Goal: Transaction & Acquisition: Book appointment/travel/reservation

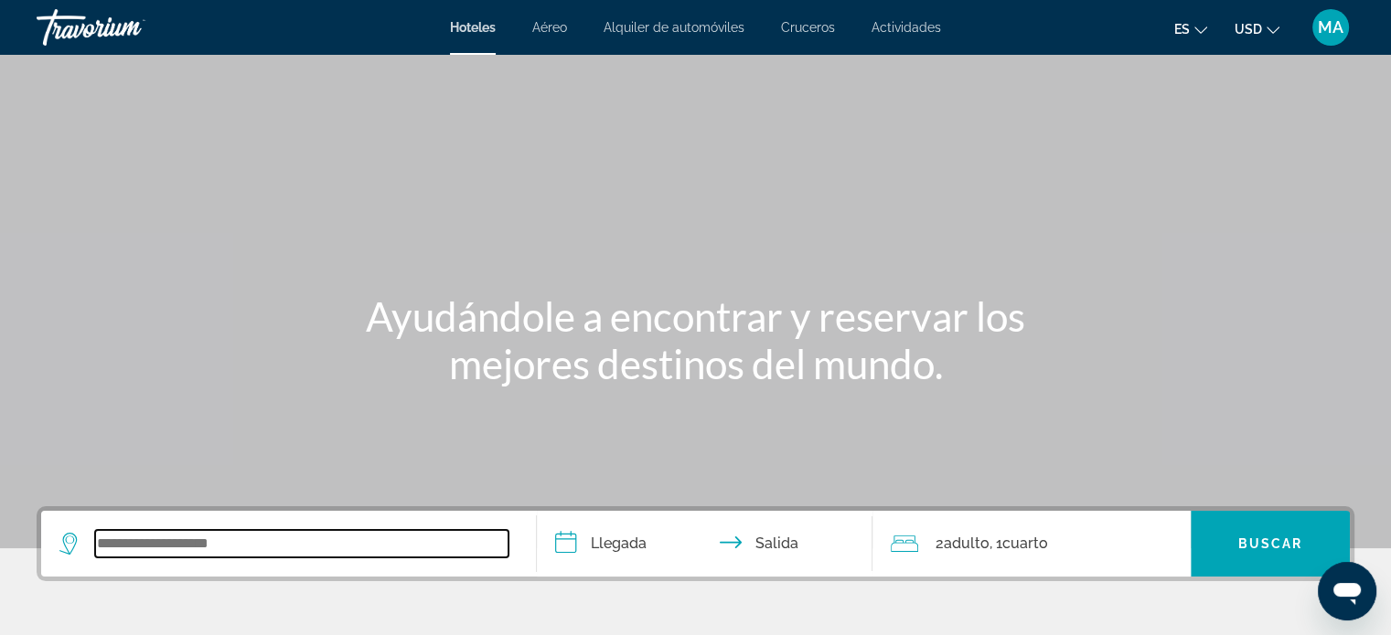
click at [241, 533] on input "Search widget" at bounding box center [301, 543] width 413 height 27
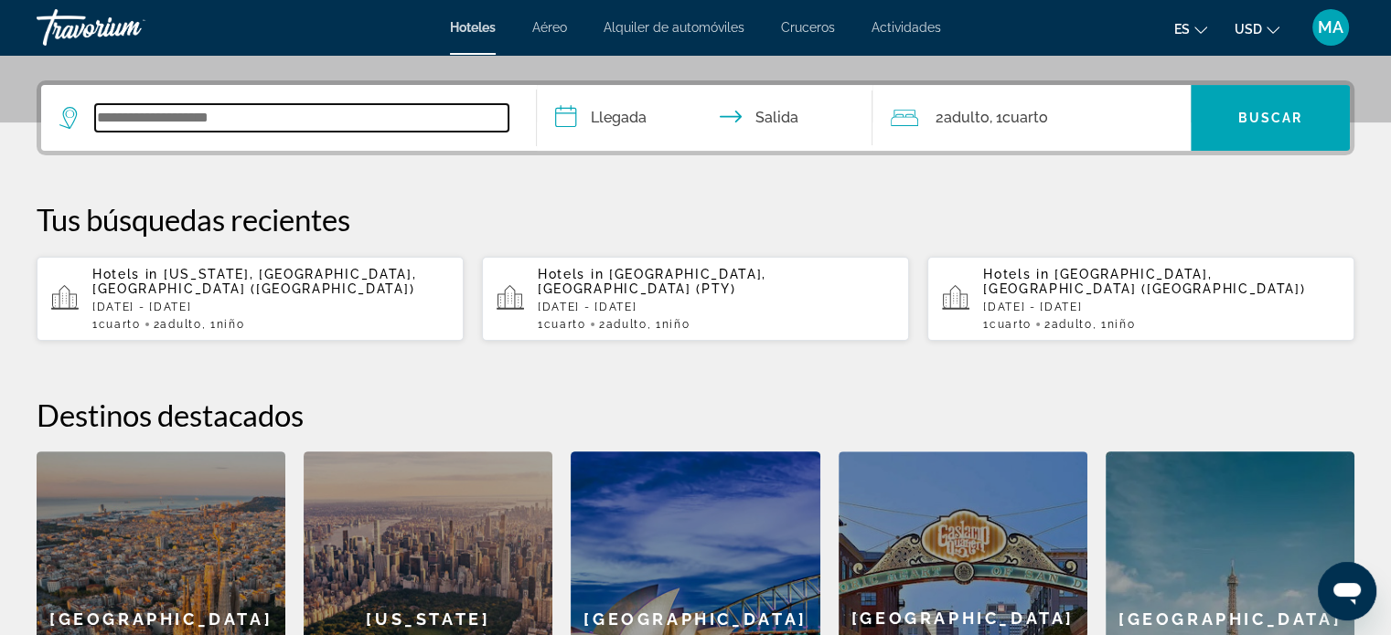
scroll to position [446, 0]
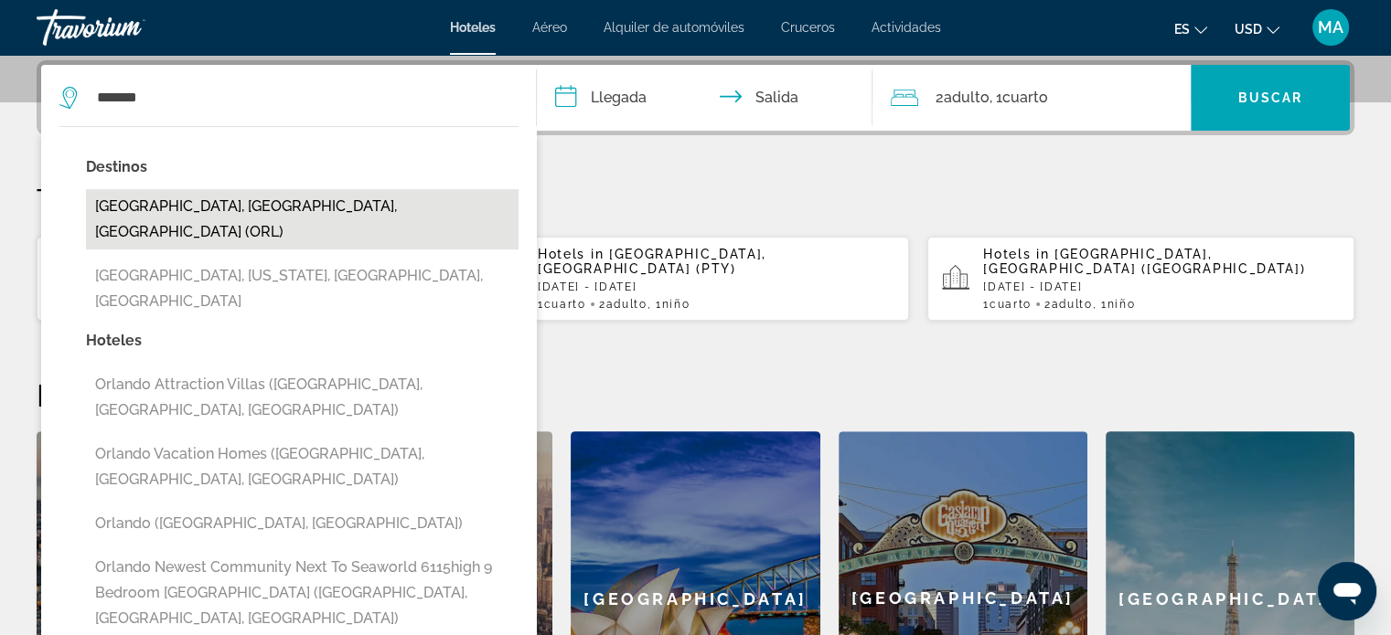
click at [286, 218] on button "[GEOGRAPHIC_DATA], [GEOGRAPHIC_DATA], [GEOGRAPHIC_DATA] (ORL)" at bounding box center [302, 219] width 432 height 60
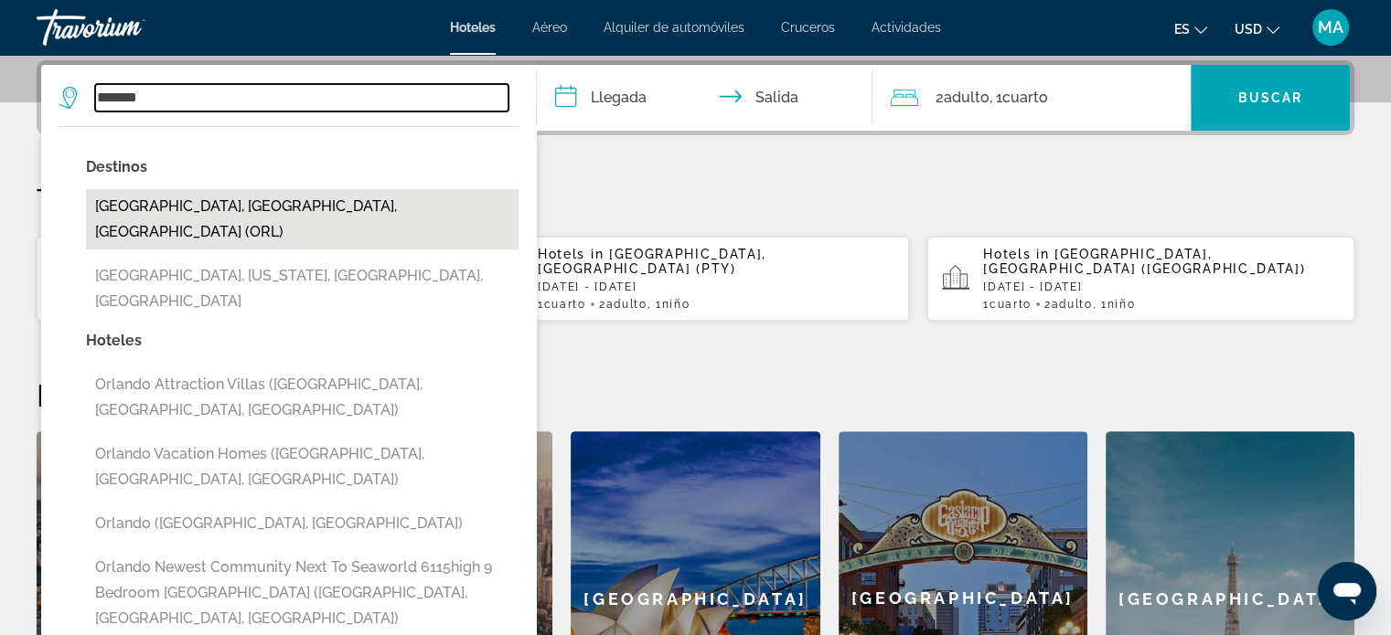
type input "**********"
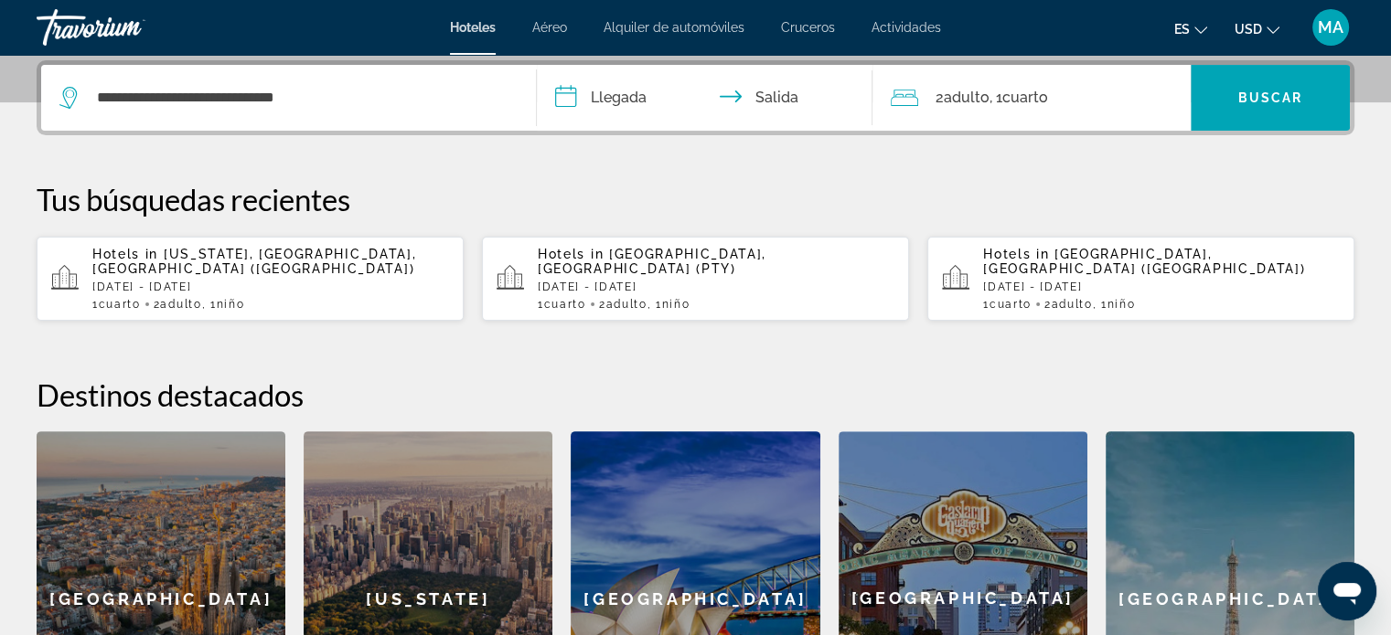
click at [623, 96] on input "**********" at bounding box center [709, 100] width 344 height 71
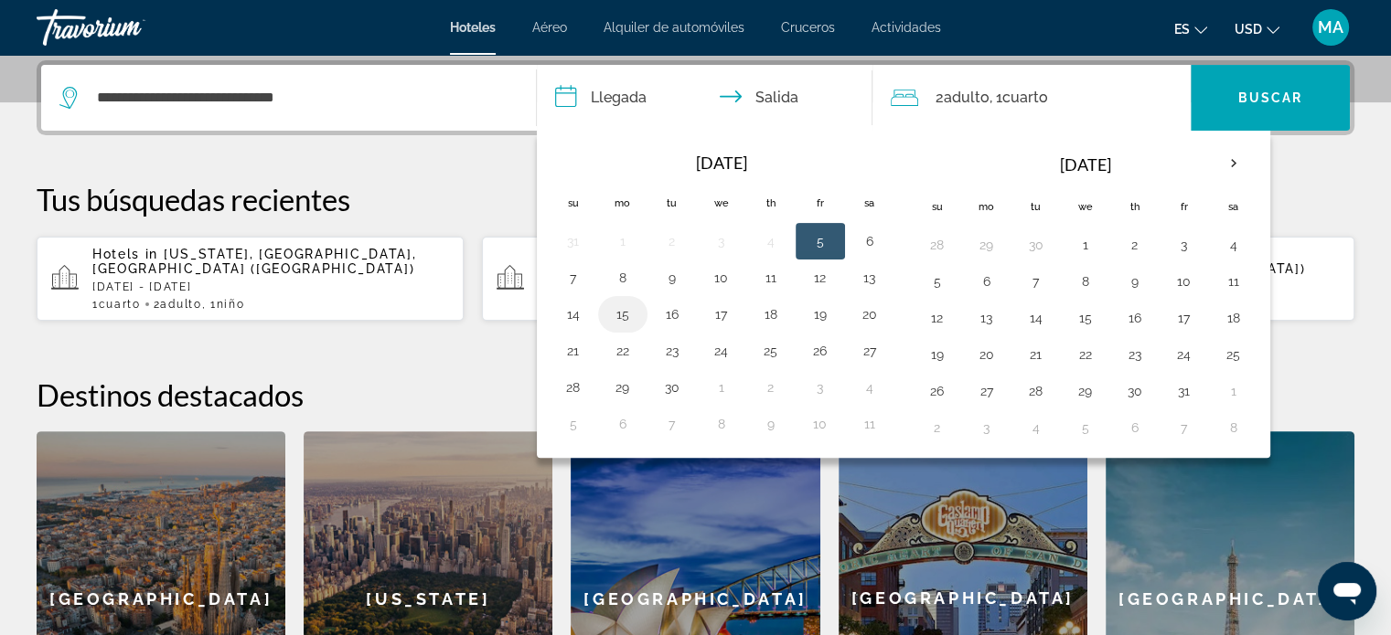
click at [616, 311] on button "15" at bounding box center [622, 315] width 29 height 26
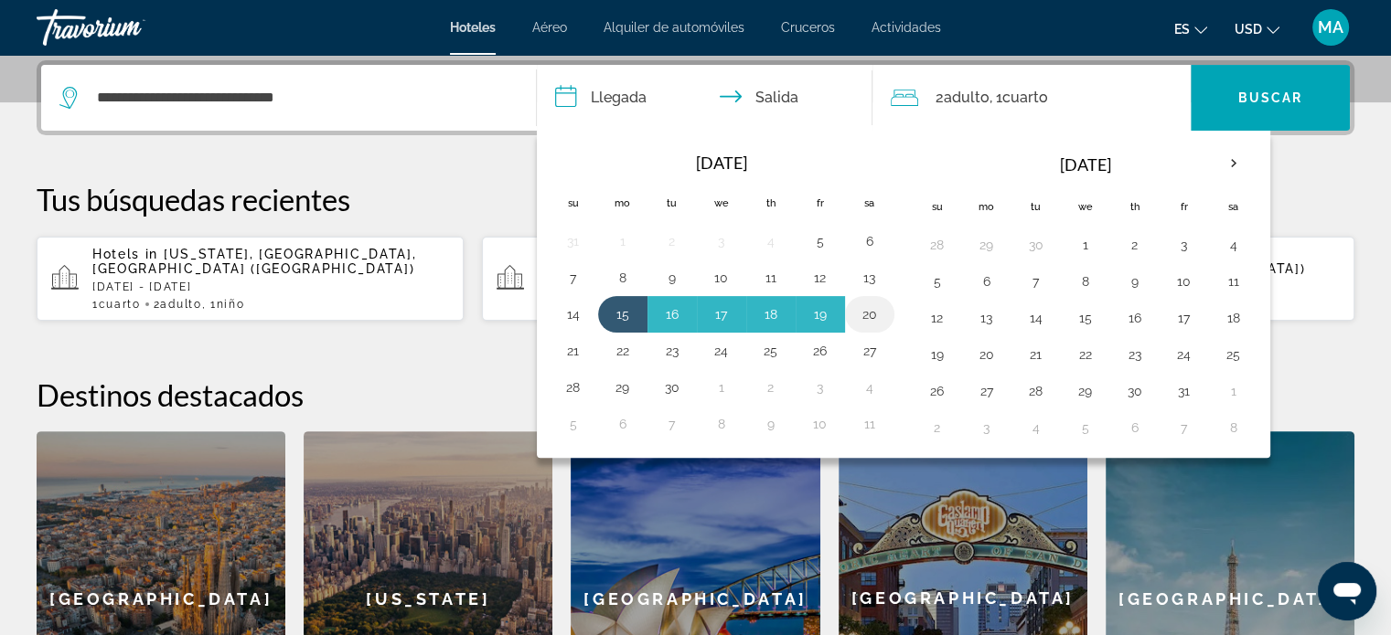
click at [855, 306] on button "20" at bounding box center [869, 315] width 29 height 26
type input "**********"
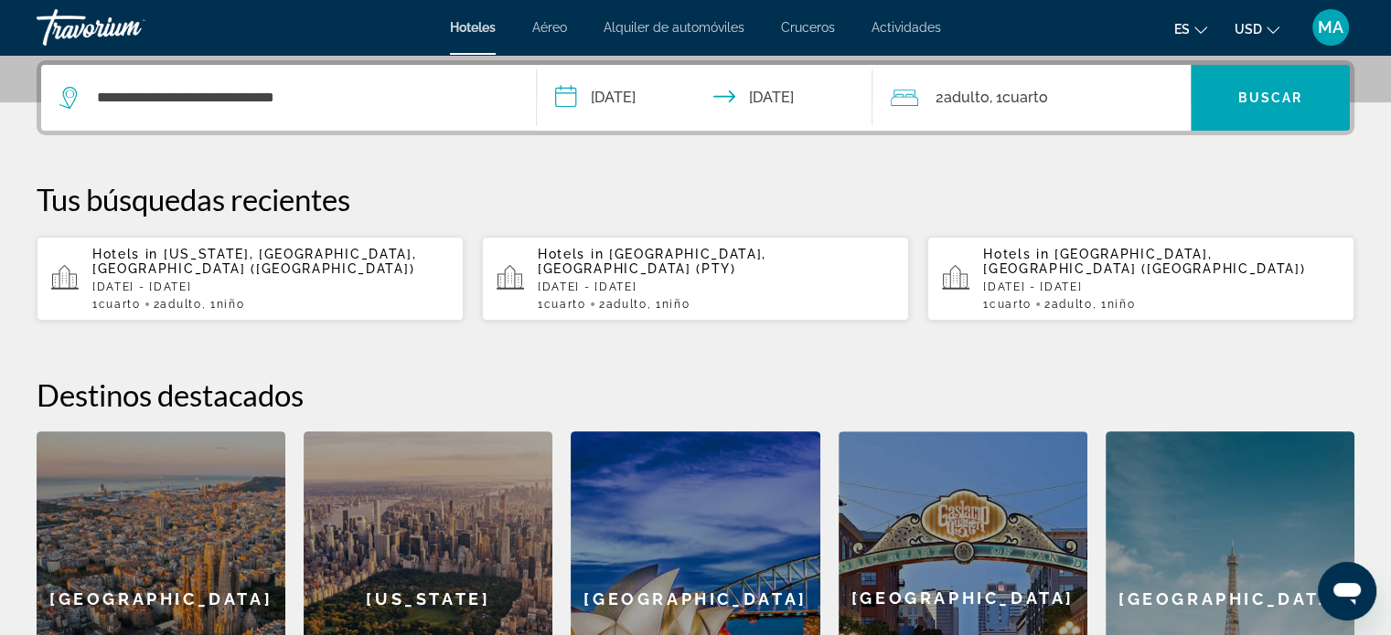
click at [954, 92] on span "Adulto" at bounding box center [966, 97] width 46 height 17
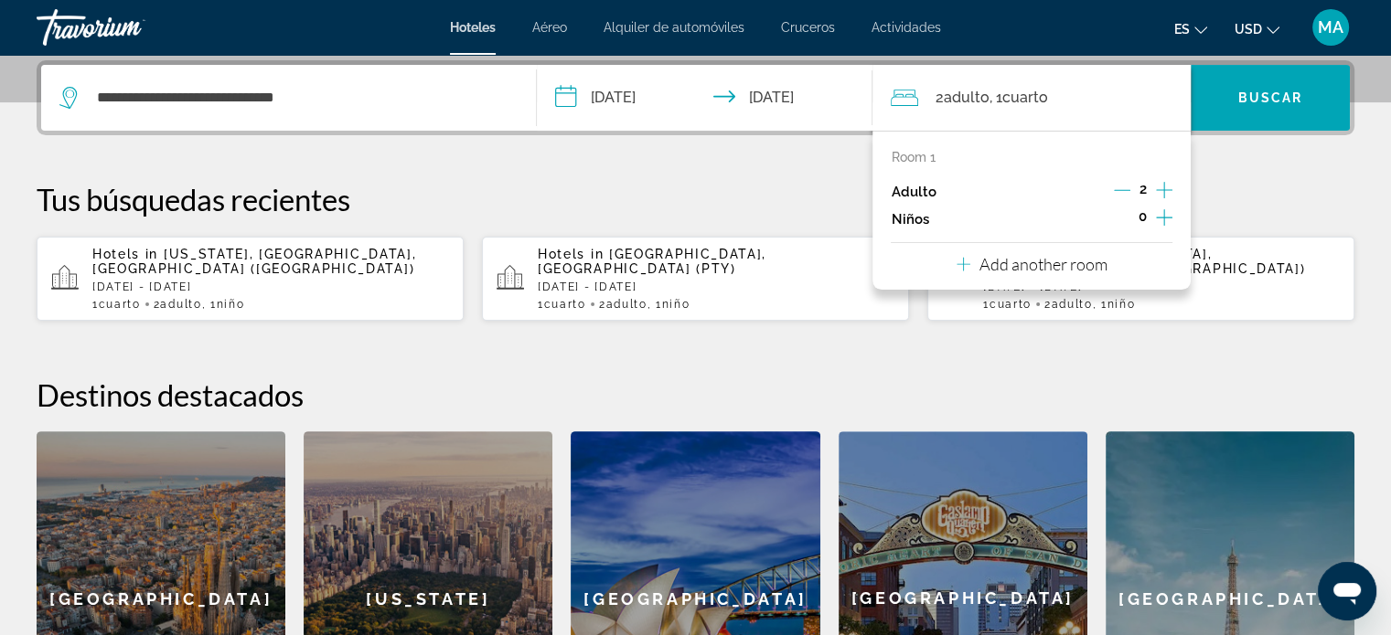
click at [1156, 218] on icon "Increment children" at bounding box center [1164, 218] width 16 height 22
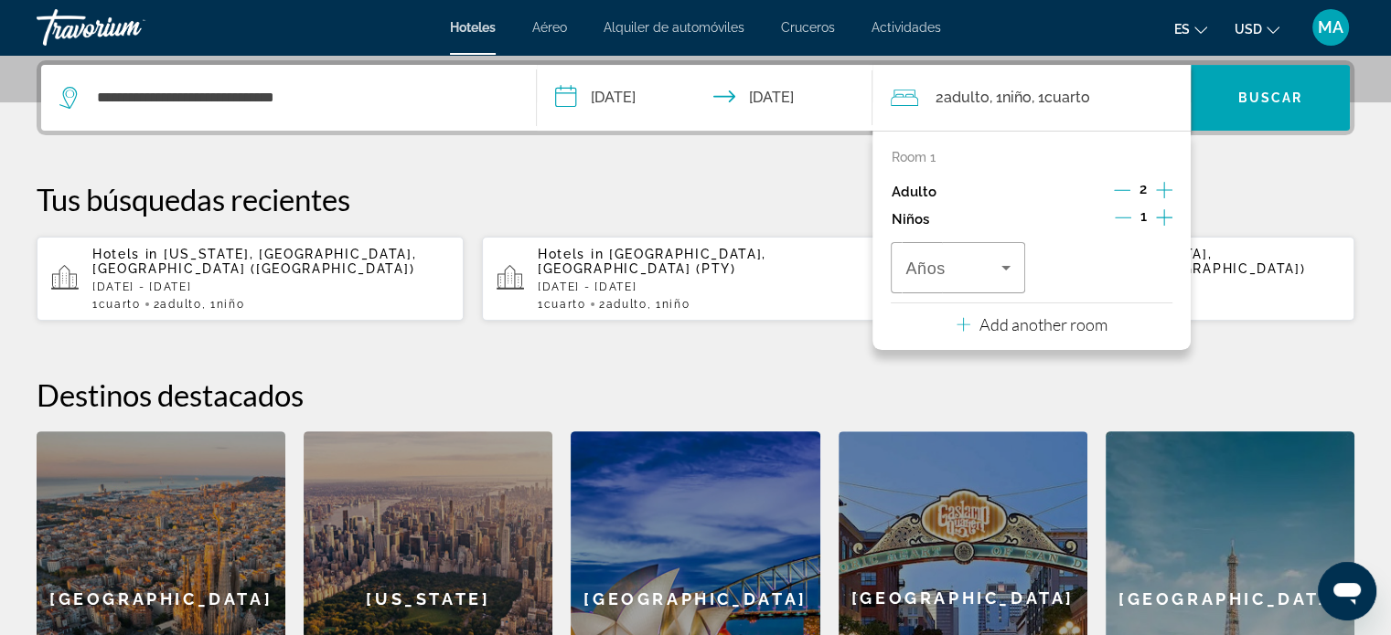
click at [1156, 215] on icon "Increment children" at bounding box center [1164, 218] width 16 height 22
click at [1159, 216] on icon "Increment children" at bounding box center [1164, 218] width 16 height 22
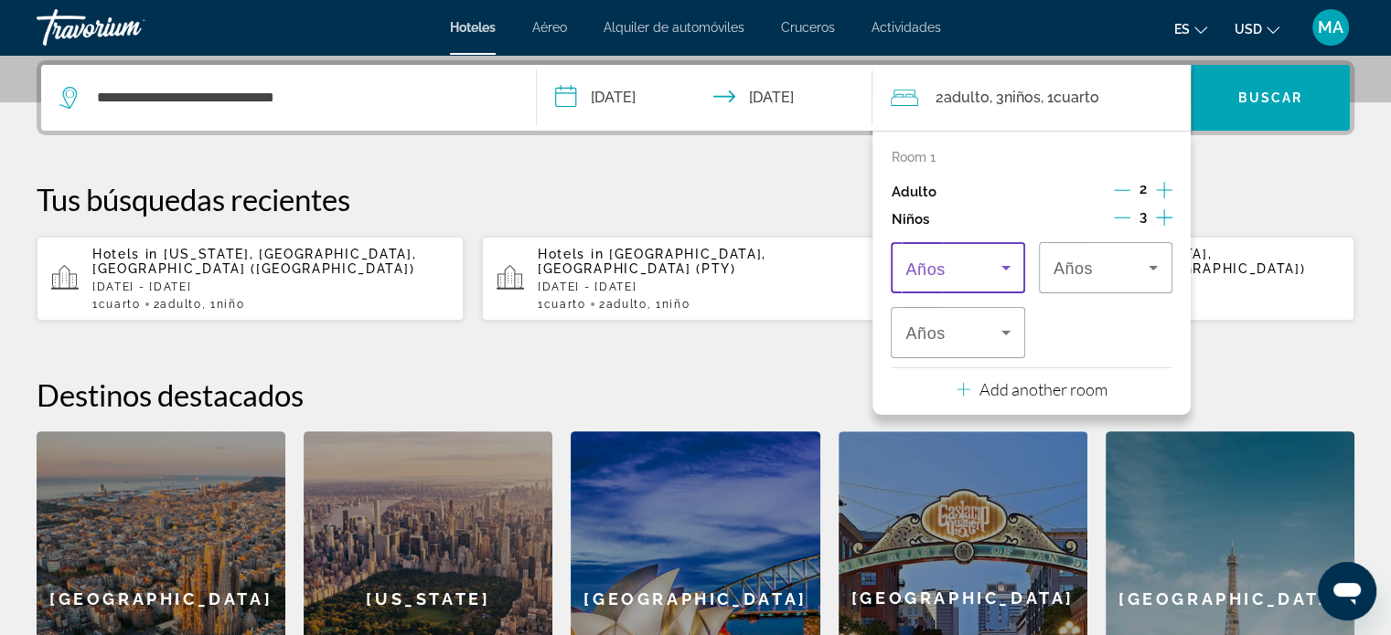
click at [1006, 263] on icon "Travelers: 2 adults, 3 children" at bounding box center [1006, 268] width 22 height 22
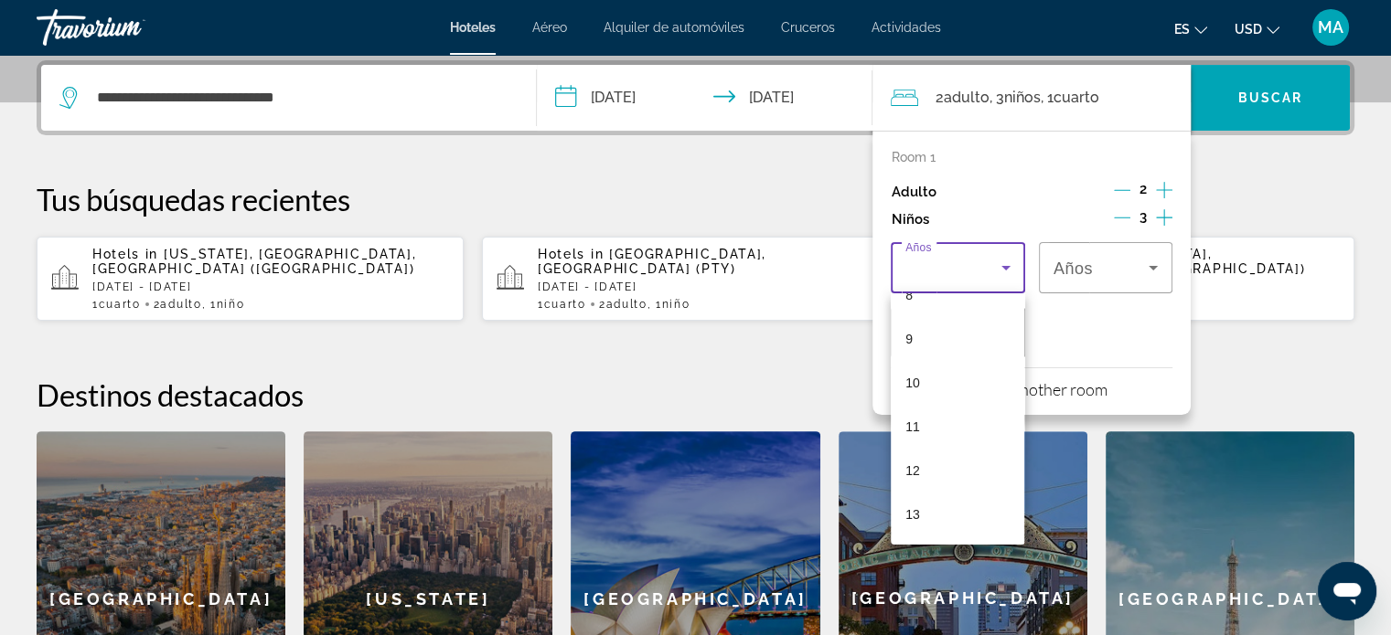
scroll to position [457, 0]
click at [974, 300] on mat-option "10" at bounding box center [956, 304] width 133 height 44
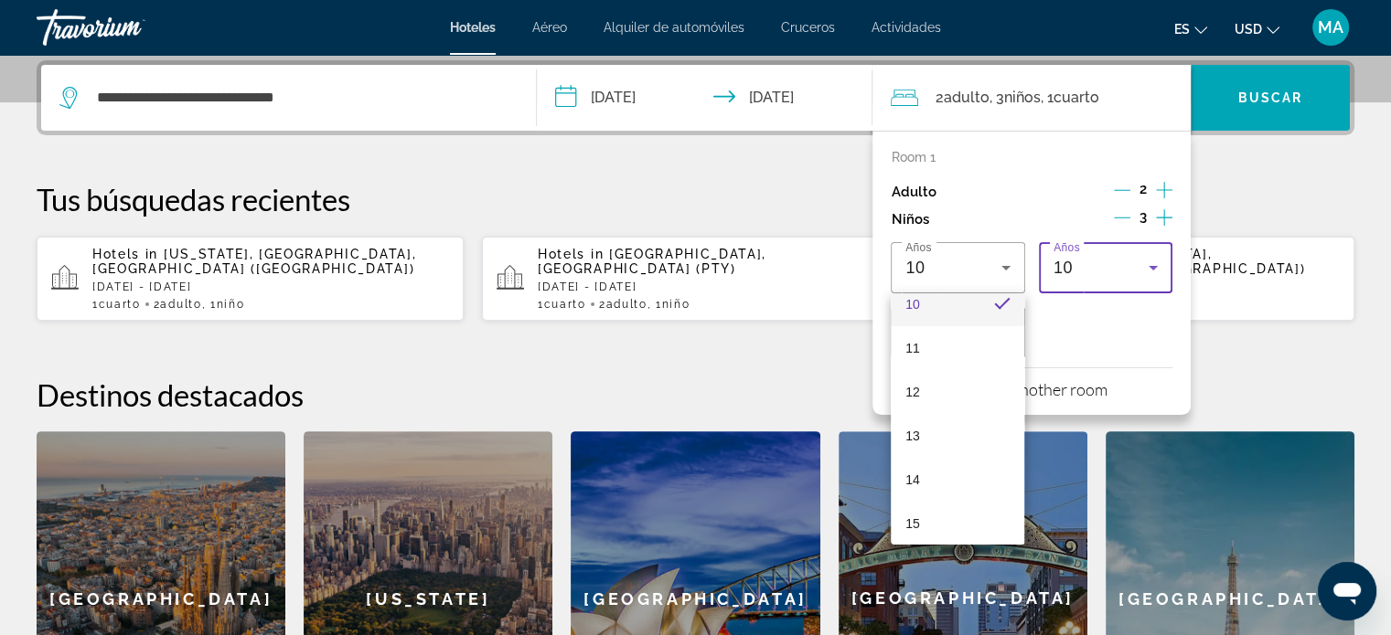
scroll to position [0, 0]
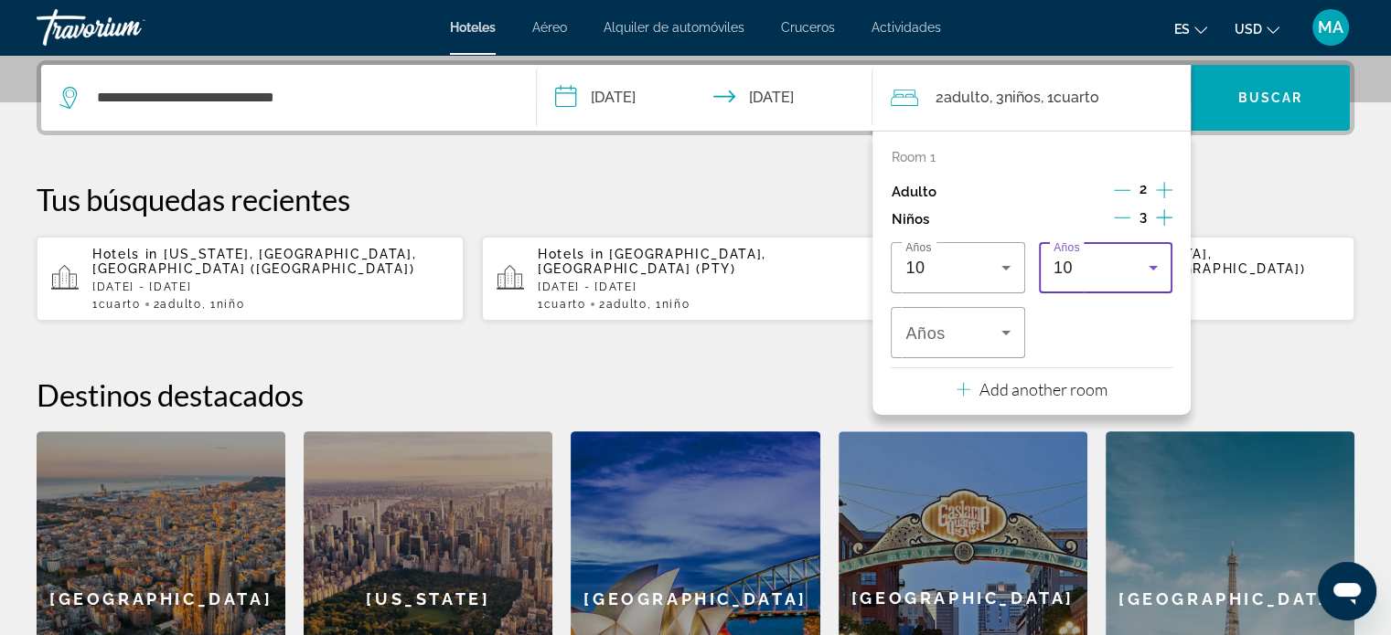
click at [1163, 259] on icon "Travelers: 2 adults, 3 children" at bounding box center [1153, 268] width 22 height 22
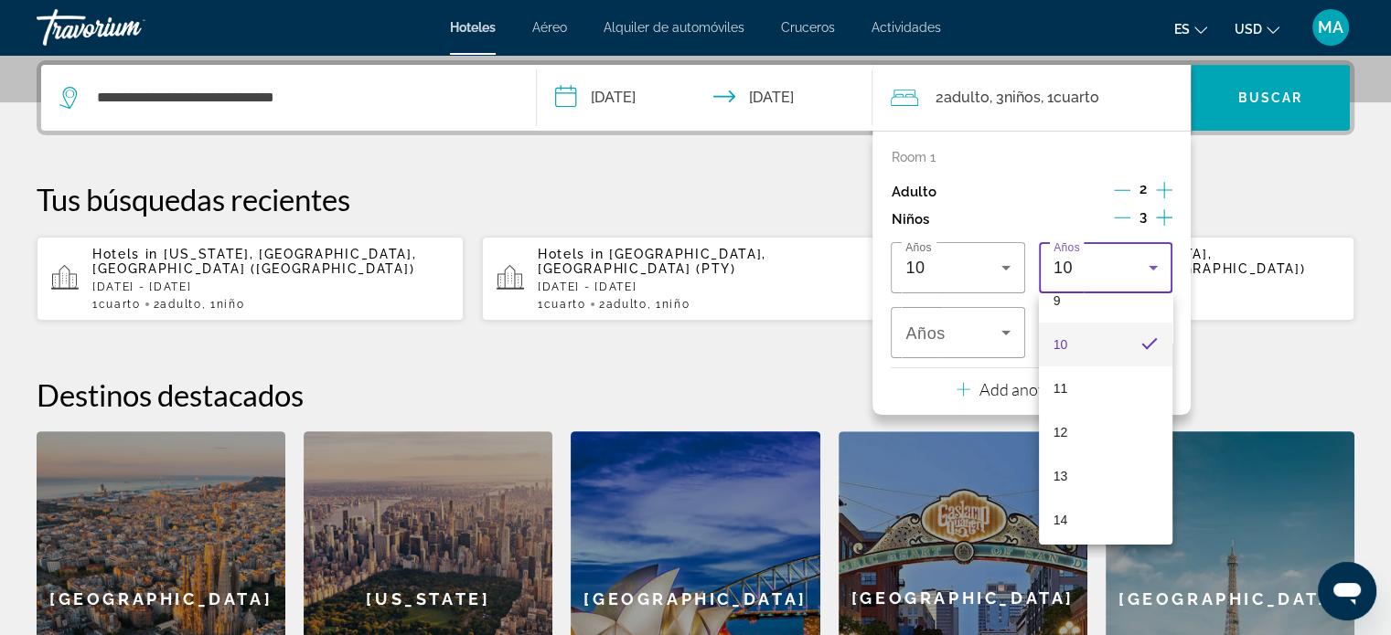
scroll to position [421, 0]
click at [1089, 427] on mat-option "12" at bounding box center [1105, 429] width 133 height 44
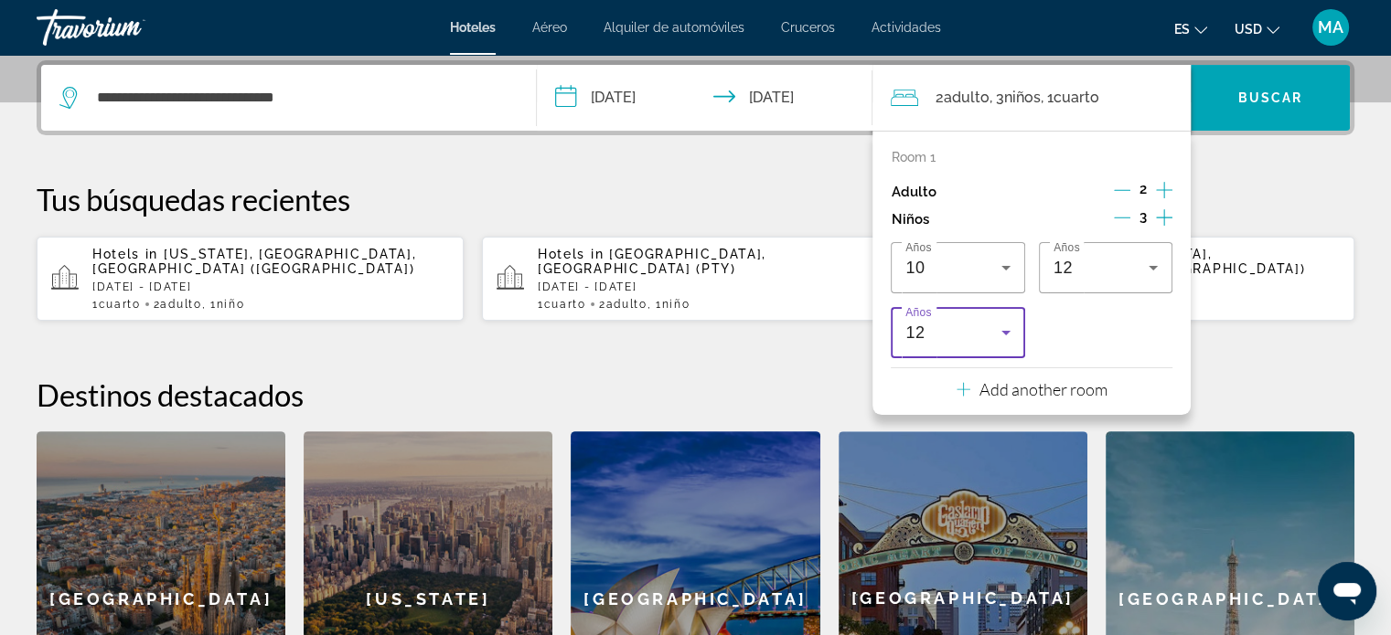
click at [1010, 342] on icon "Travelers: 2 adults, 3 children" at bounding box center [1006, 333] width 22 height 22
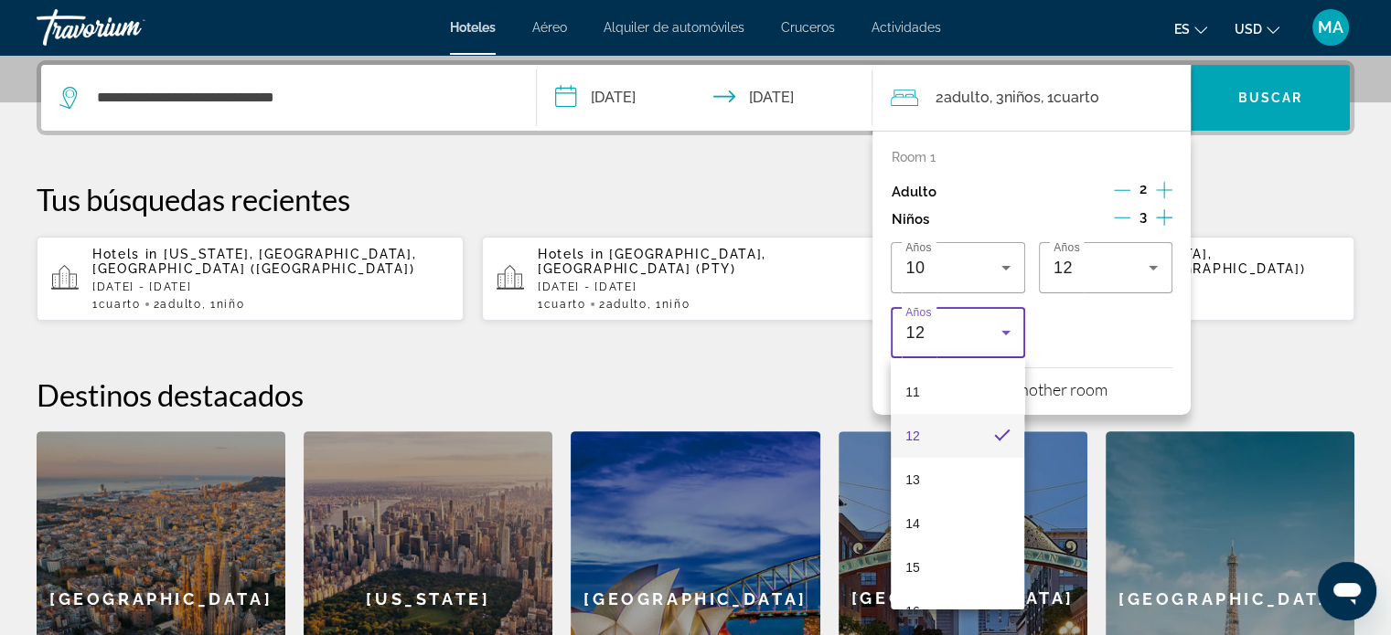
scroll to position [552, 0]
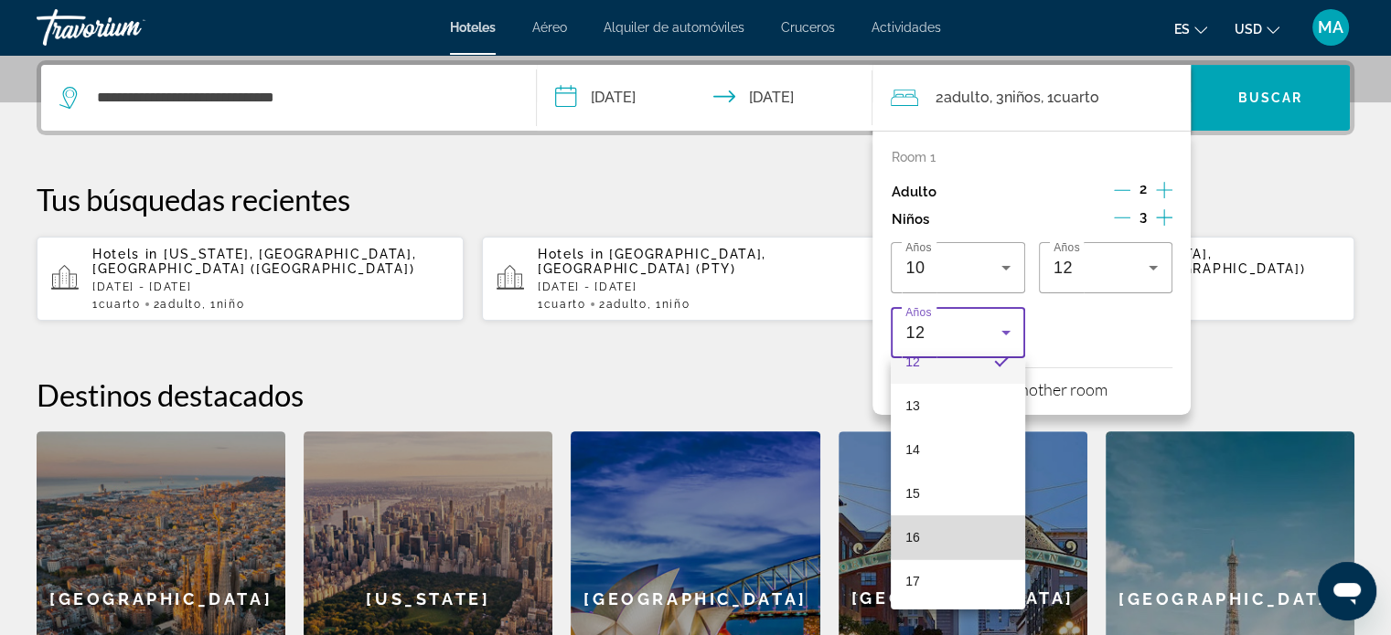
click at [959, 522] on mat-option "16" at bounding box center [956, 538] width 133 height 44
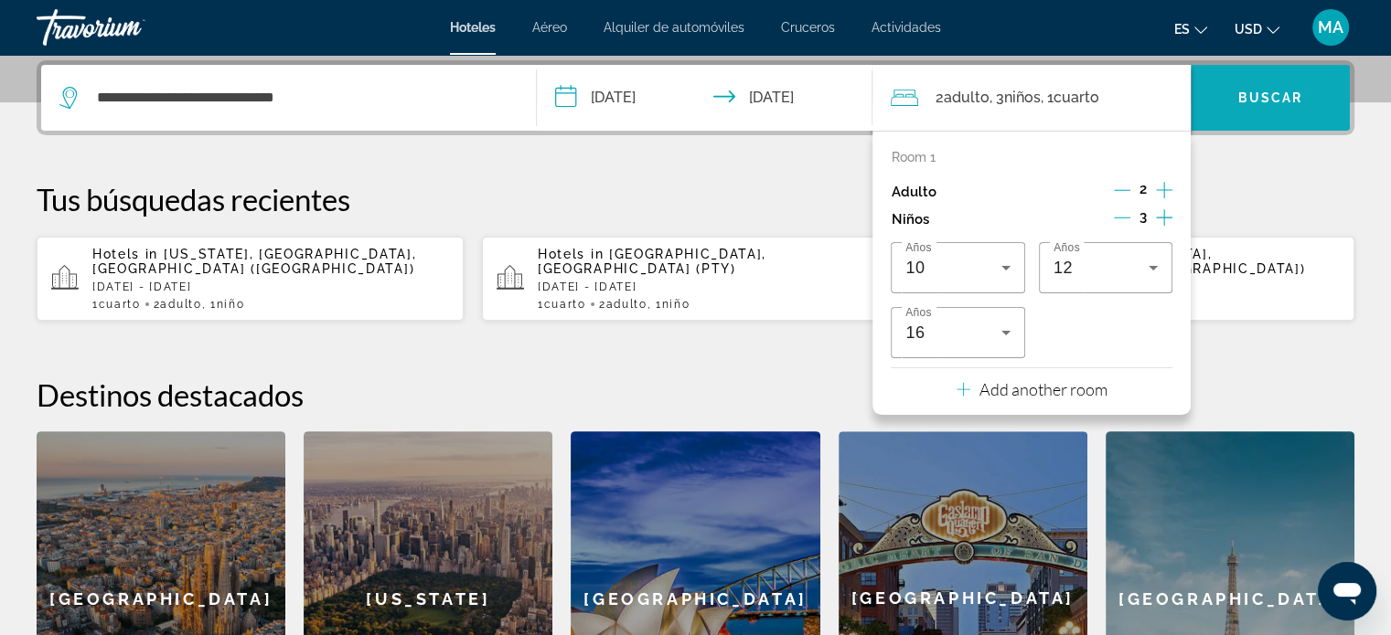
click at [1260, 88] on span "Search widget" at bounding box center [1269, 98] width 159 height 44
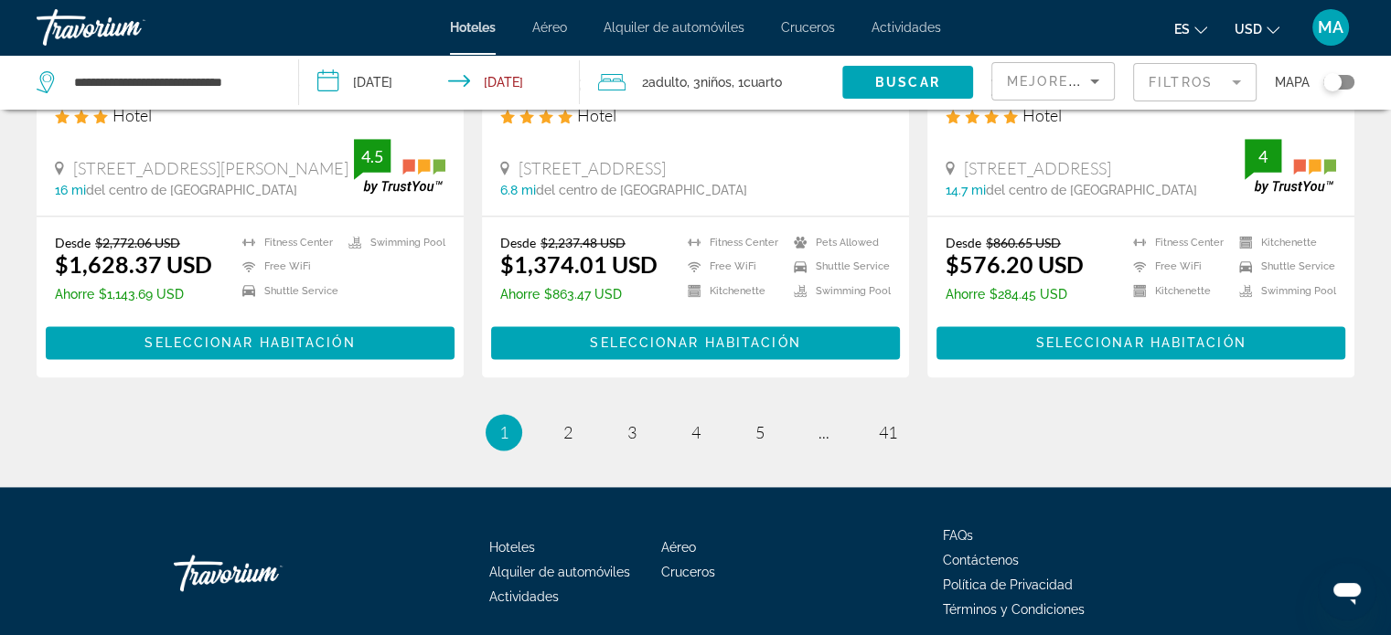
scroll to position [2497, 0]
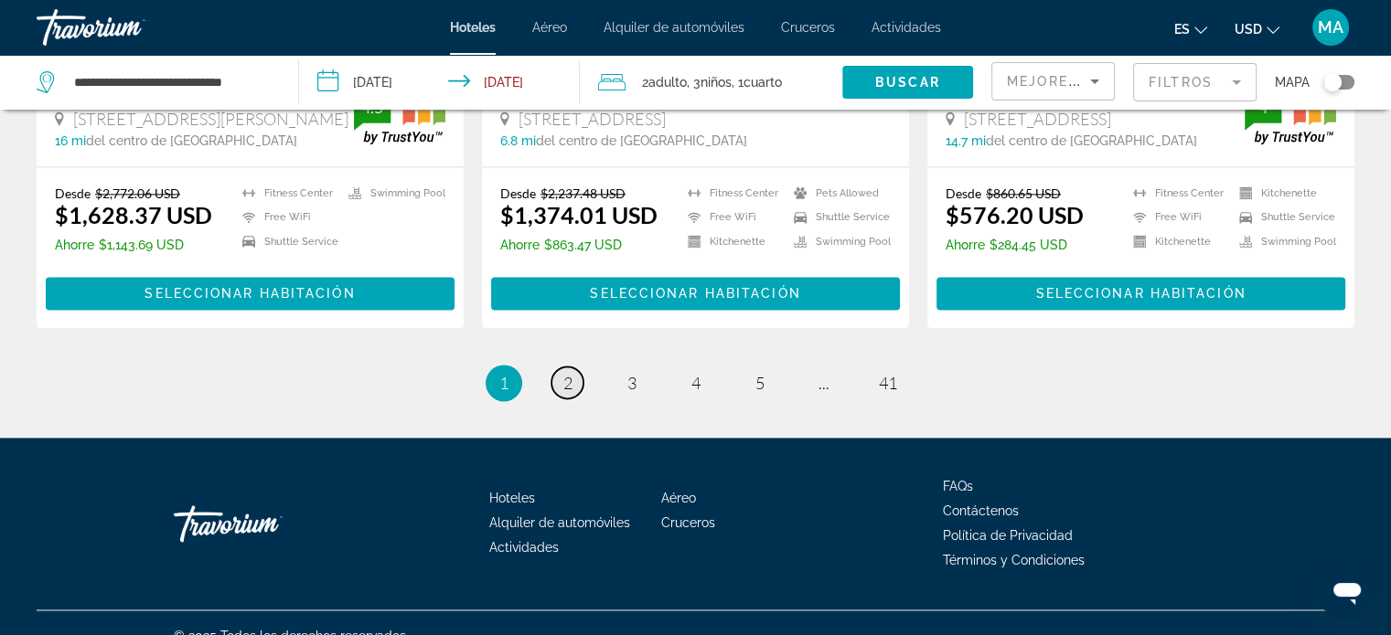
click at [563, 373] on span "2" at bounding box center [567, 383] width 9 height 20
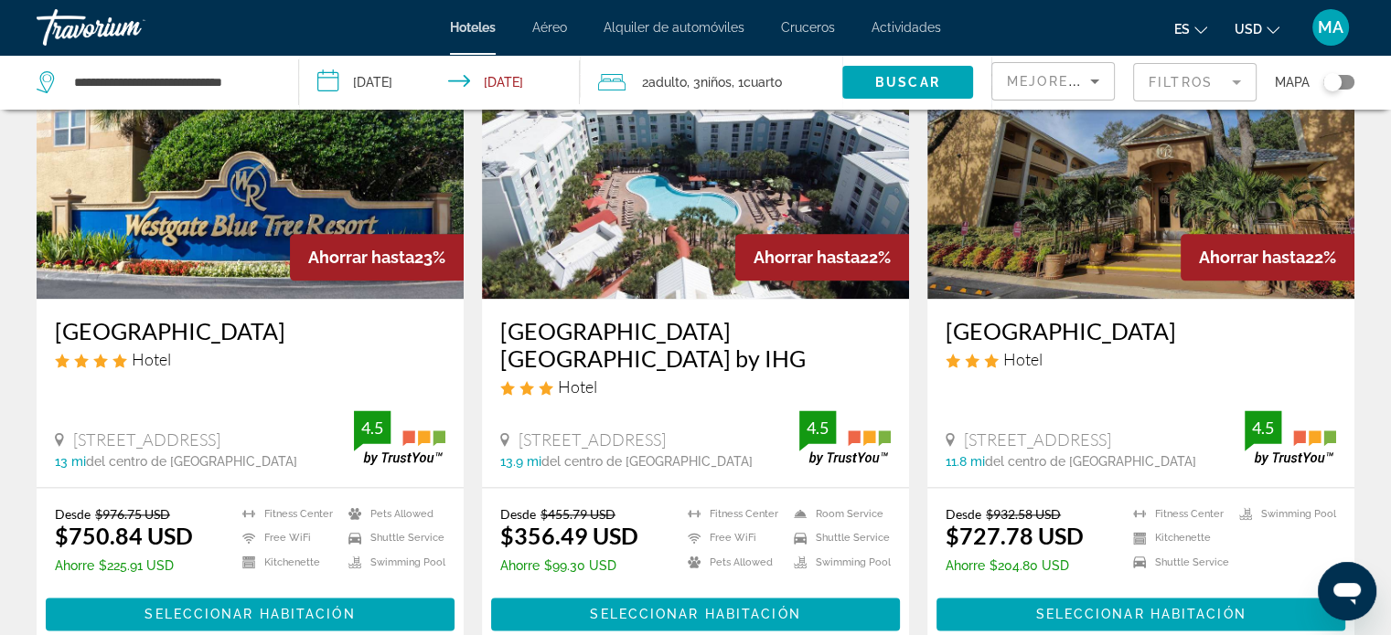
scroll to position [2552, 0]
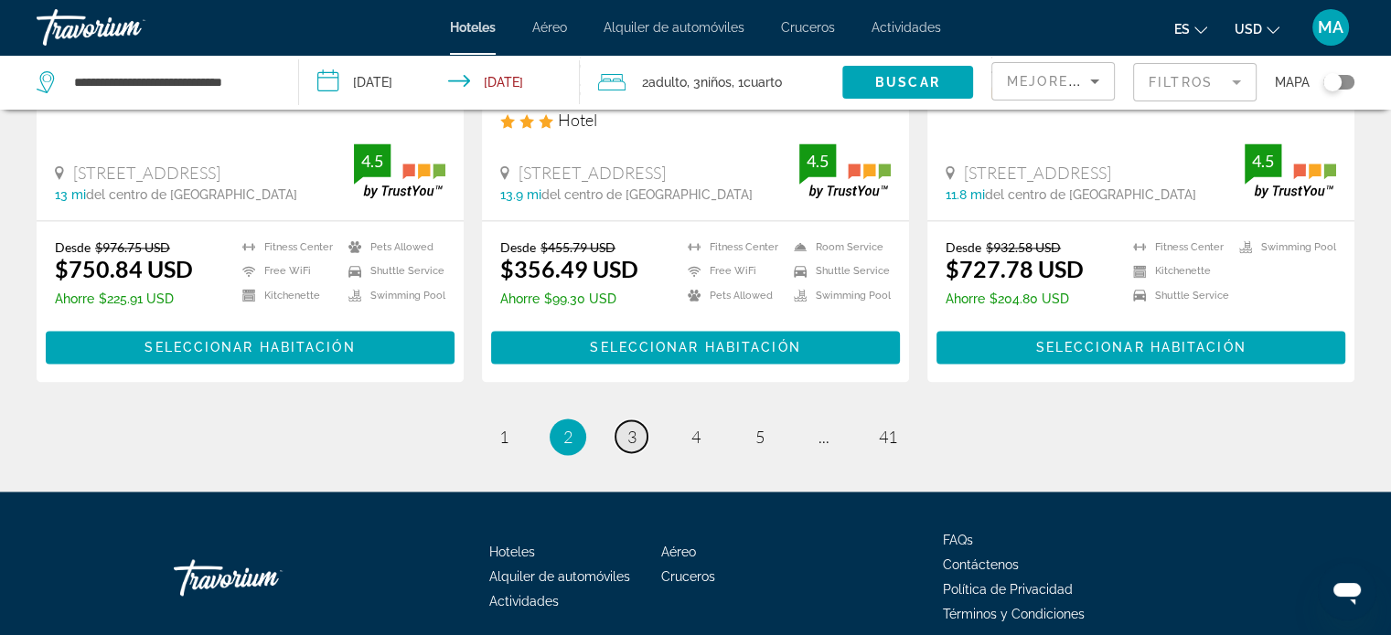
click at [631, 427] on span "3" at bounding box center [631, 437] width 9 height 20
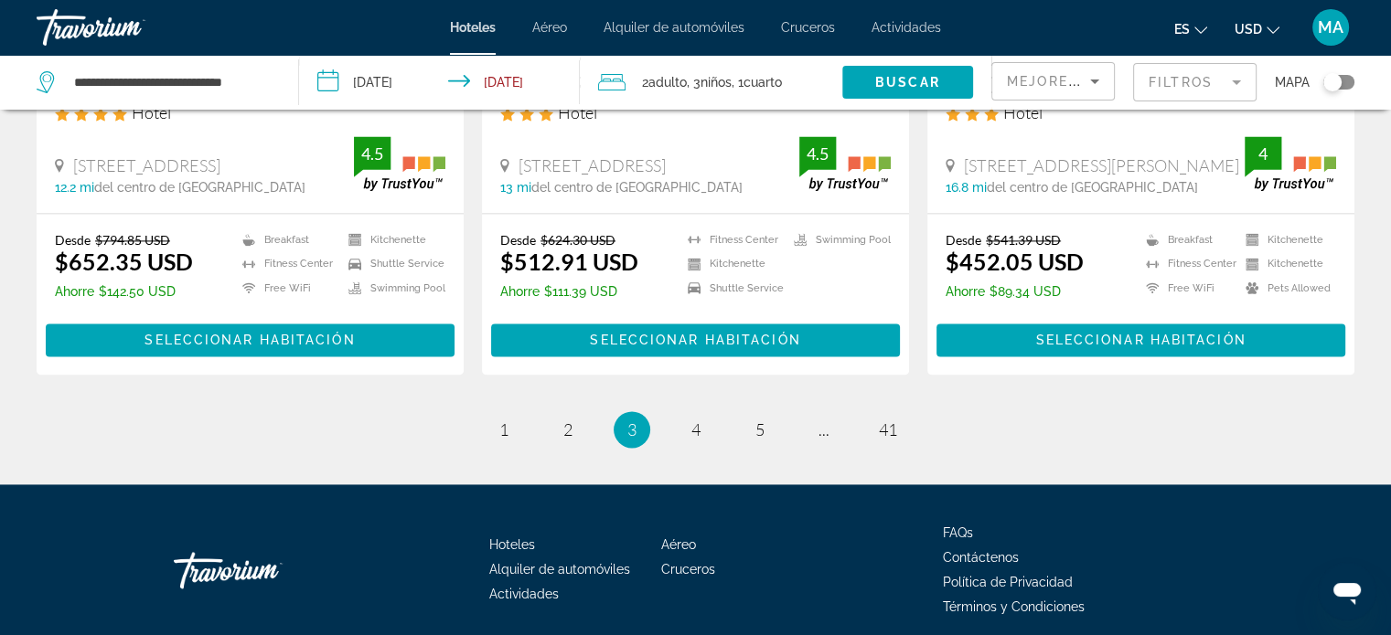
scroll to position [2553, 0]
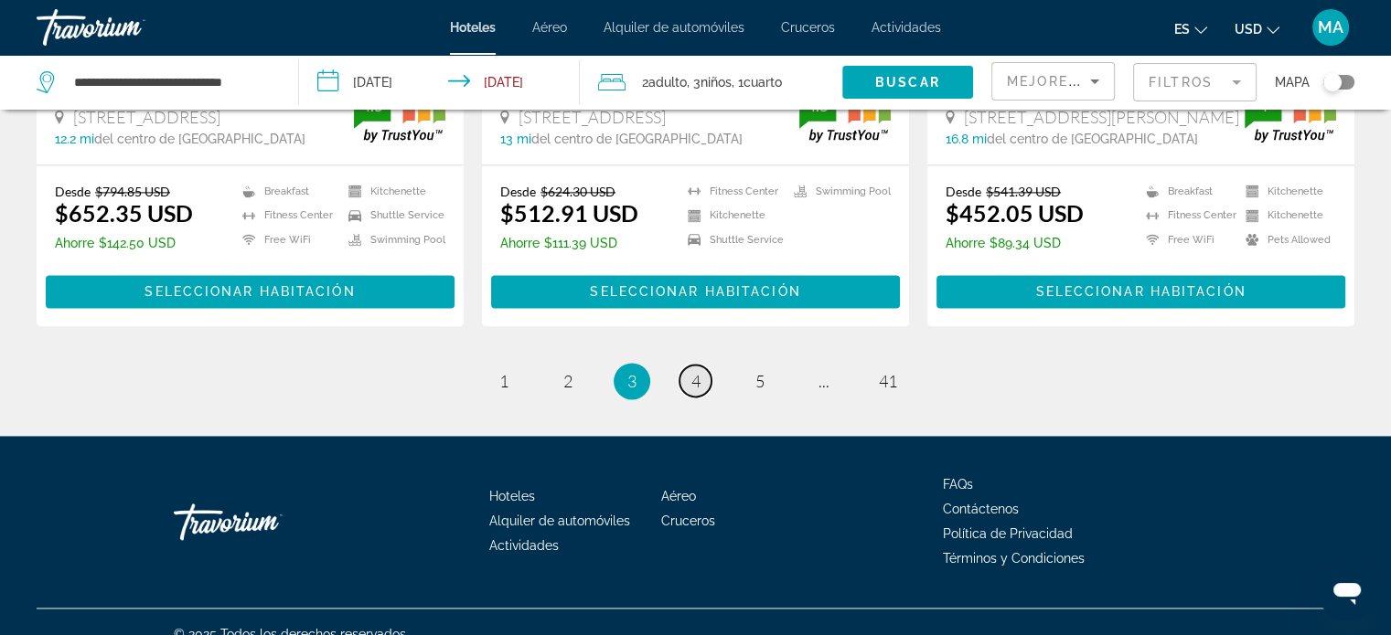
click at [697, 371] on span "4" at bounding box center [695, 381] width 9 height 20
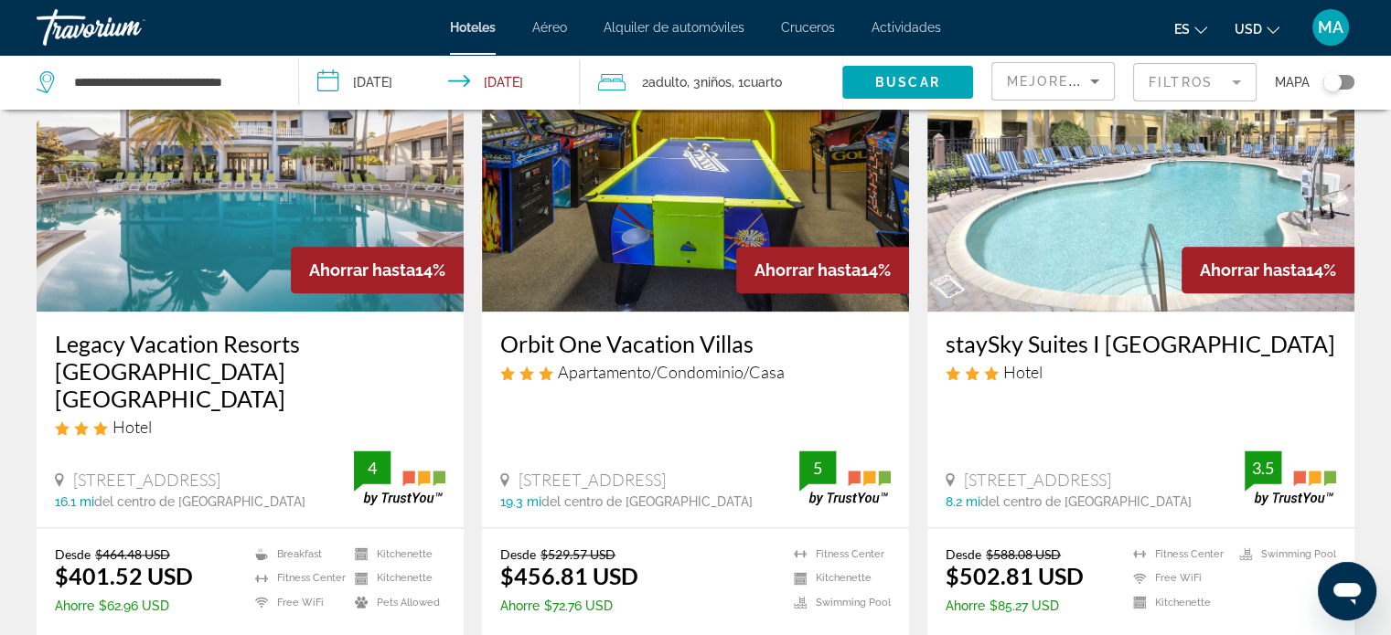
scroll to position [2377, 0]
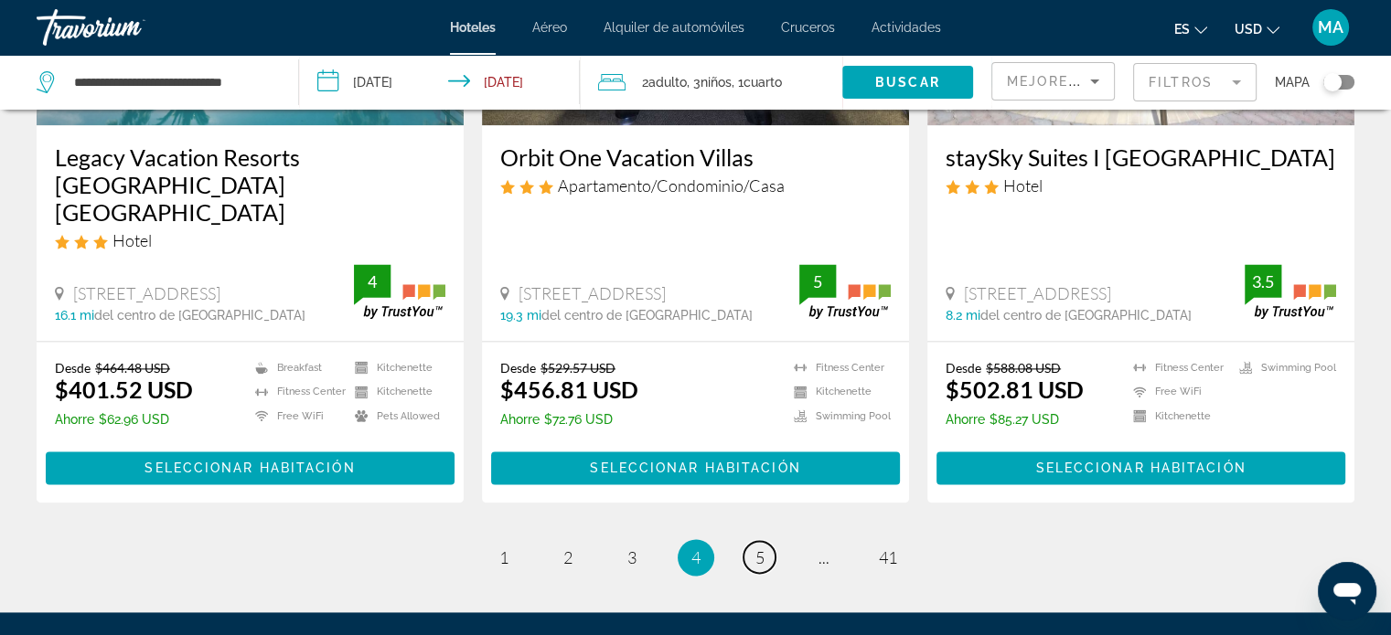
click at [757, 548] on span "5" at bounding box center [759, 558] width 9 height 20
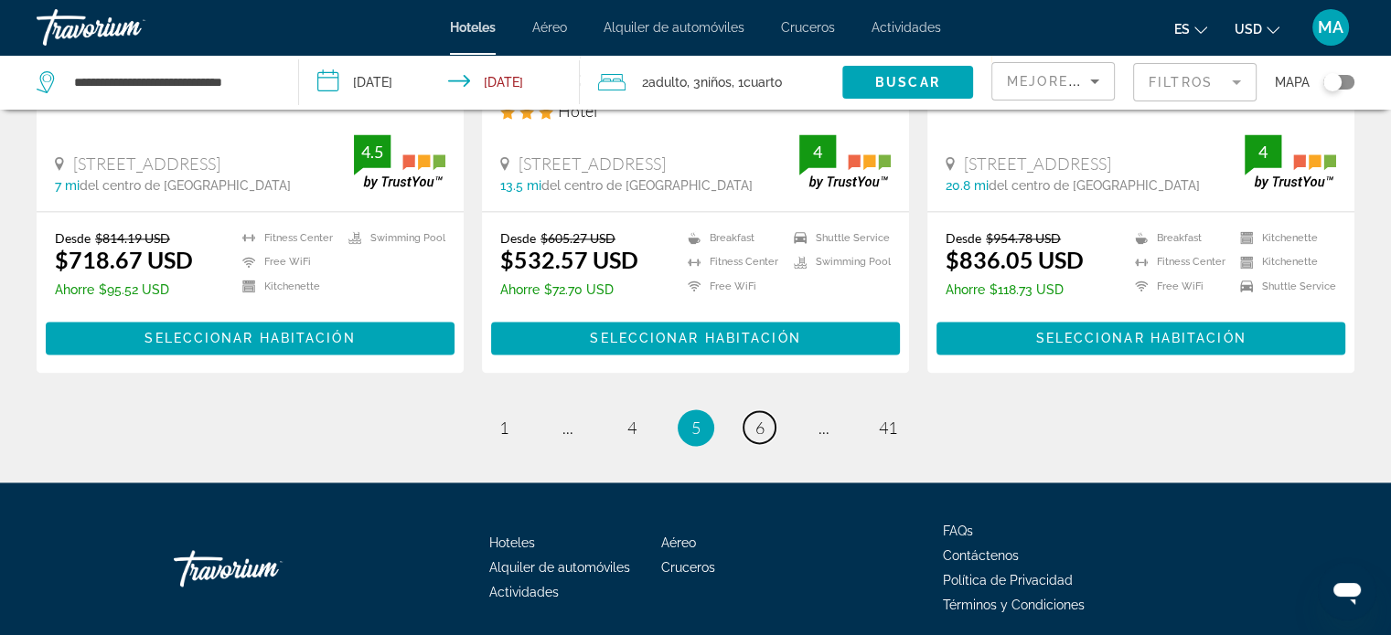
scroll to position [2580, 0]
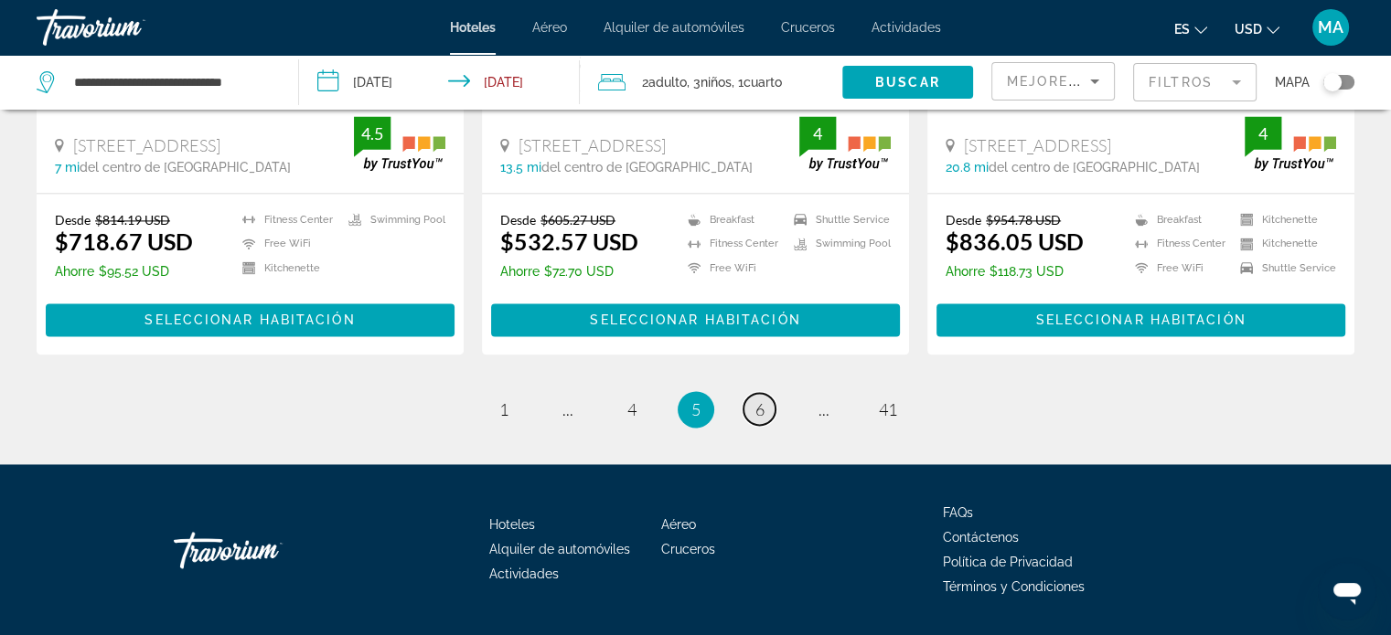
click at [772, 393] on link "page 6" at bounding box center [759, 409] width 32 height 32
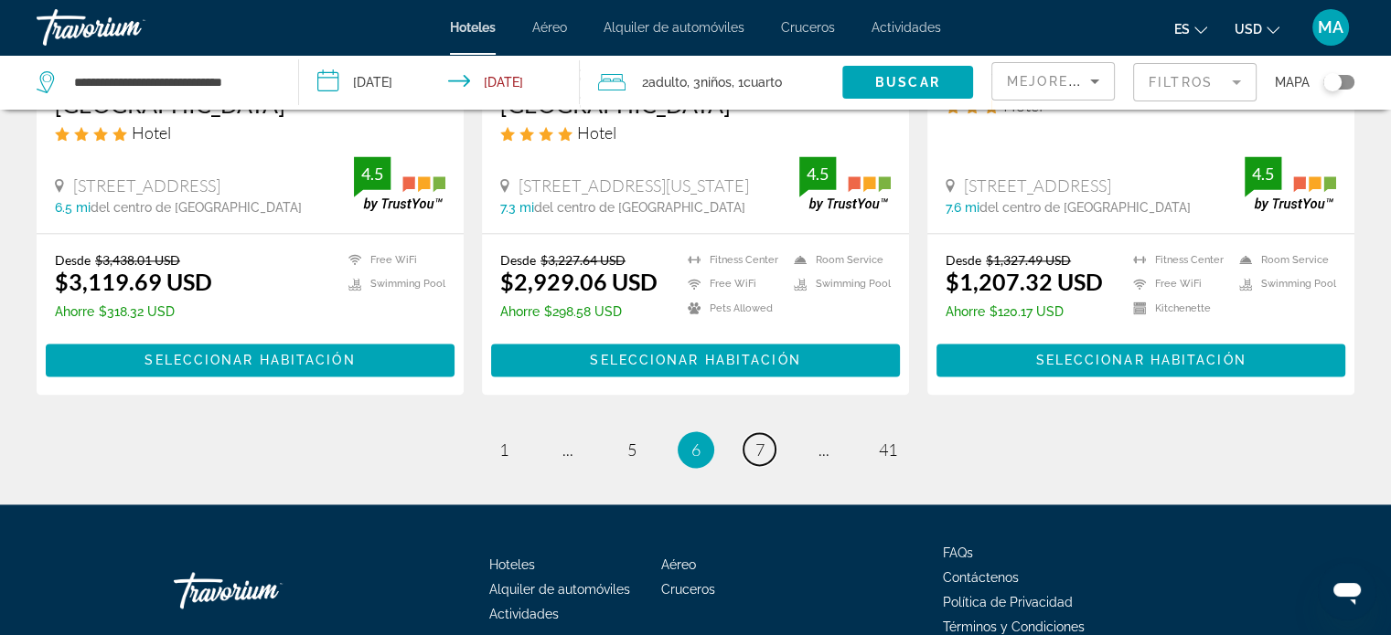
scroll to position [2468, 0]
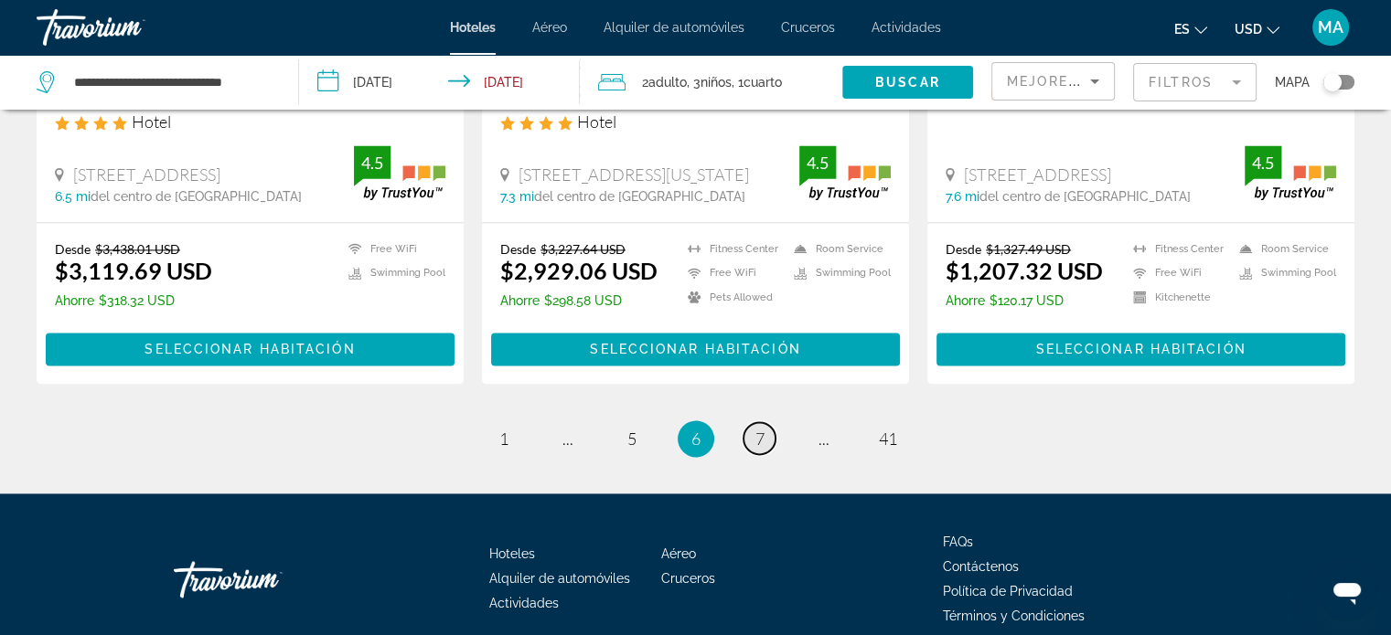
click at [764, 422] on link "page 7" at bounding box center [759, 438] width 32 height 32
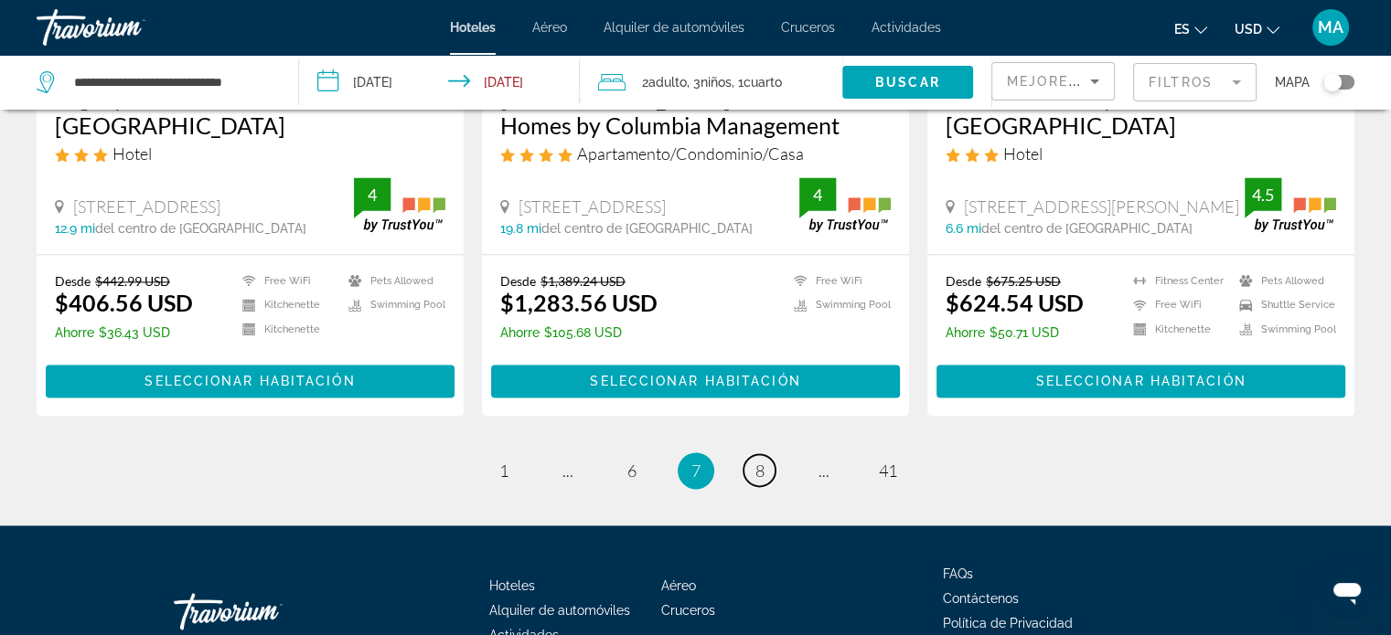
scroll to position [2468, 0]
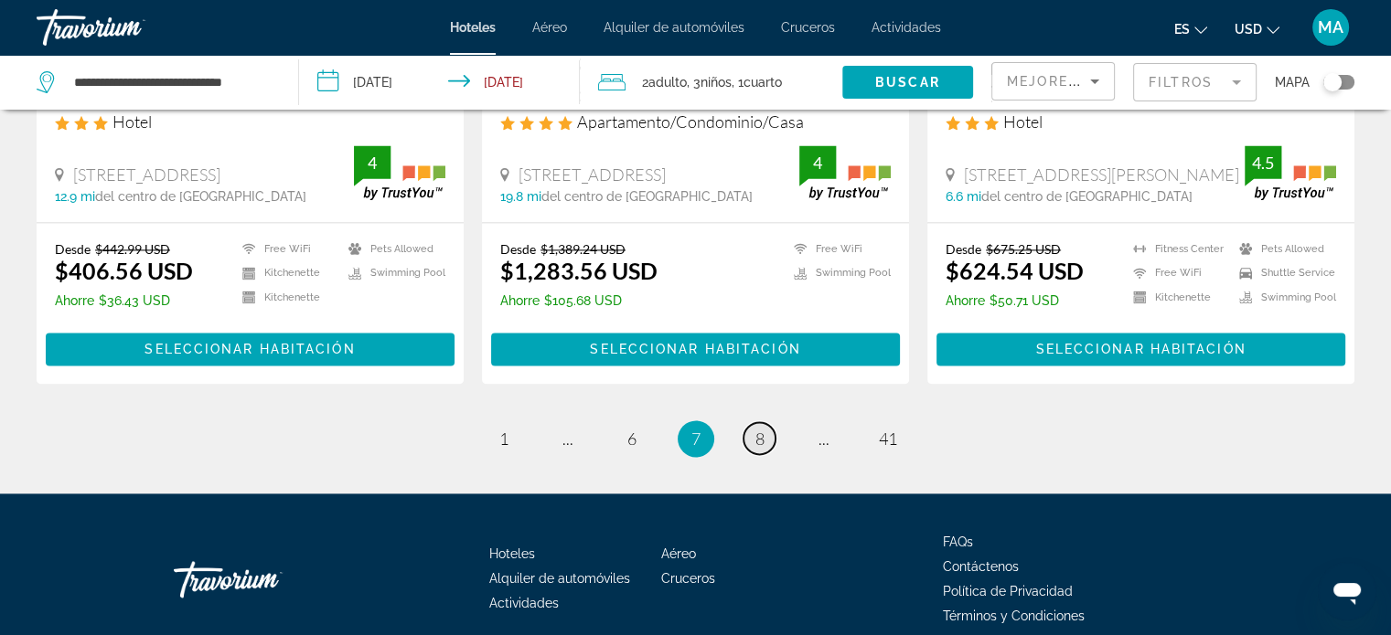
click at [763, 437] on span "8" at bounding box center [759, 439] width 9 height 20
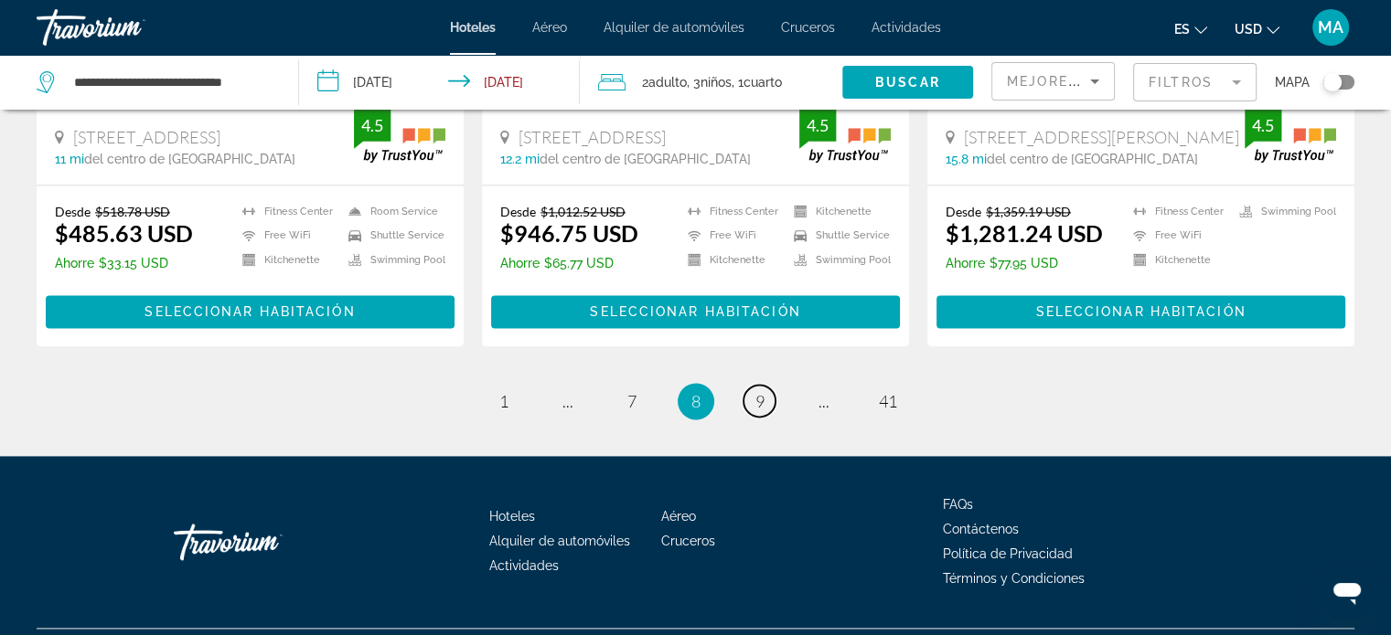
scroll to position [2578, 0]
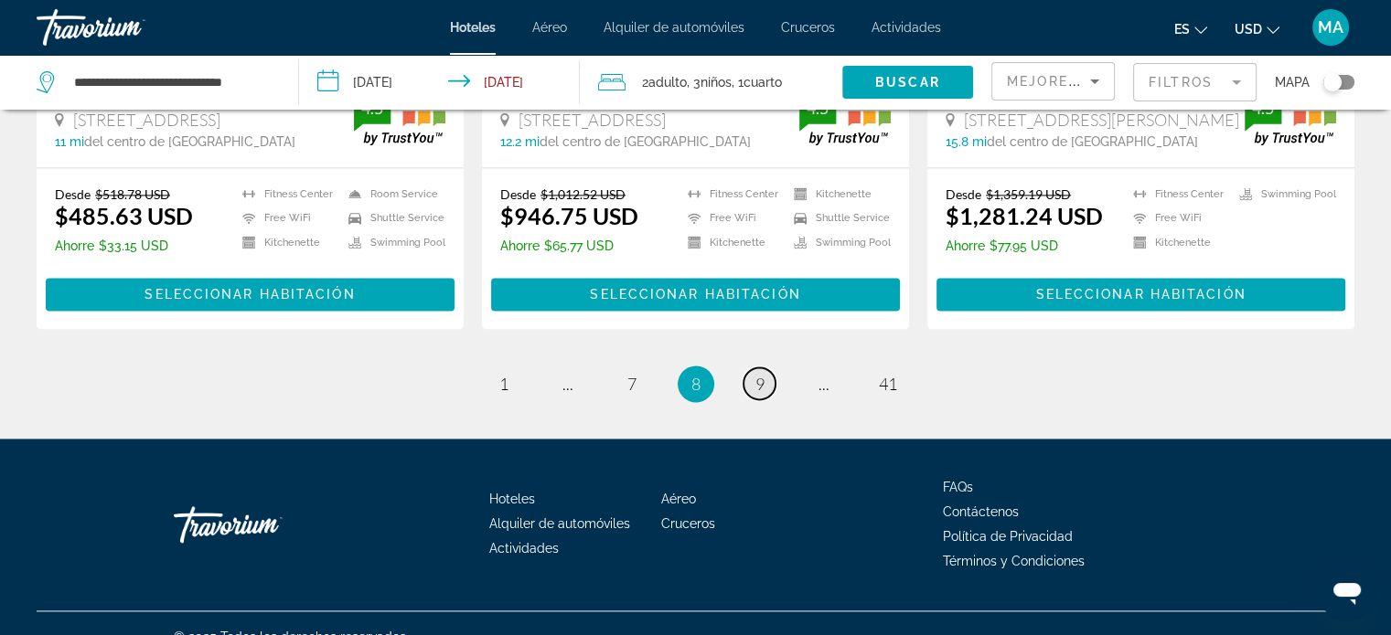
click at [756, 374] on span "9" at bounding box center [759, 384] width 9 height 20
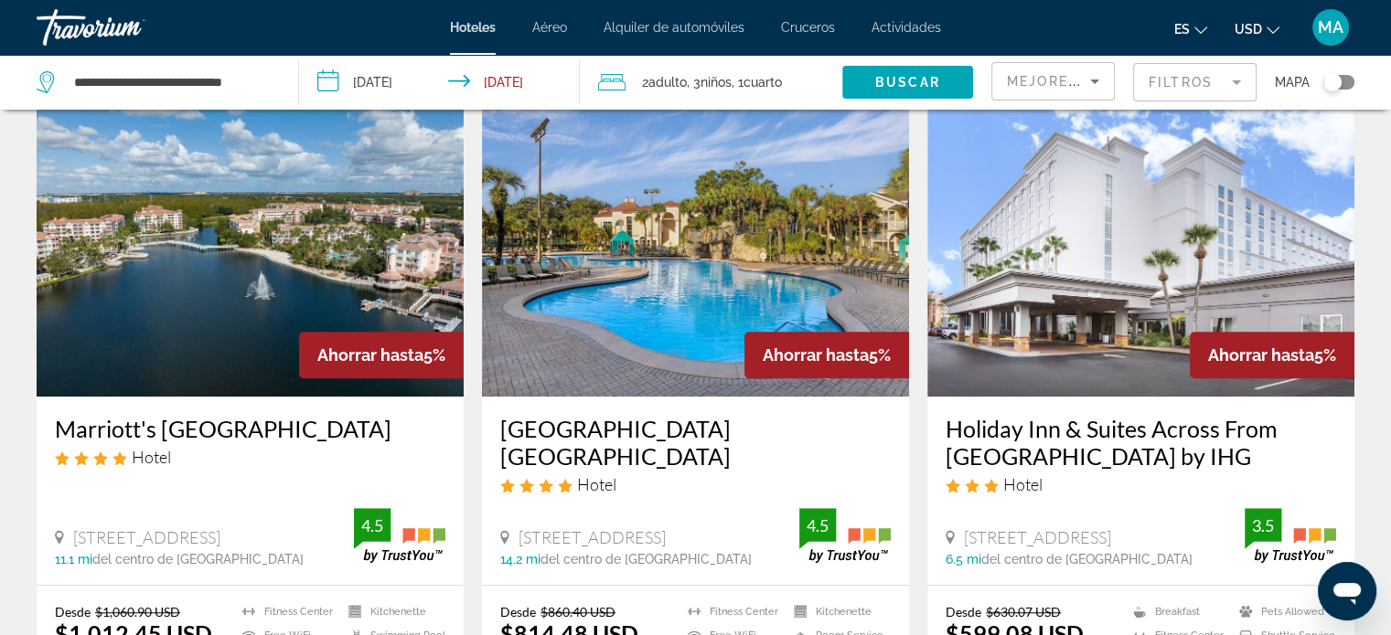
scroll to position [1554, 0]
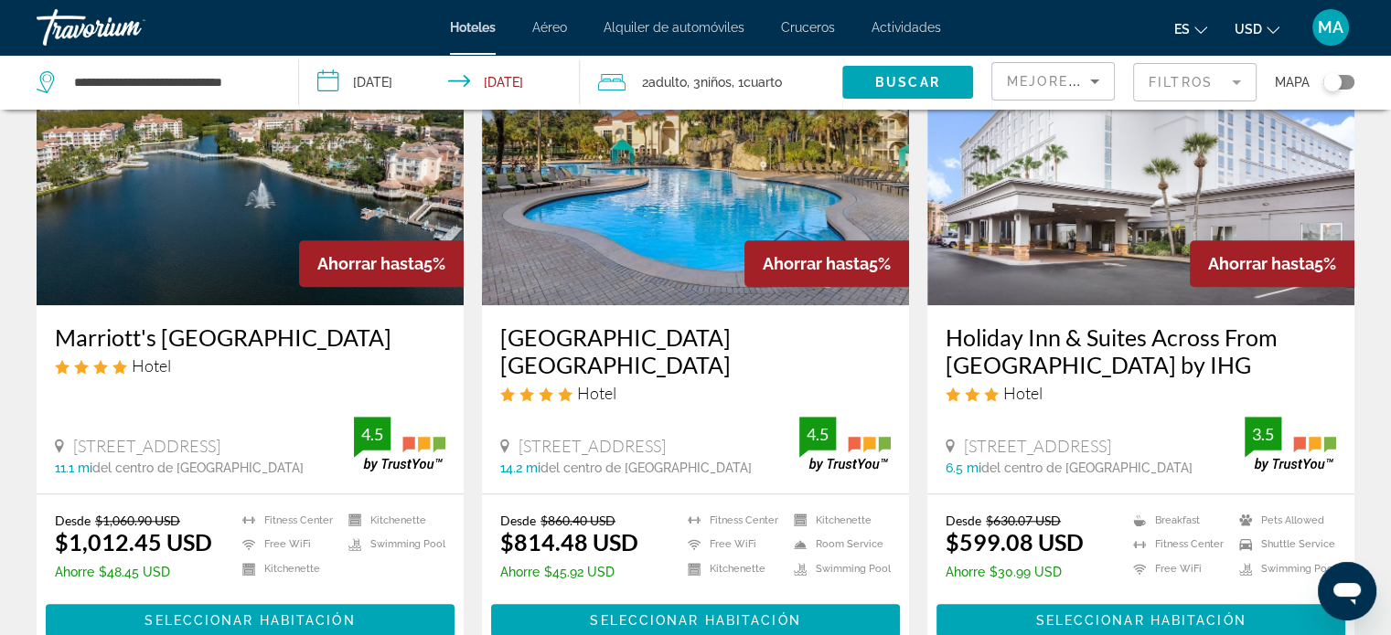
drag, startPoint x: 1147, startPoint y: 390, endPoint x: 960, endPoint y: 400, distance: 187.6
click at [960, 436] on div "[STREET_ADDRESS]" at bounding box center [1094, 446] width 299 height 20
copy span "[STREET_ADDRESS]"
click at [947, 324] on h3 "Holiday Inn & Suites Across From [GEOGRAPHIC_DATA] by IHG" at bounding box center [1140, 351] width 390 height 55
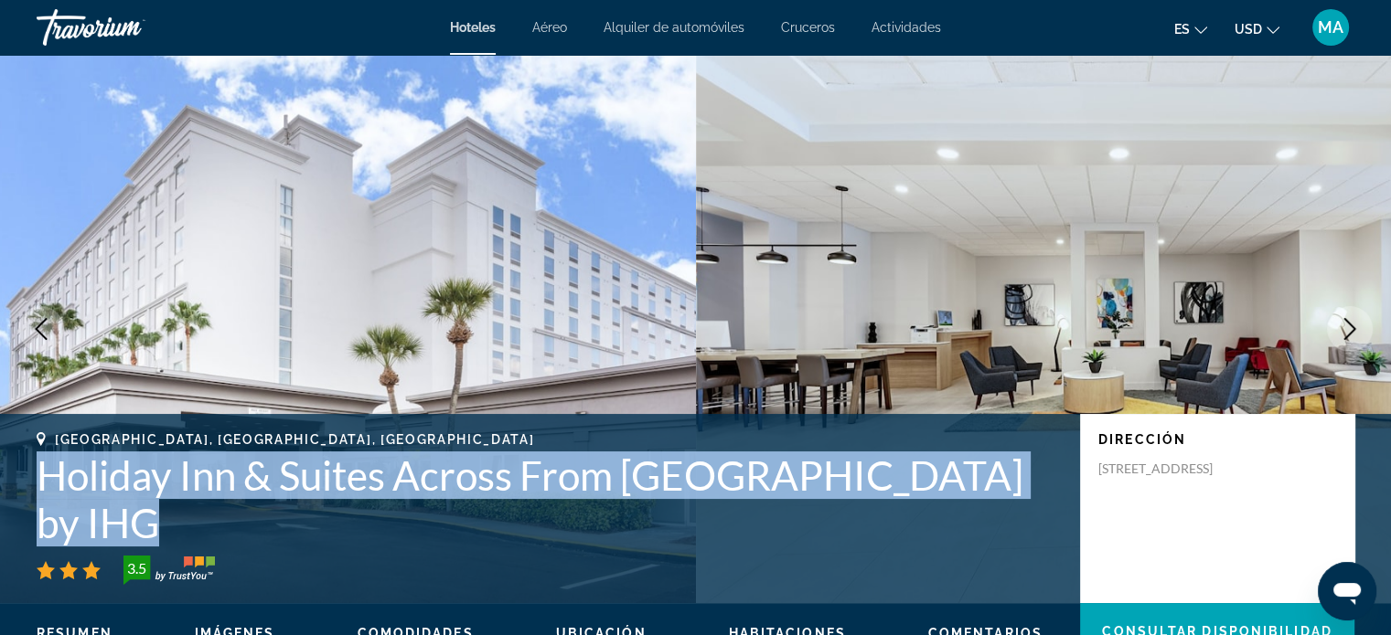
drag, startPoint x: 44, startPoint y: 477, endPoint x: 132, endPoint y: 512, distance: 94.4
click at [132, 512] on h1 "Holiday Inn & Suites Across From [GEOGRAPHIC_DATA] by IHG" at bounding box center [549, 499] width 1025 height 95
copy h1 "Holiday Inn & Suites Across From [GEOGRAPHIC_DATA] by IHG"
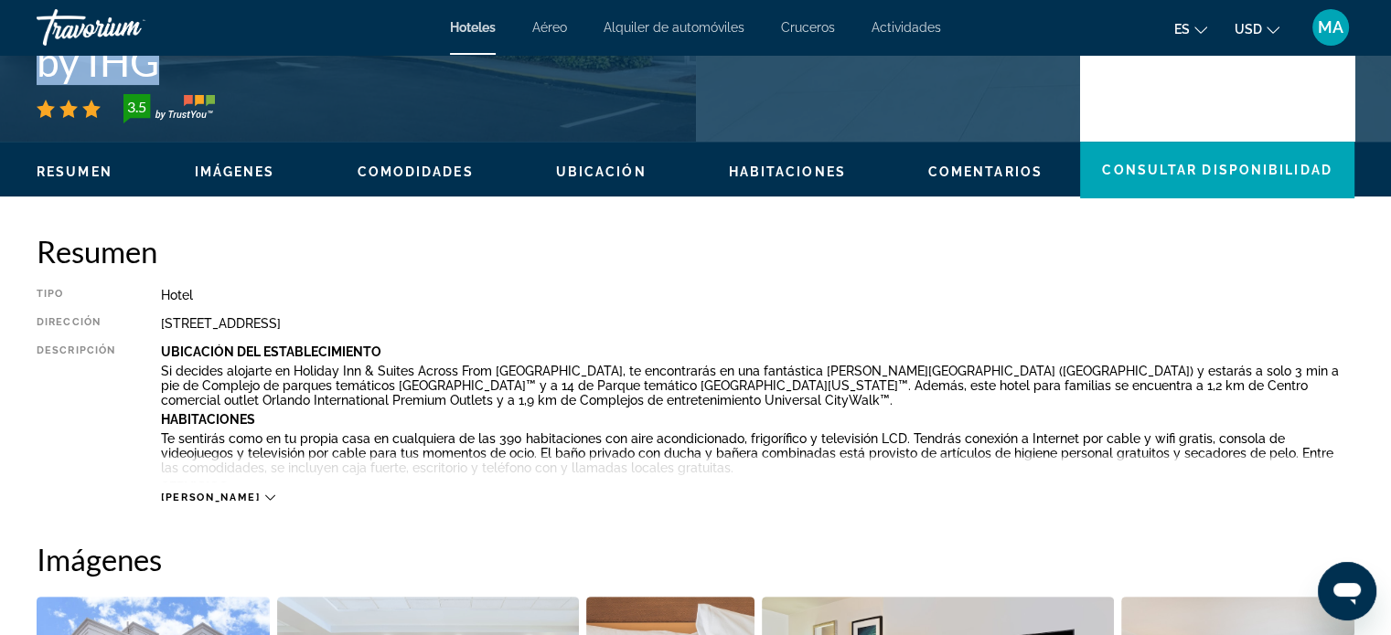
scroll to position [457, 0]
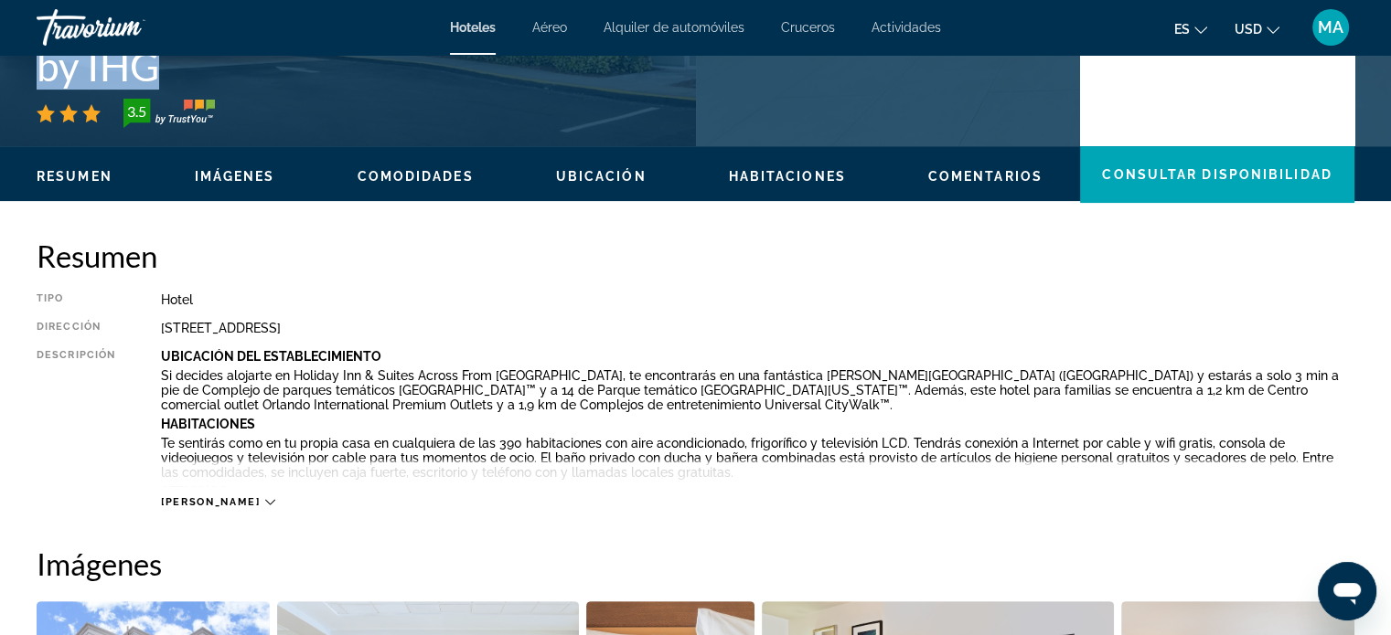
click at [205, 498] on span "[PERSON_NAME]" at bounding box center [210, 502] width 99 height 12
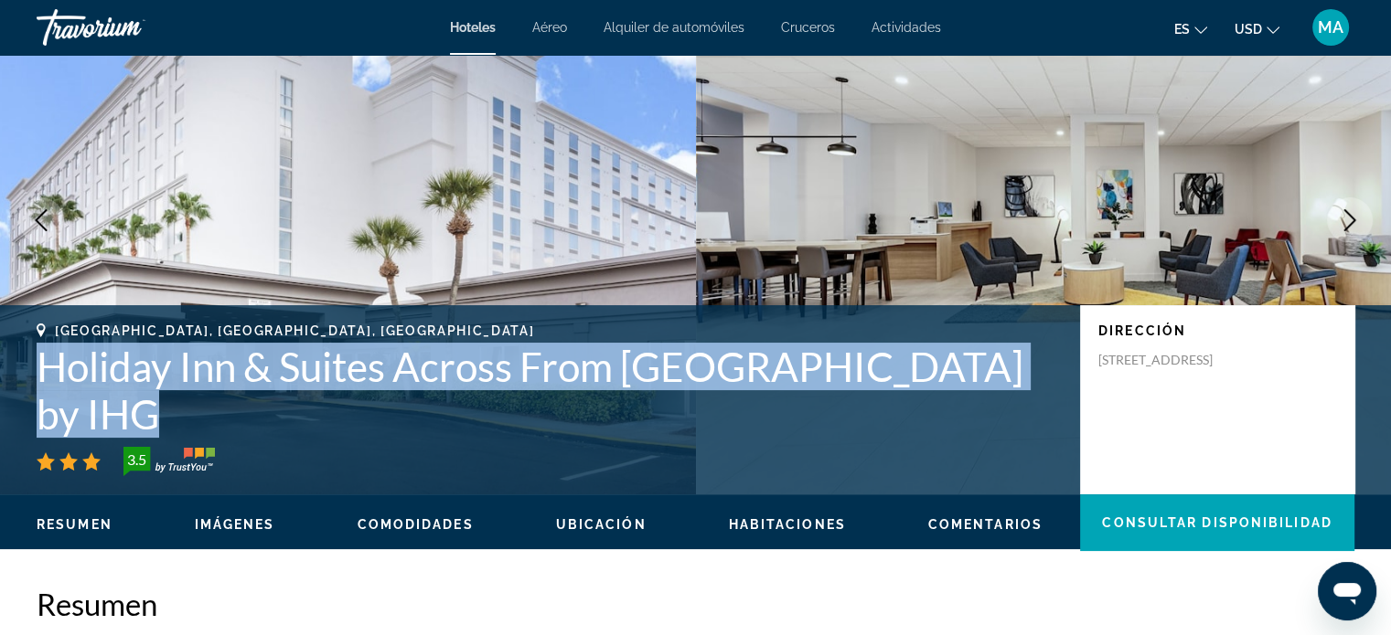
scroll to position [91, 0]
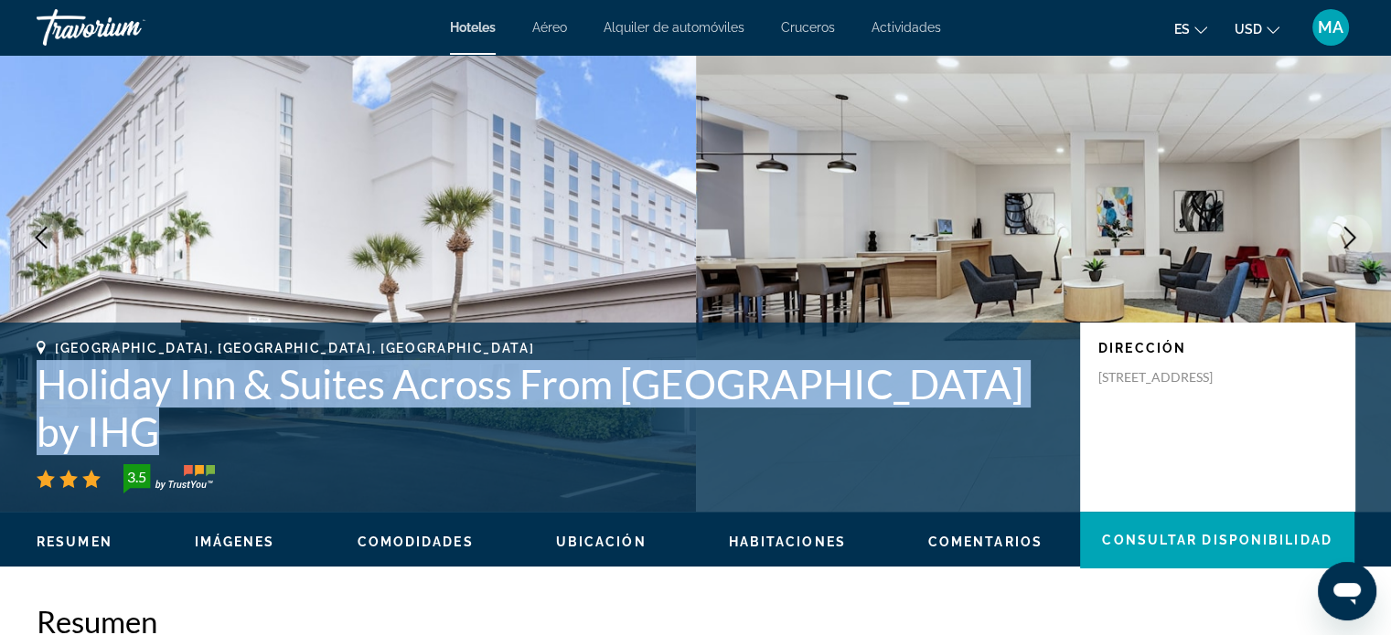
copy h1 "Holiday Inn & Suites Across From [GEOGRAPHIC_DATA] by IHG"
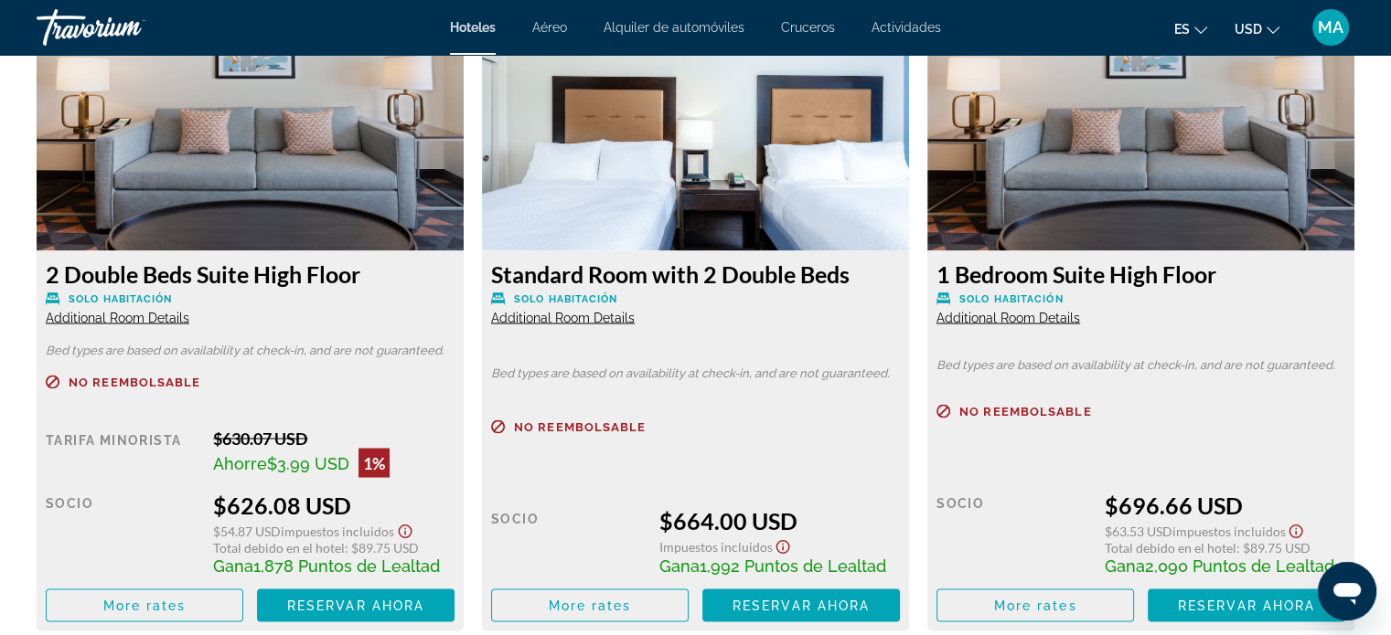
scroll to position [3383, 0]
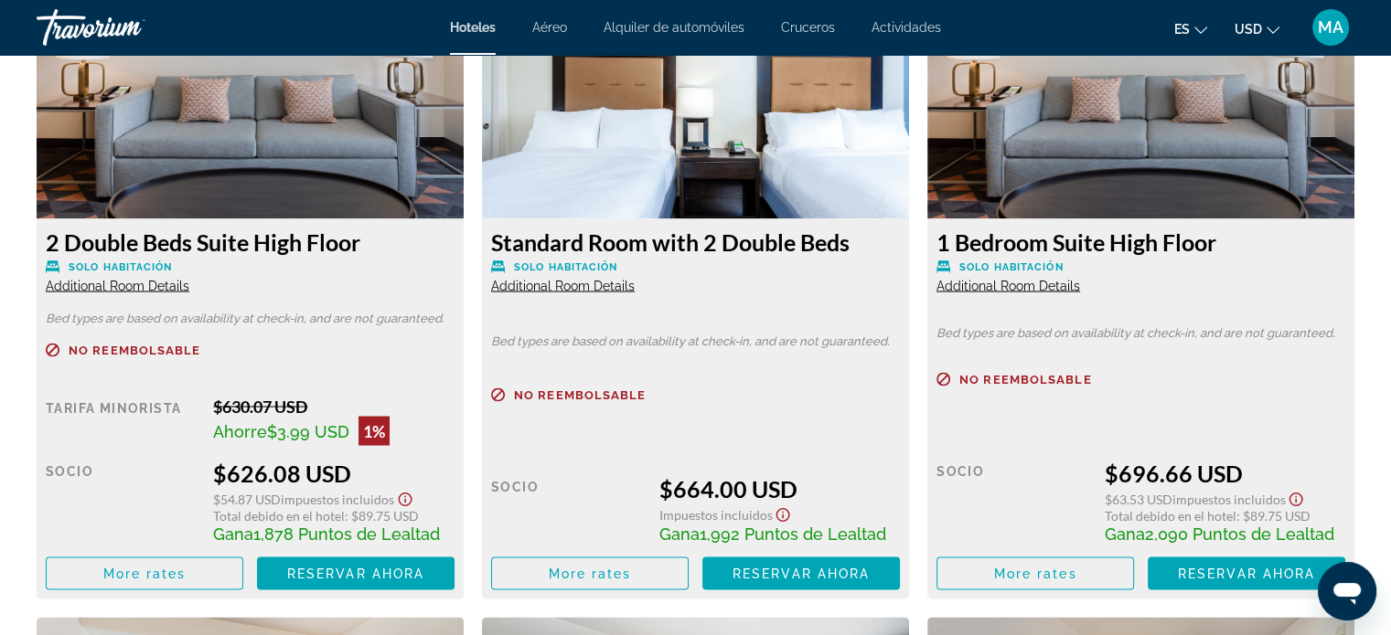
click at [145, 282] on span "Additional Room Details" at bounding box center [118, 285] width 144 height 15
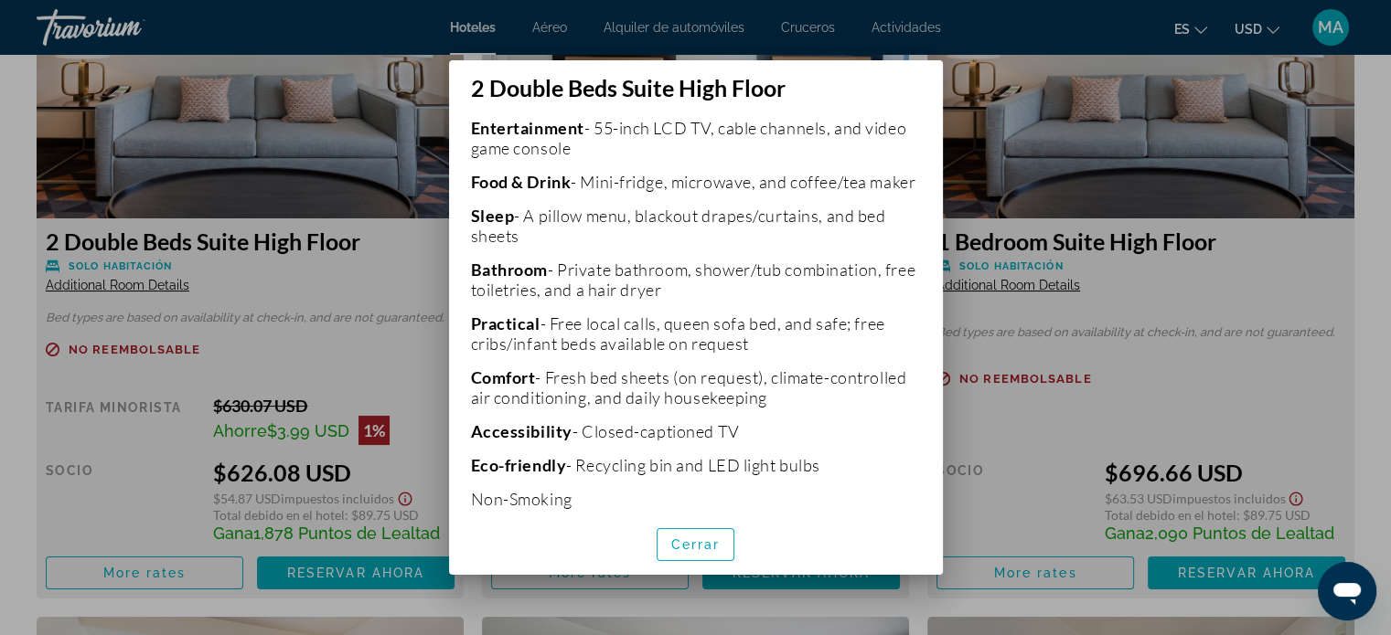
scroll to position [406, 0]
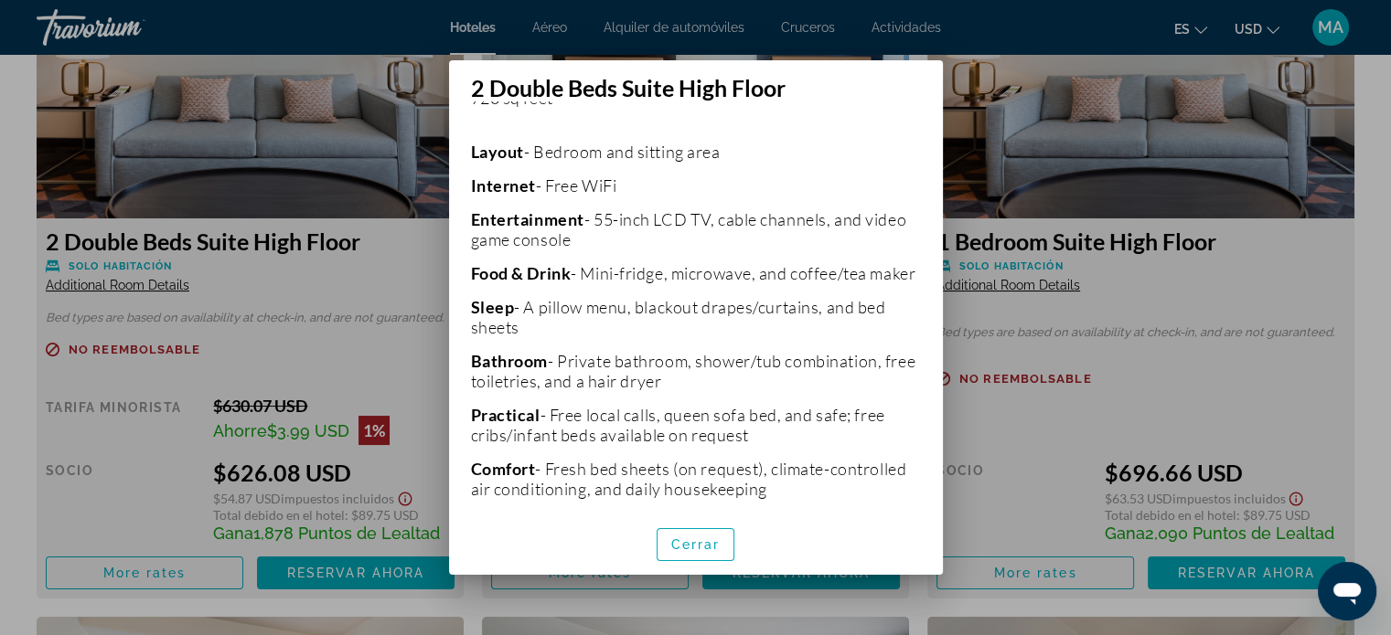
click at [304, 279] on div at bounding box center [695, 317] width 1391 height 635
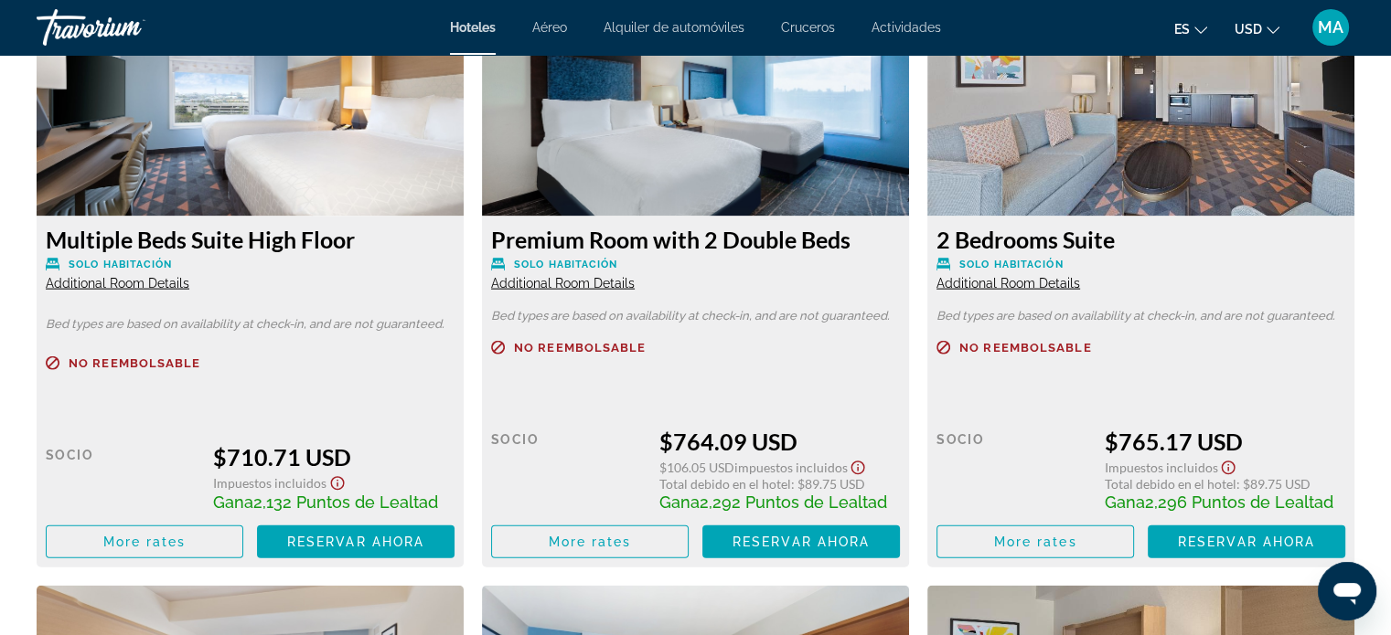
scroll to position [4023, 0]
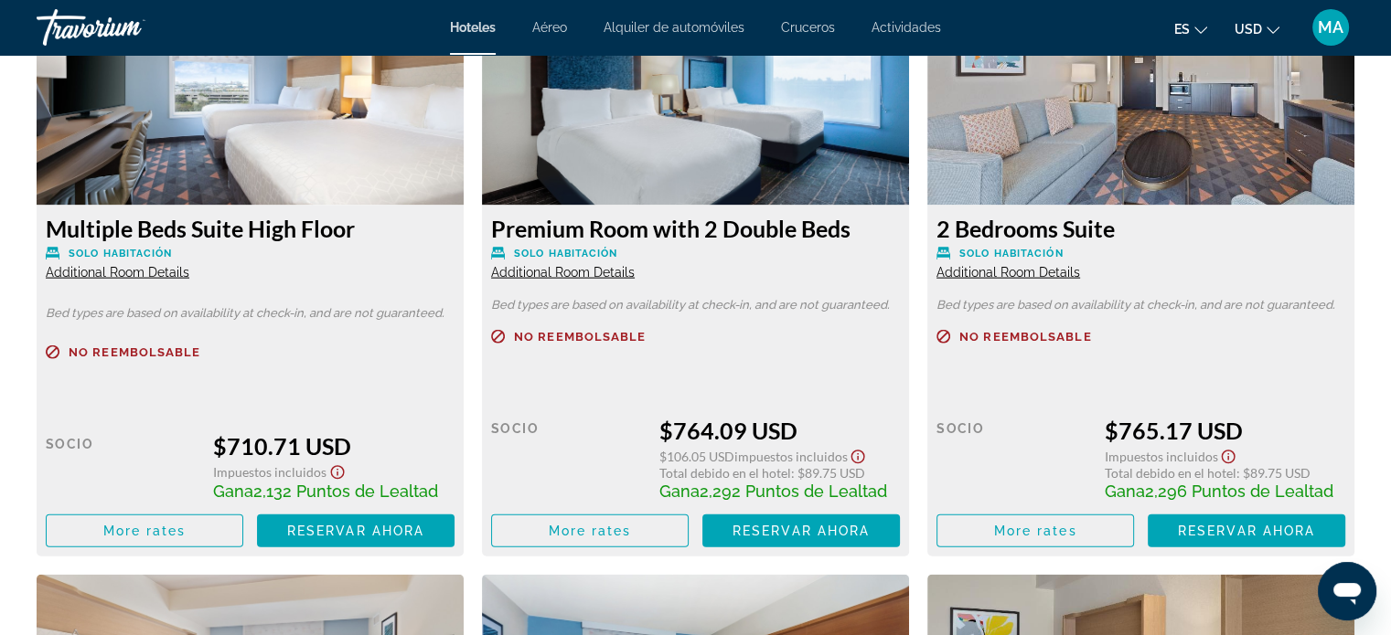
click at [121, 277] on span "Additional Room Details" at bounding box center [118, 272] width 144 height 15
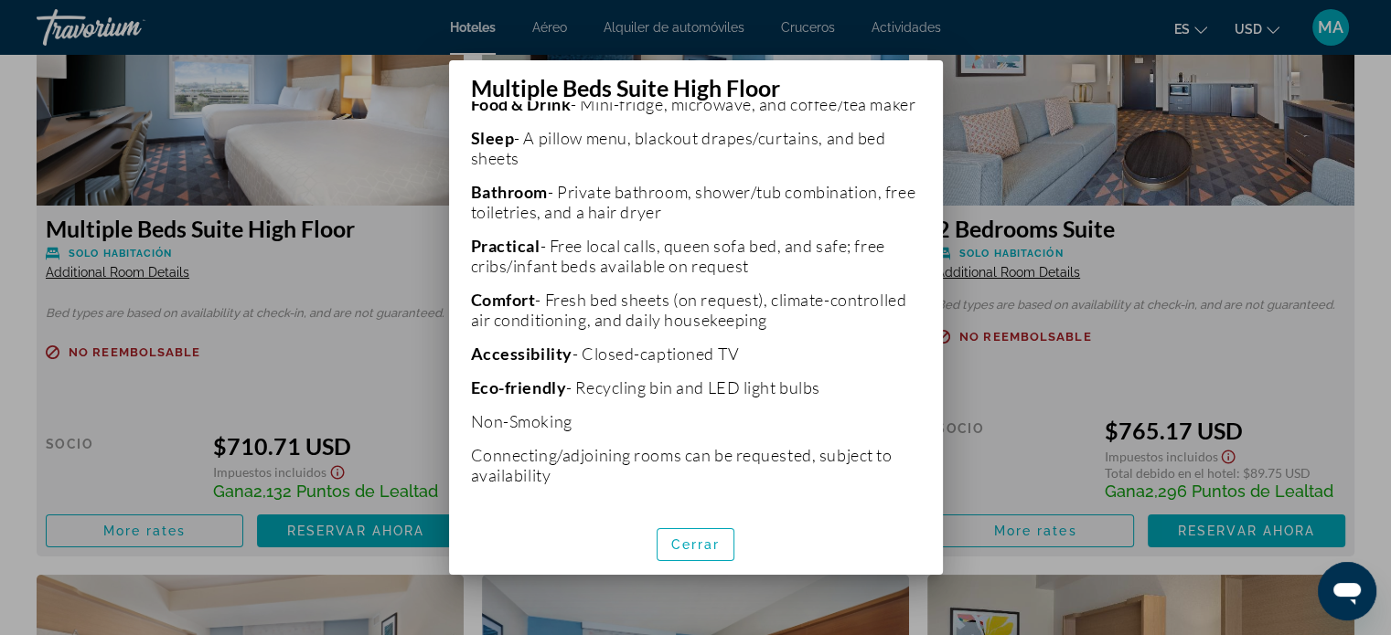
scroll to position [589, 0]
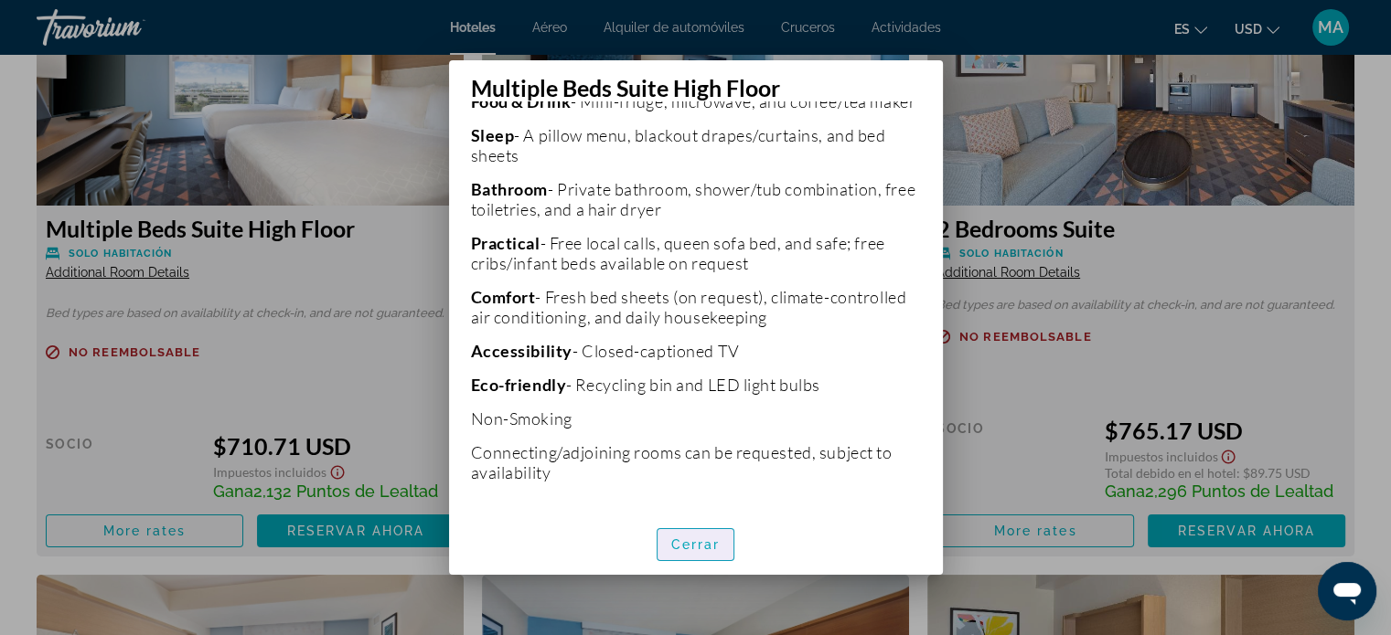
drag, startPoint x: 687, startPoint y: 544, endPoint x: 567, endPoint y: 485, distance: 134.1
click at [687, 544] on span "Cerrar" at bounding box center [695, 545] width 49 height 15
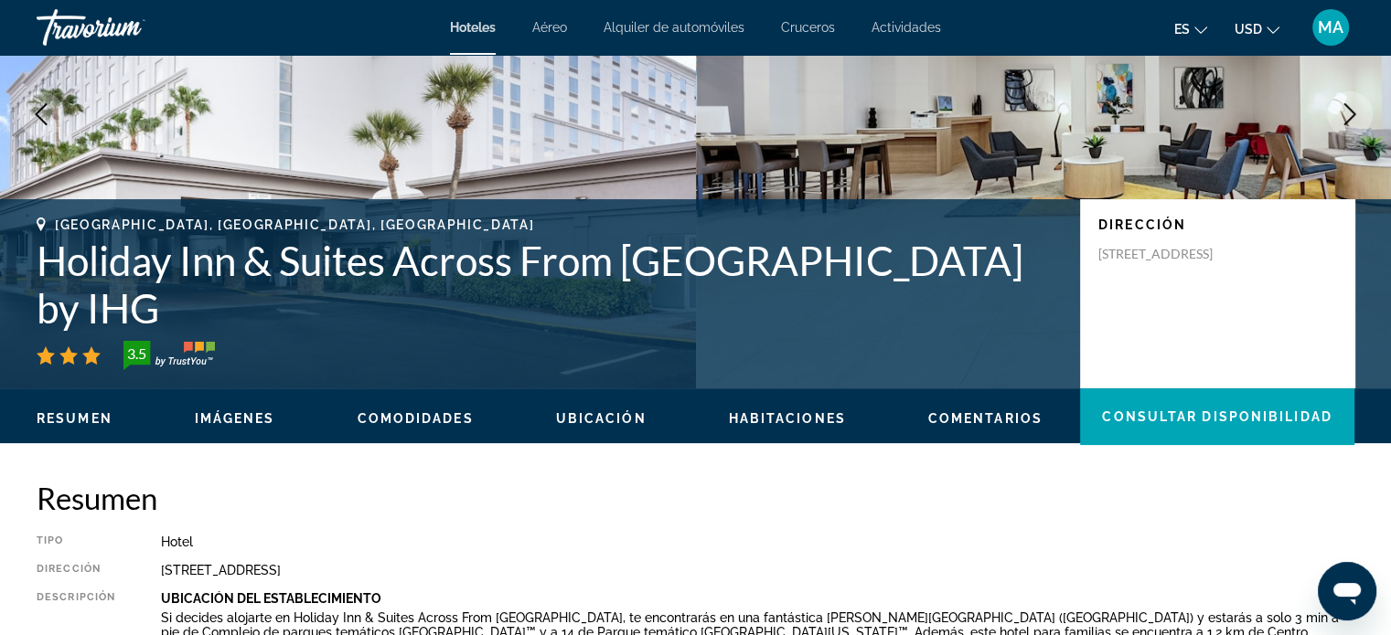
scroll to position [183, 0]
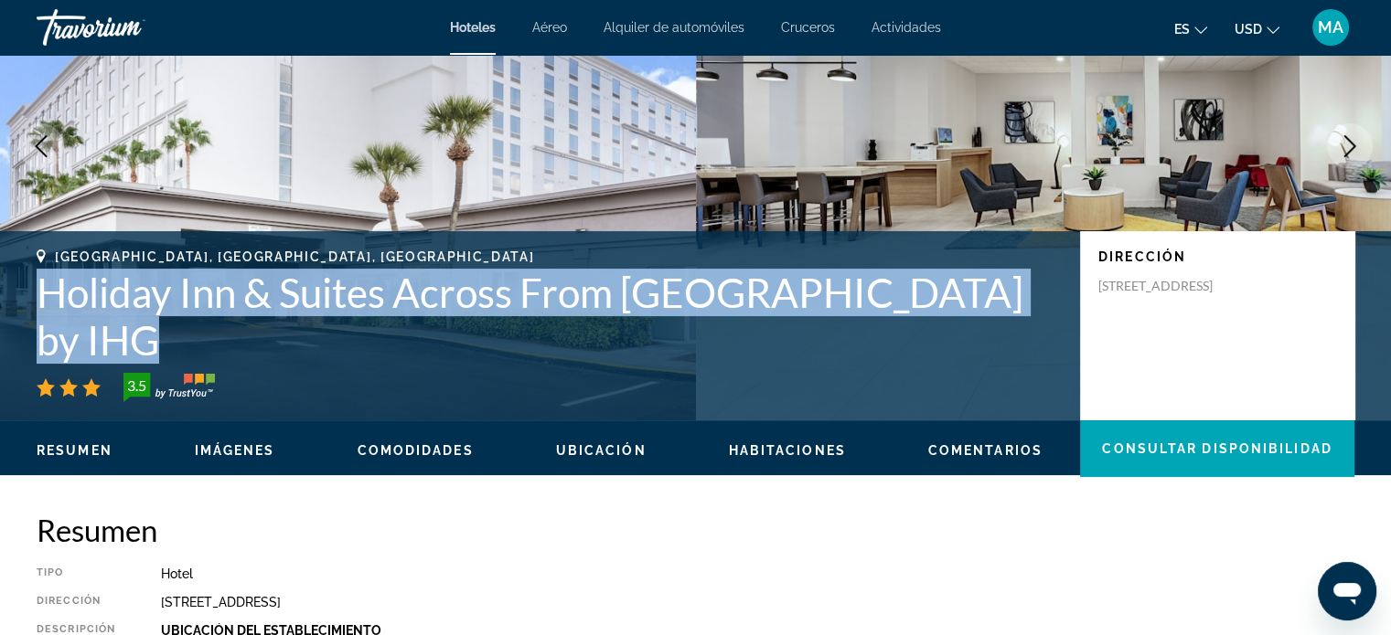
drag, startPoint x: 143, startPoint y: 339, endPoint x: 13, endPoint y: 273, distance: 145.6
click at [13, 273] on div "[GEOGRAPHIC_DATA], [GEOGRAPHIC_DATA], [GEOGRAPHIC_DATA] Holiday Inn & Suites Ac…" at bounding box center [695, 326] width 1391 height 153
copy h1 "Holiday Inn & Suites Across From [GEOGRAPHIC_DATA] by IHG"
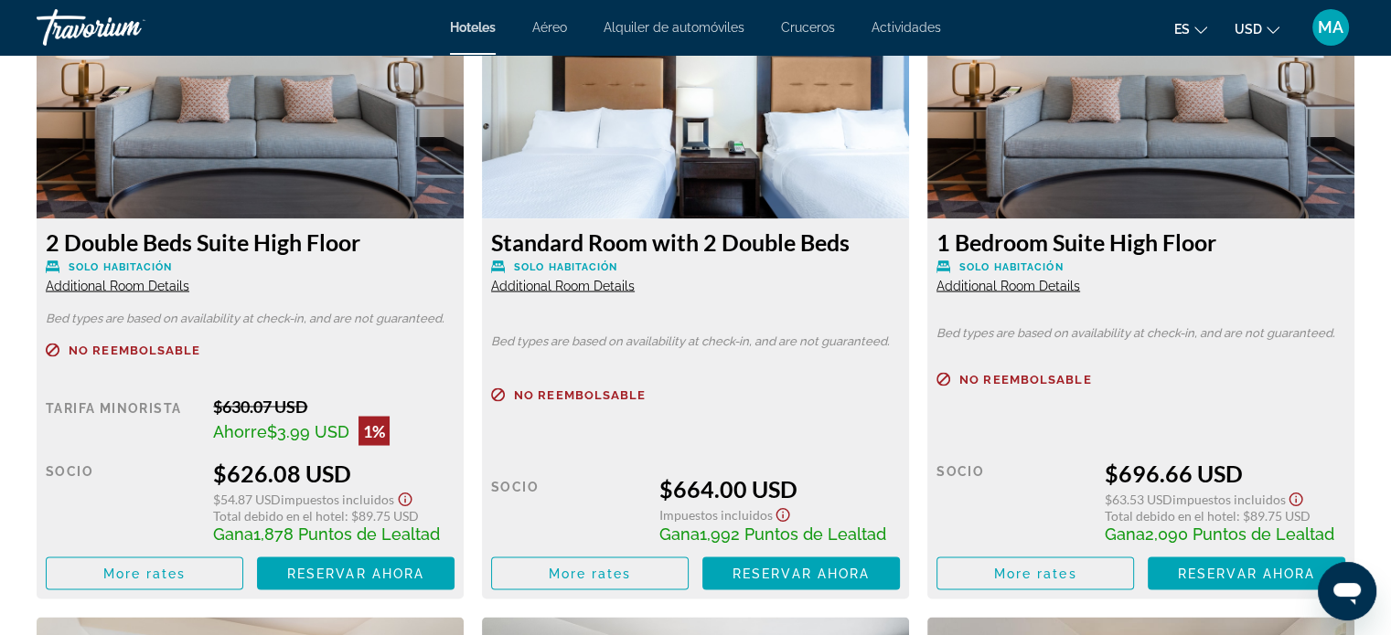
scroll to position [3291, 0]
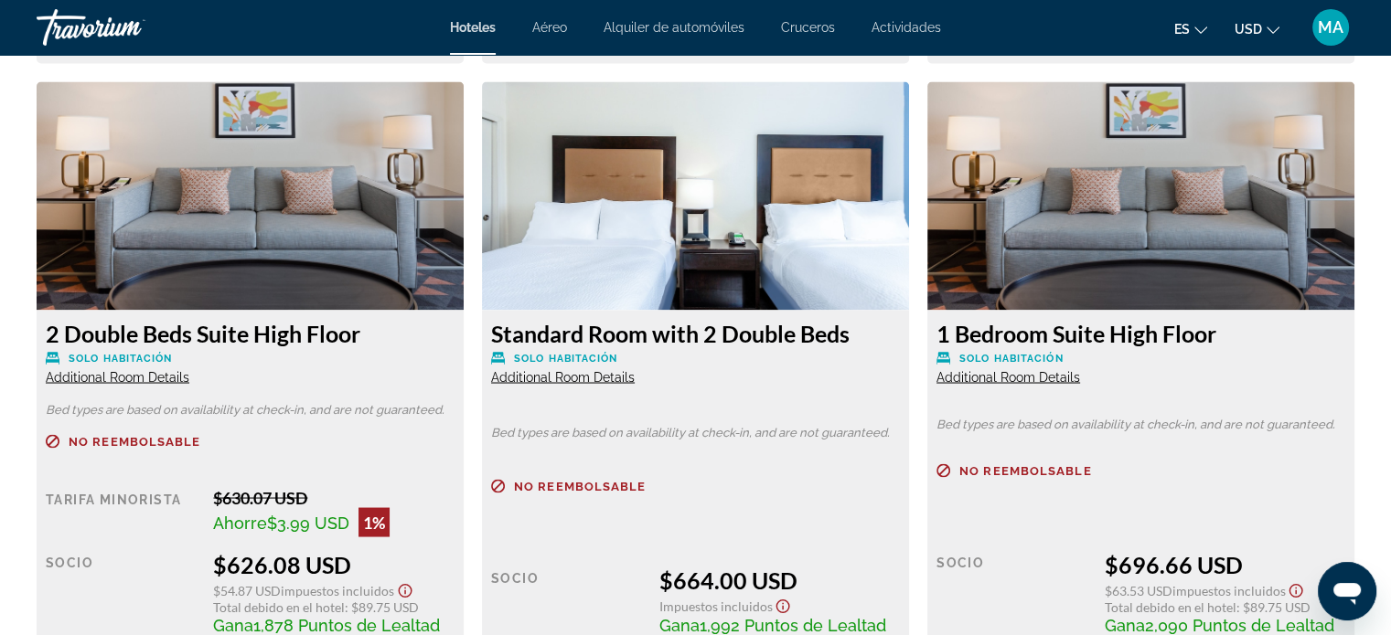
copy h1 "Holiday Inn & Suites Across From [GEOGRAPHIC_DATA] by IHG"
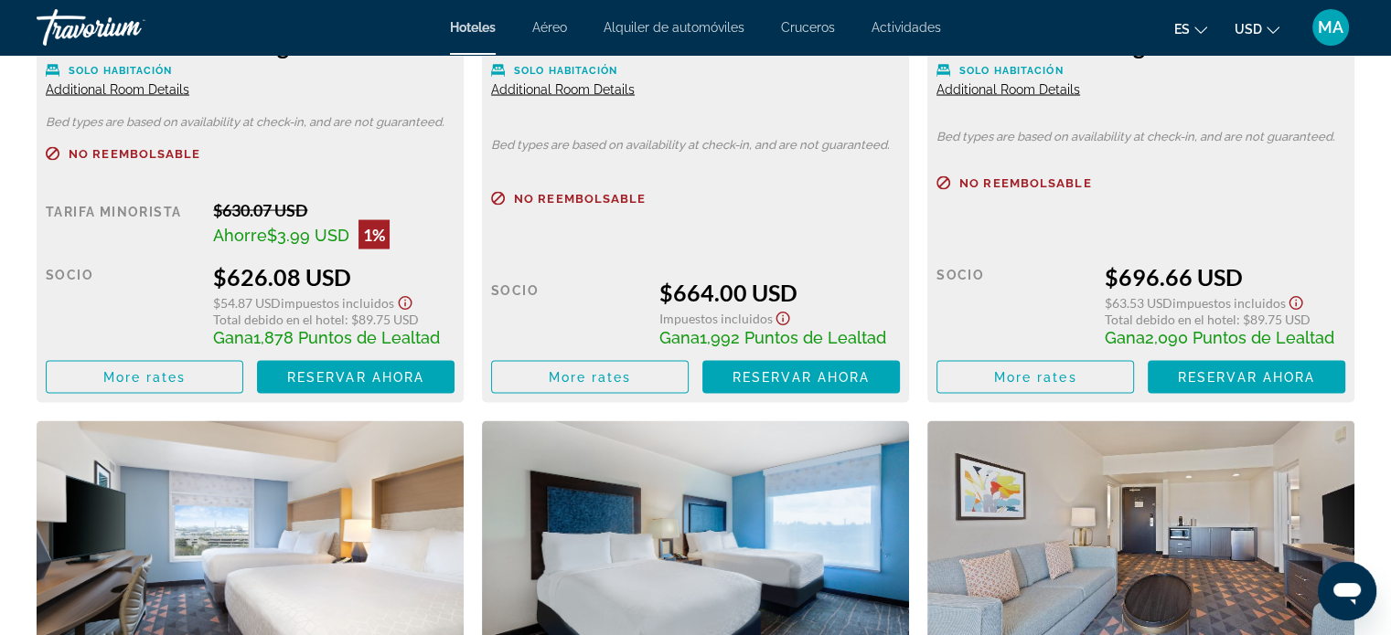
scroll to position [3565, 0]
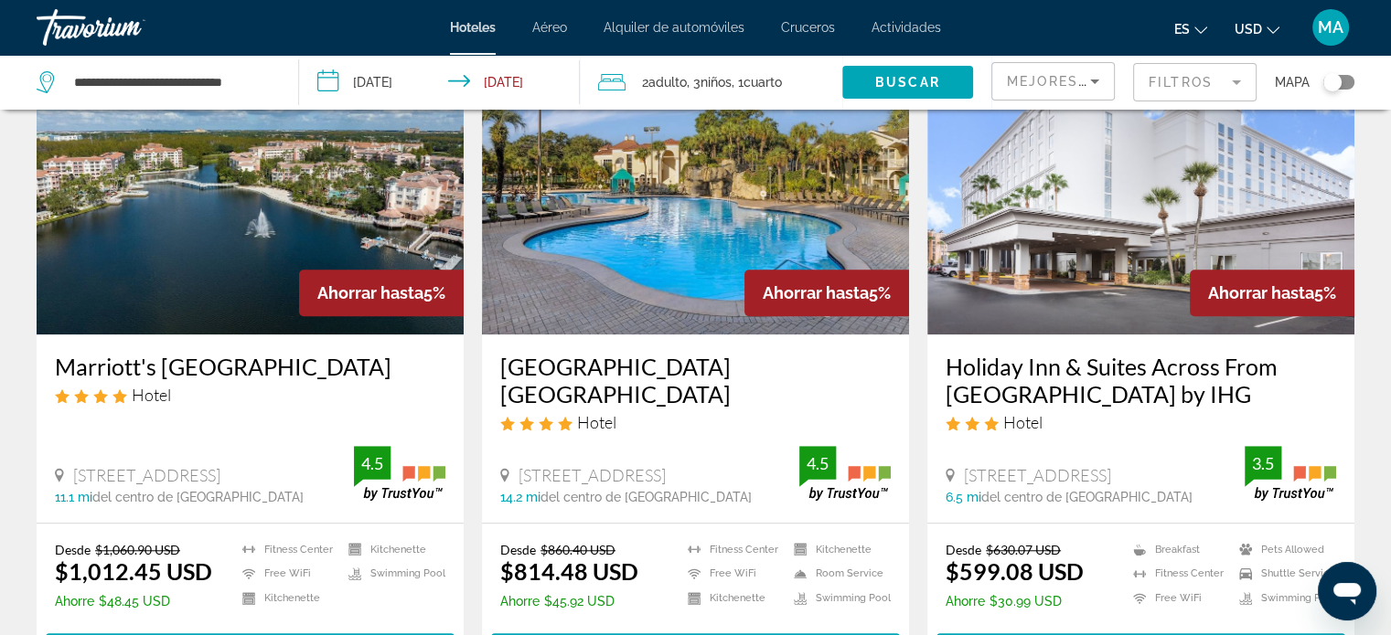
scroll to position [1646, 0]
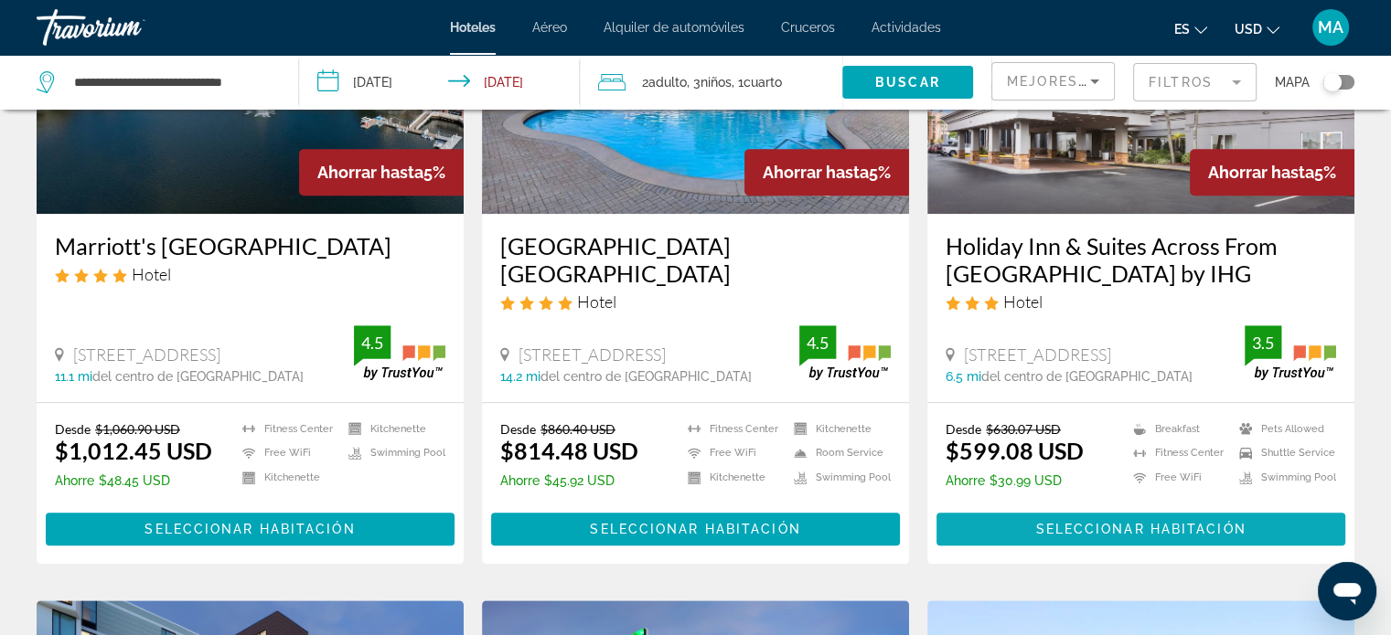
click at [1079, 522] on span "Seleccionar habitación" at bounding box center [1140, 529] width 210 height 15
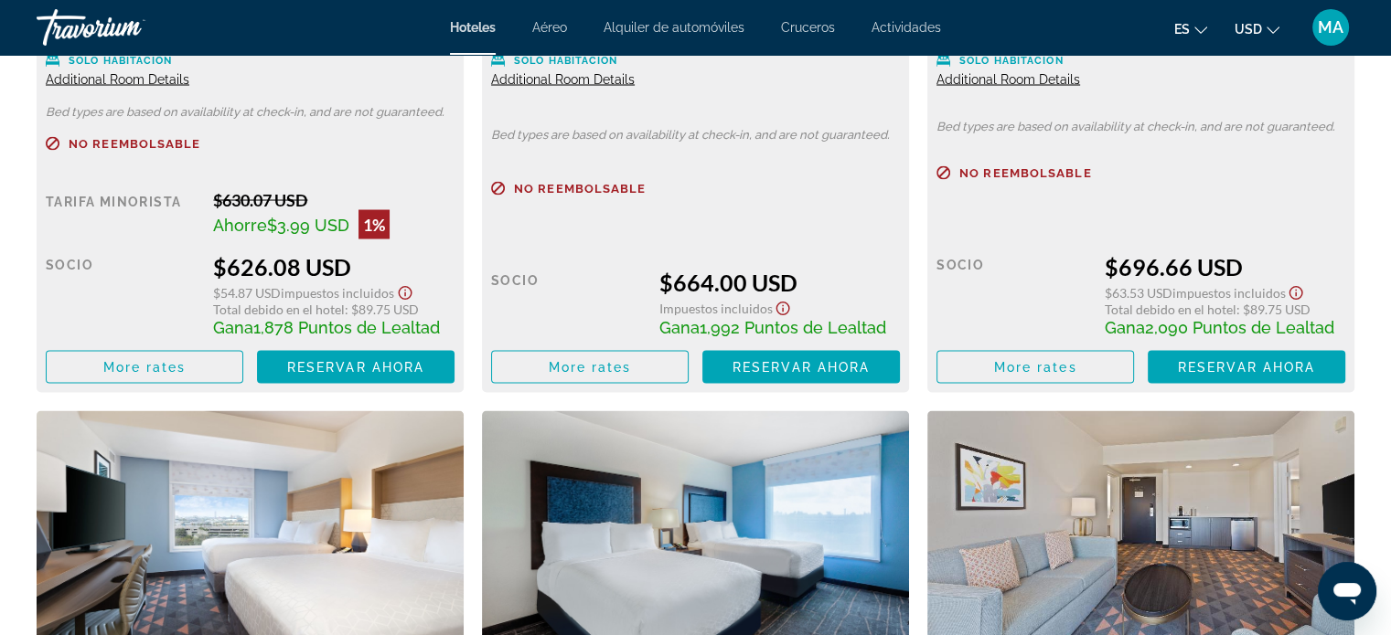
scroll to position [3474, 0]
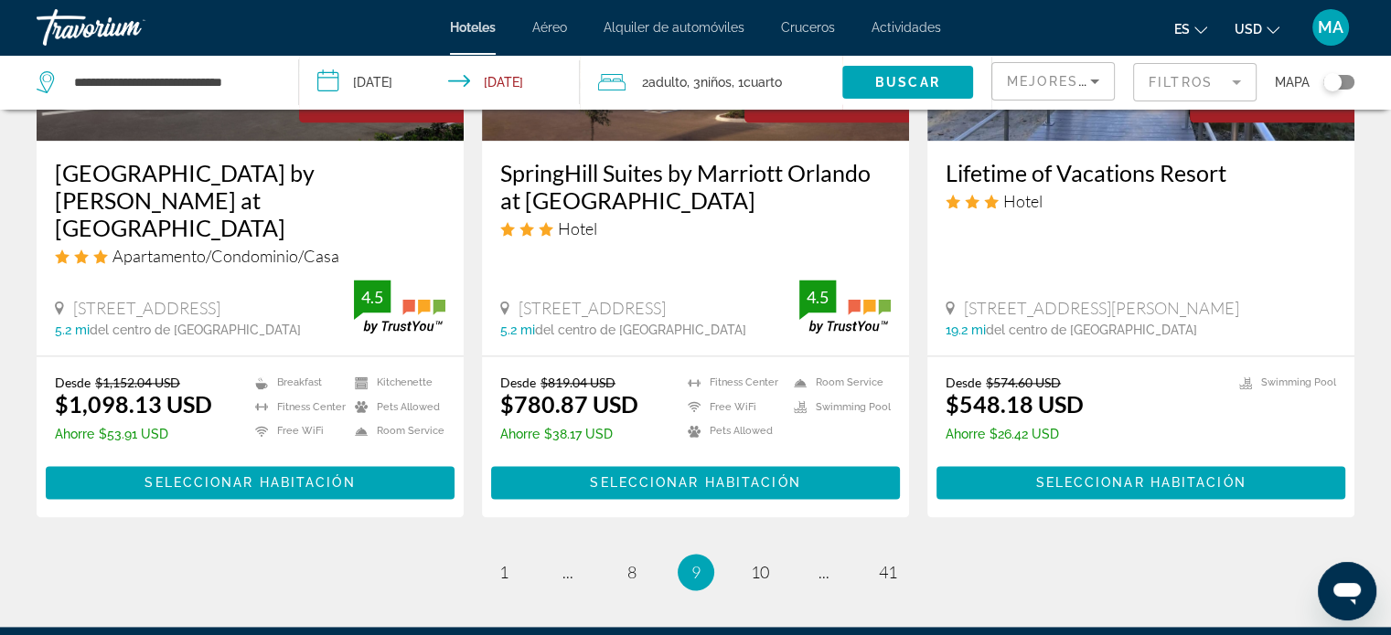
scroll to position [2286, 0]
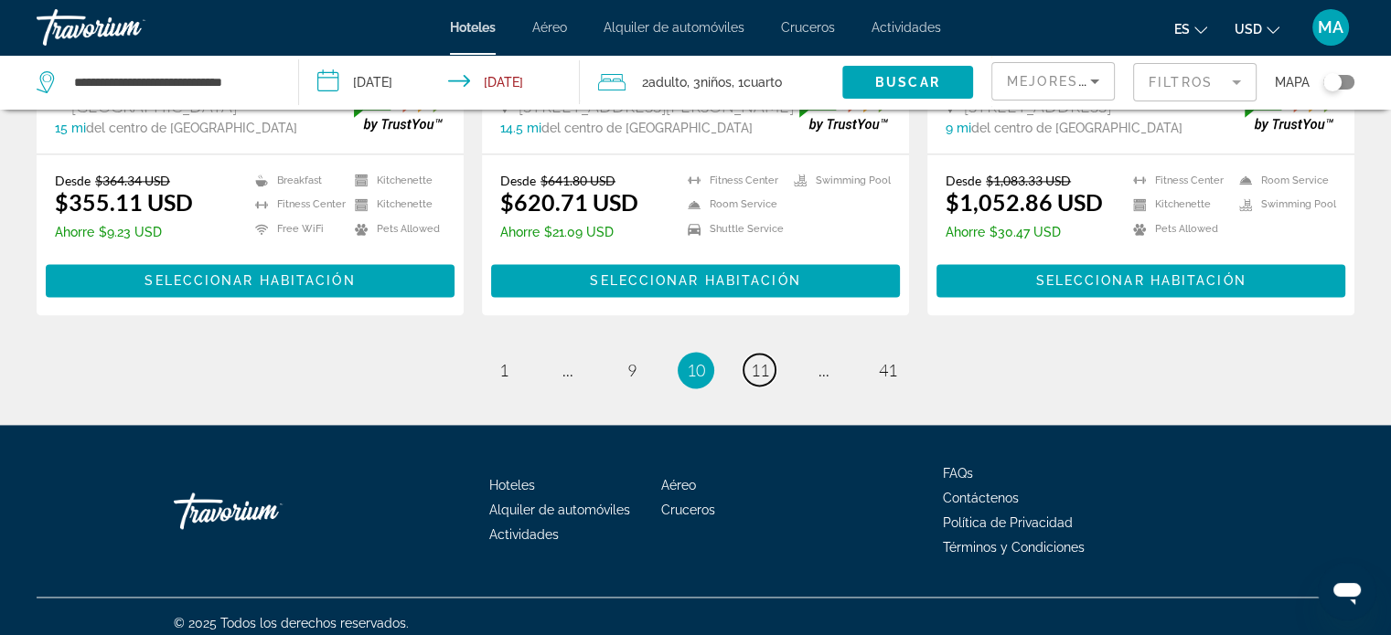
scroll to position [2578, 0]
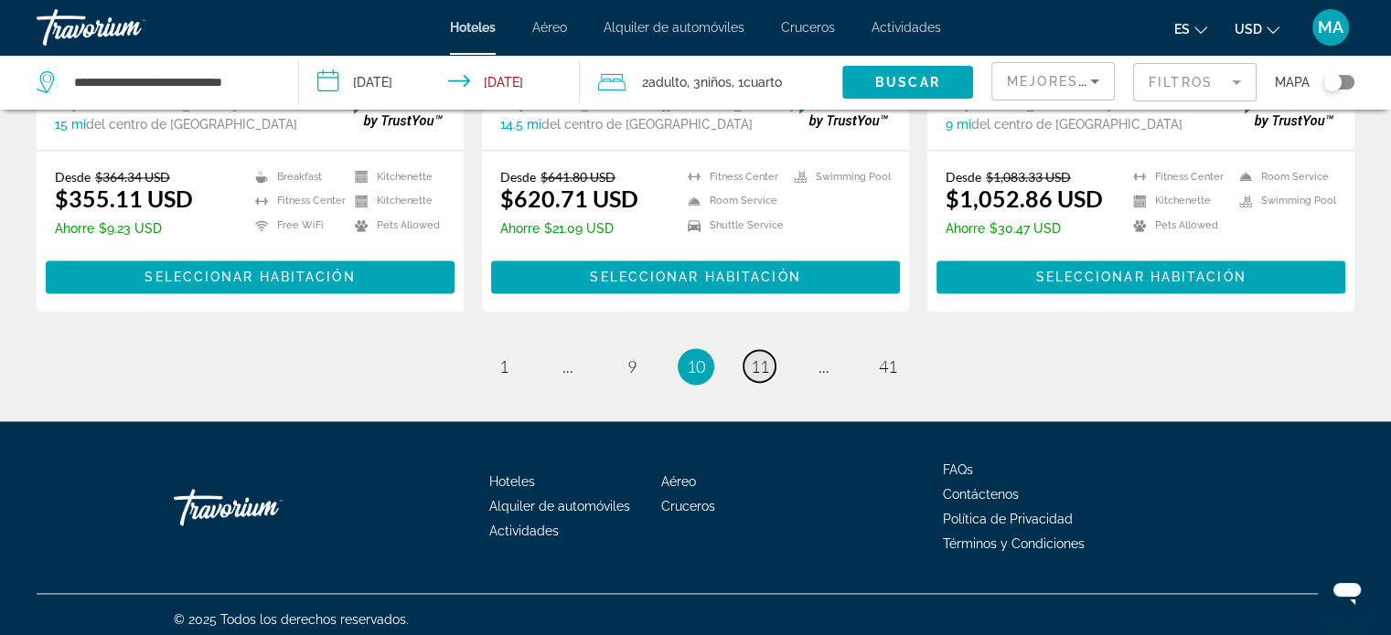
click at [755, 363] on span "11" at bounding box center [760, 367] width 18 height 20
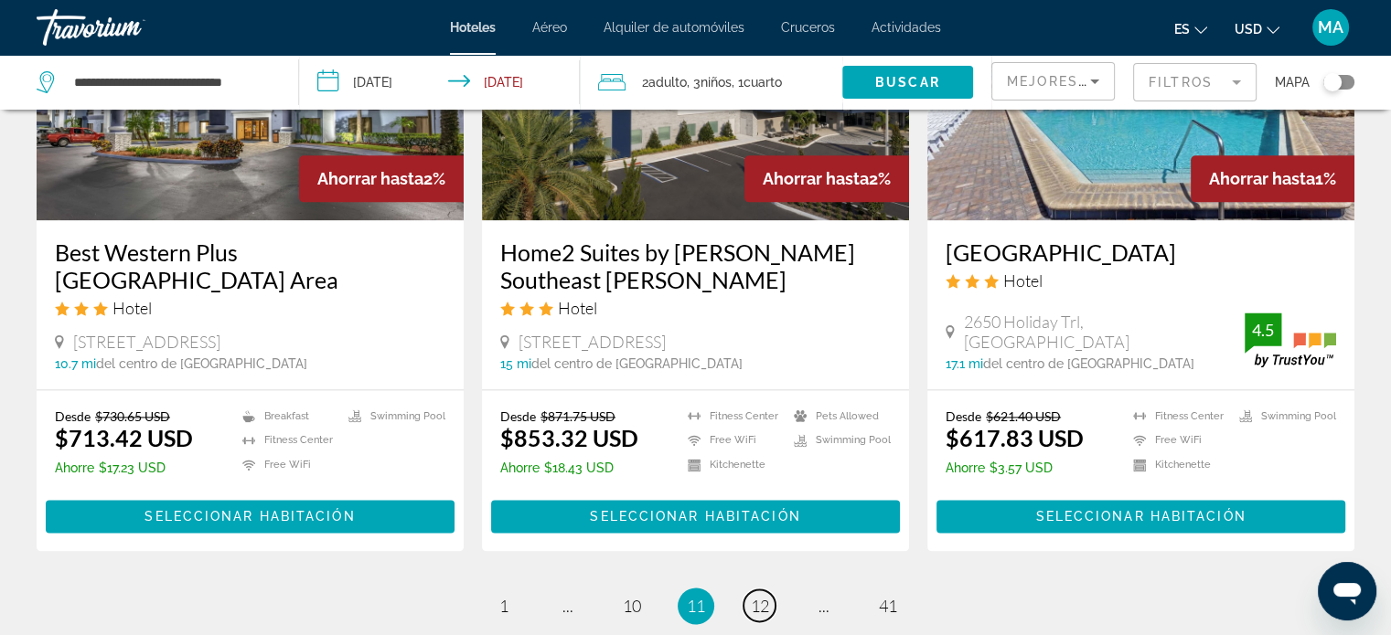
scroll to position [2468, 0]
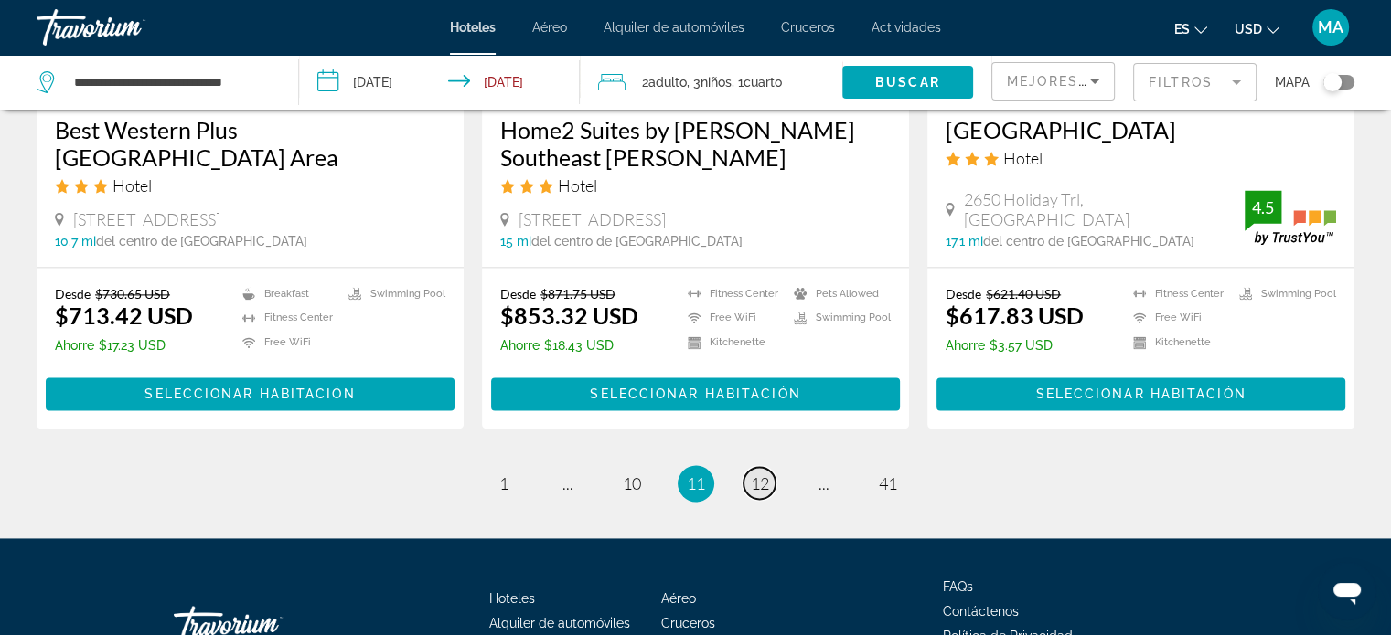
click at [757, 474] on span "12" at bounding box center [760, 484] width 18 height 20
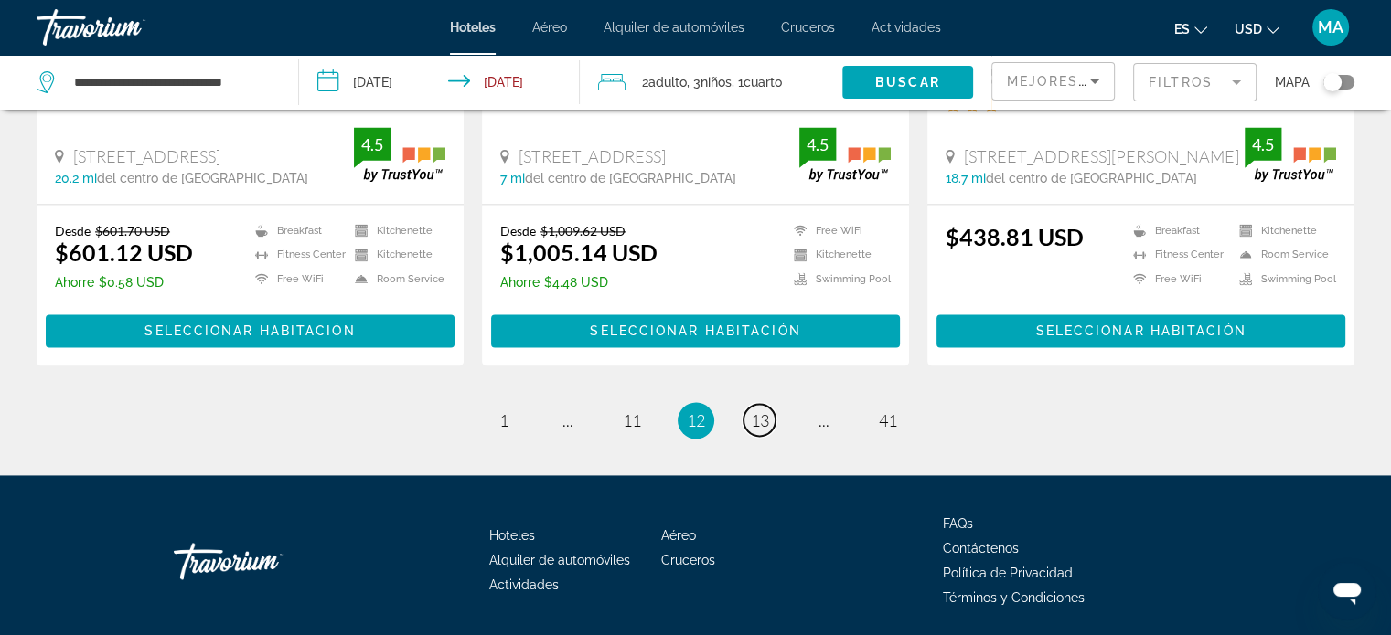
scroll to position [2551, 0]
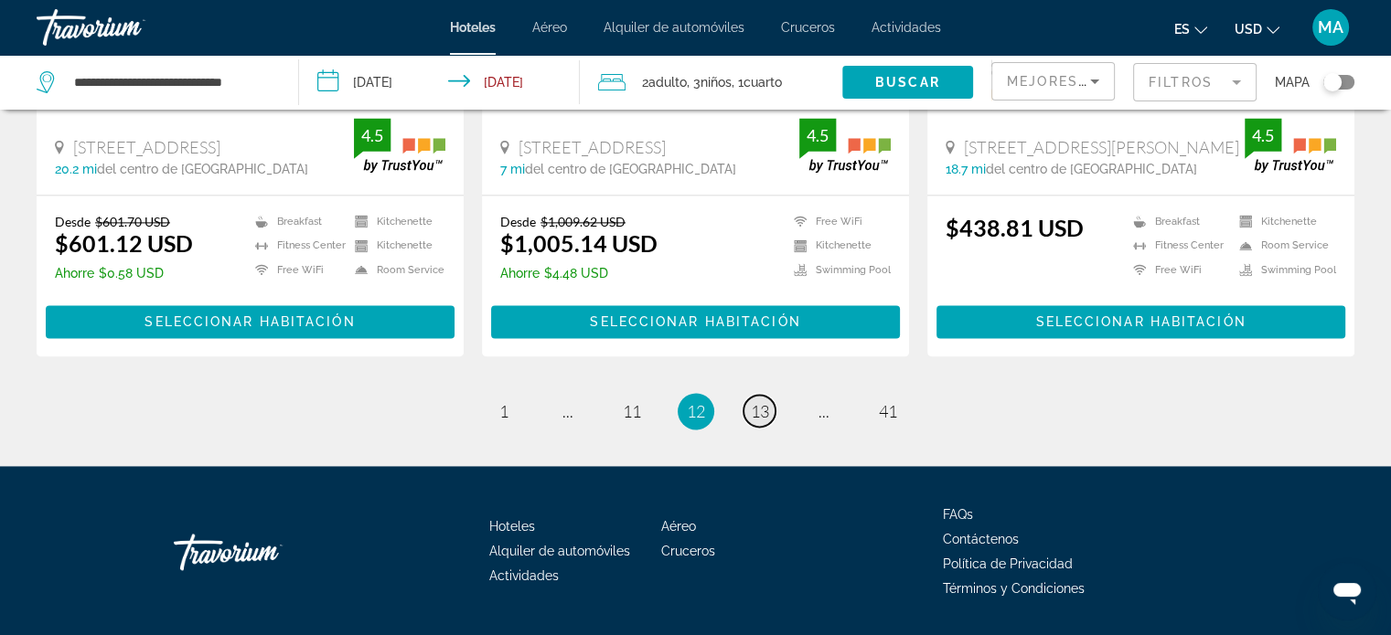
click at [752, 401] on span "13" at bounding box center [760, 411] width 18 height 20
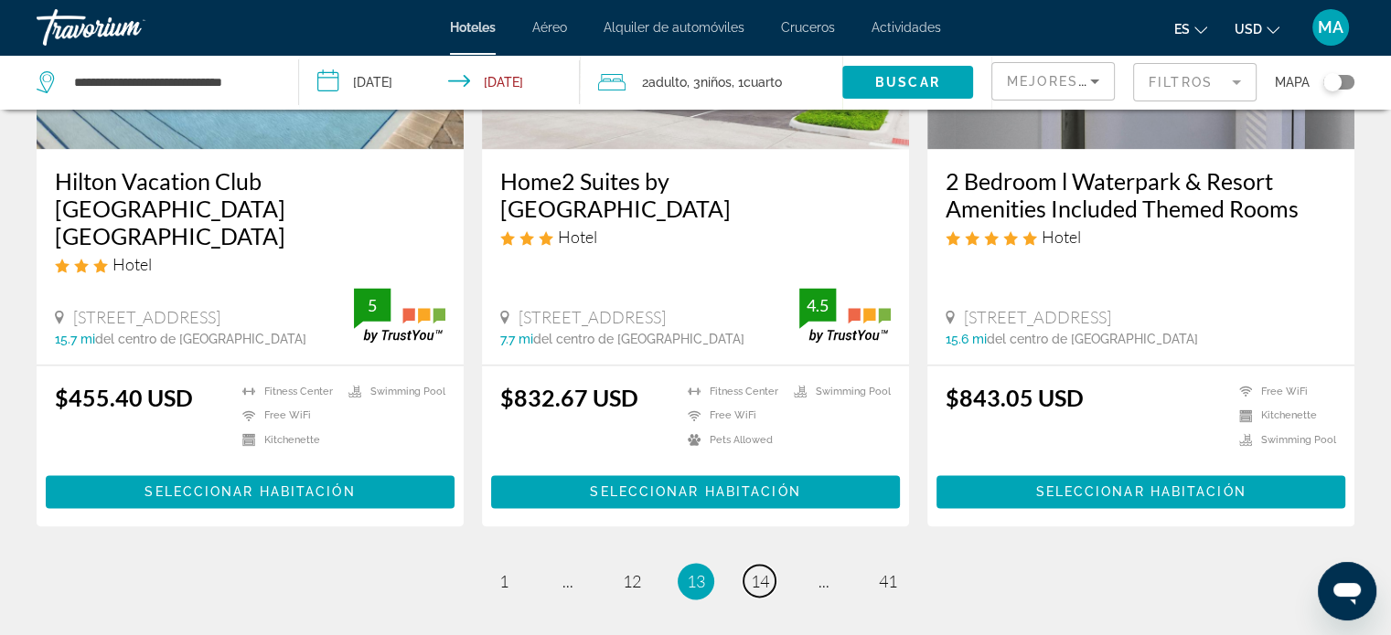
scroll to position [2468, 0]
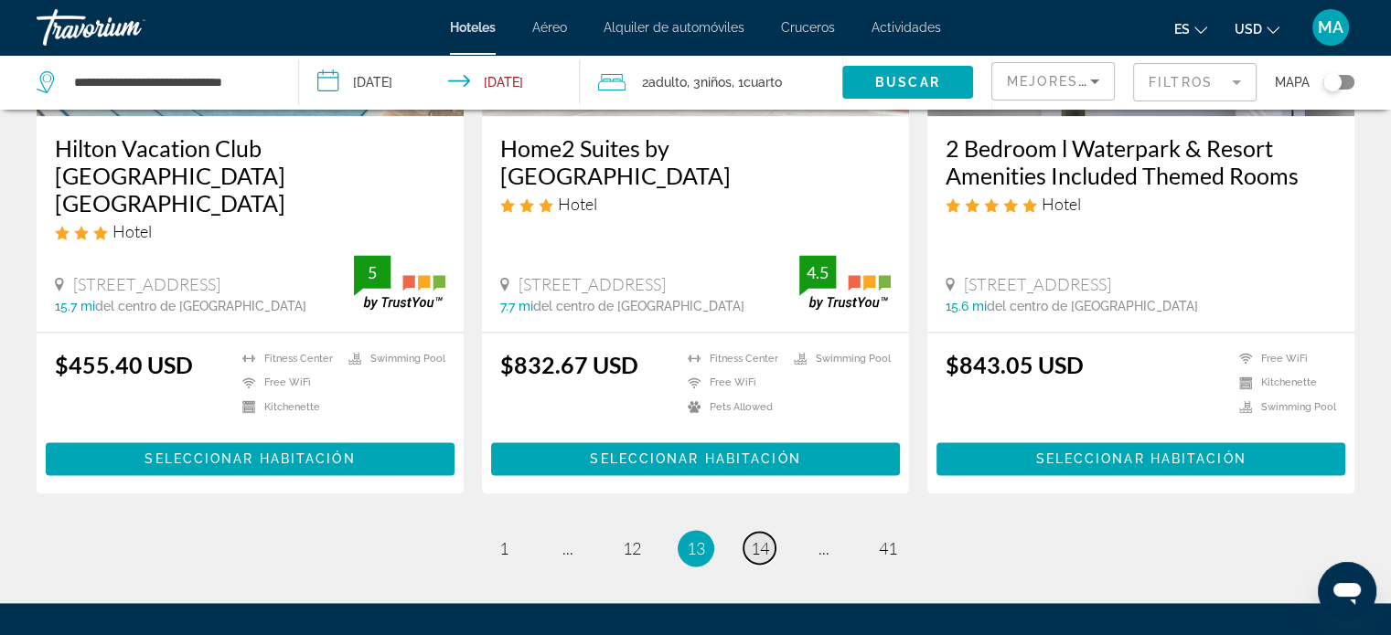
click at [768, 538] on span "14" at bounding box center [760, 548] width 18 height 20
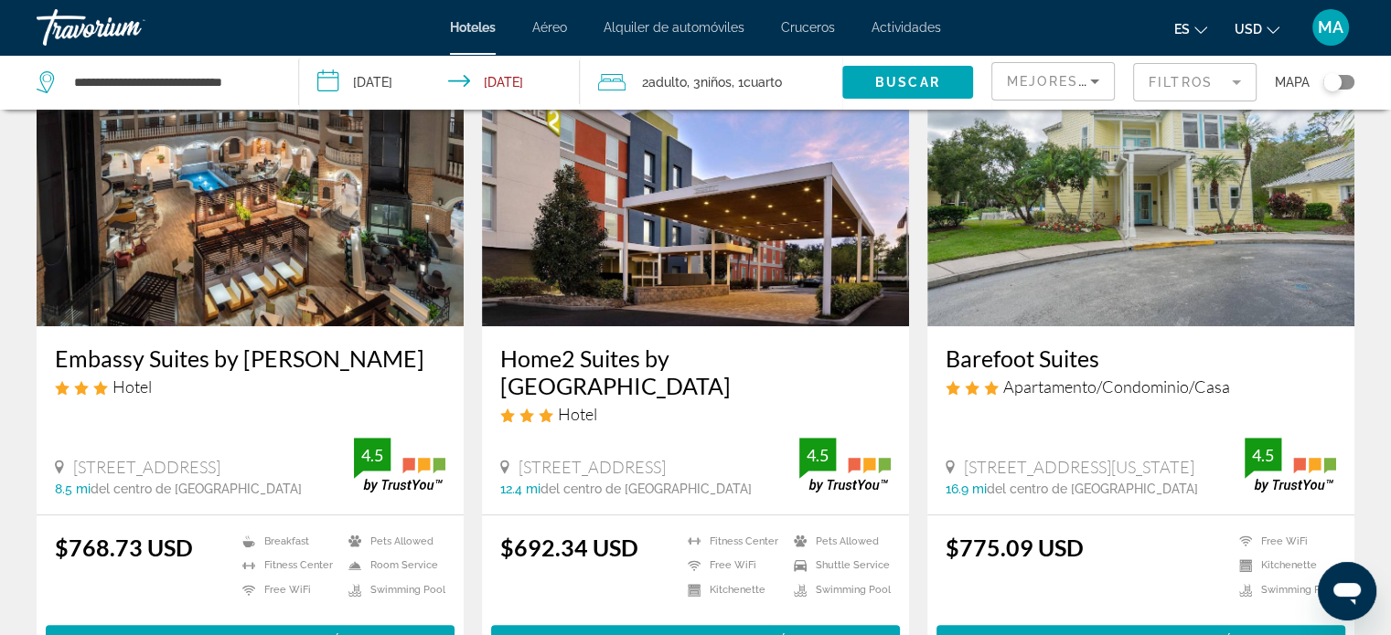
scroll to position [914, 0]
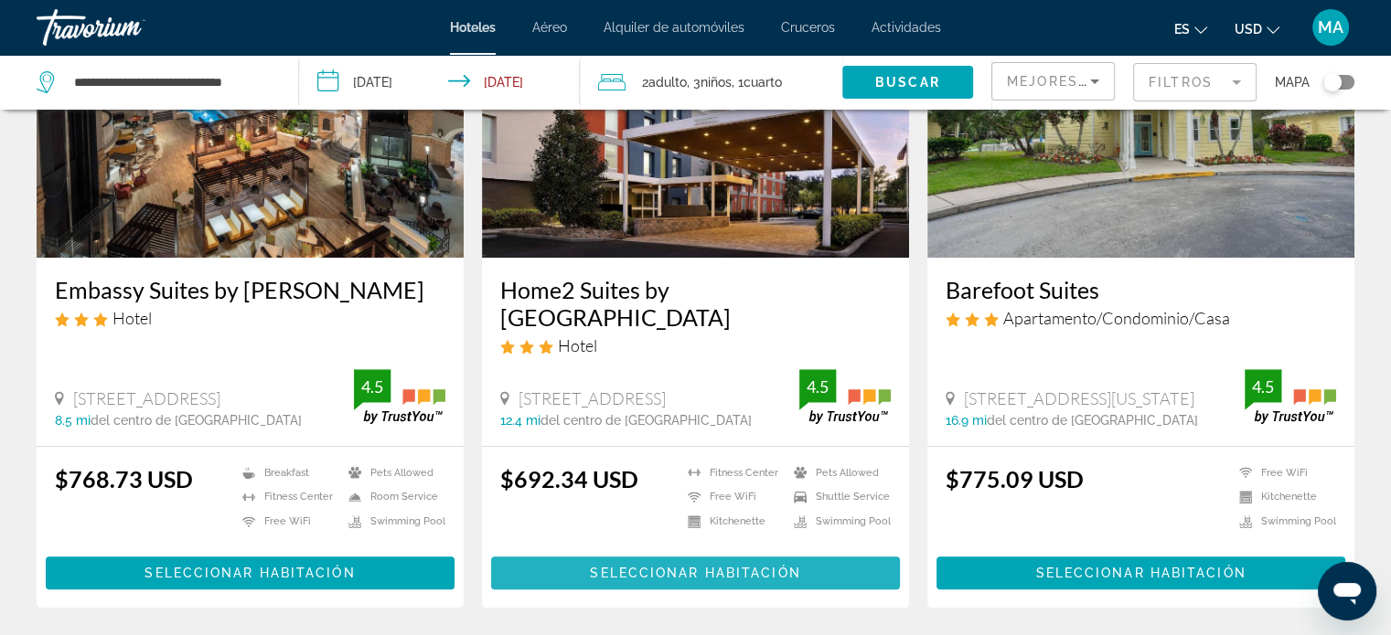
click at [684, 566] on span "Seleccionar habitación" at bounding box center [695, 573] width 210 height 15
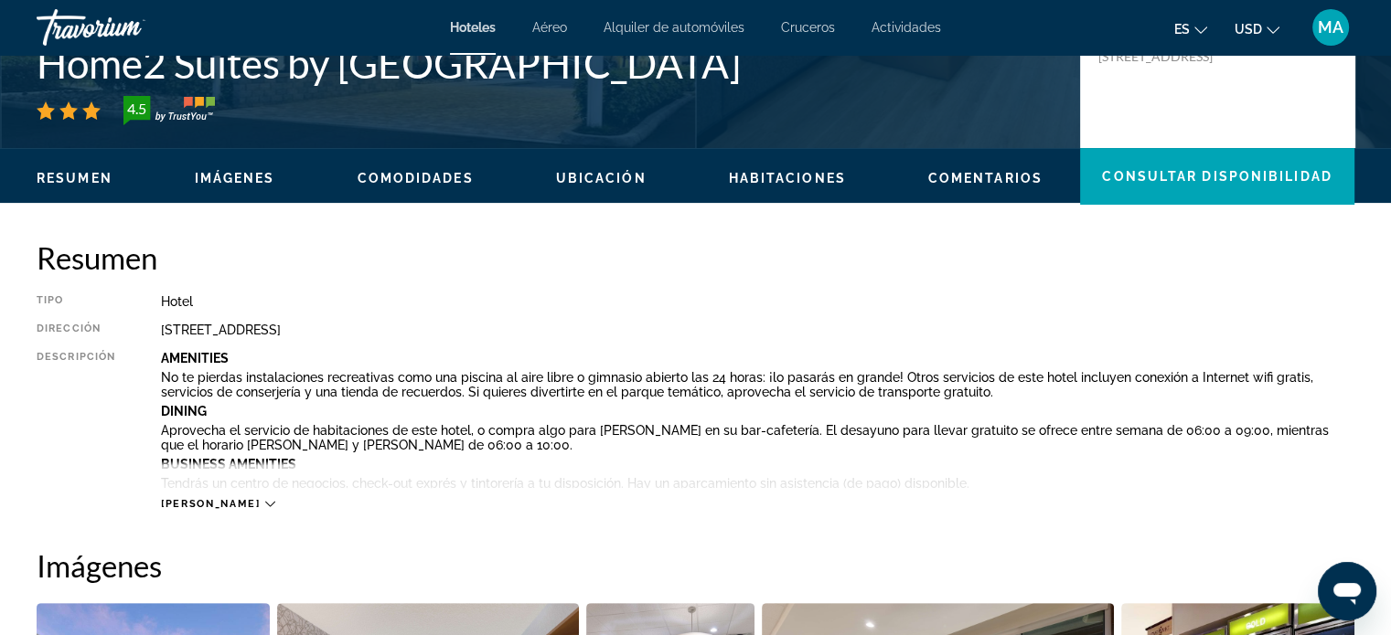
scroll to position [457, 0]
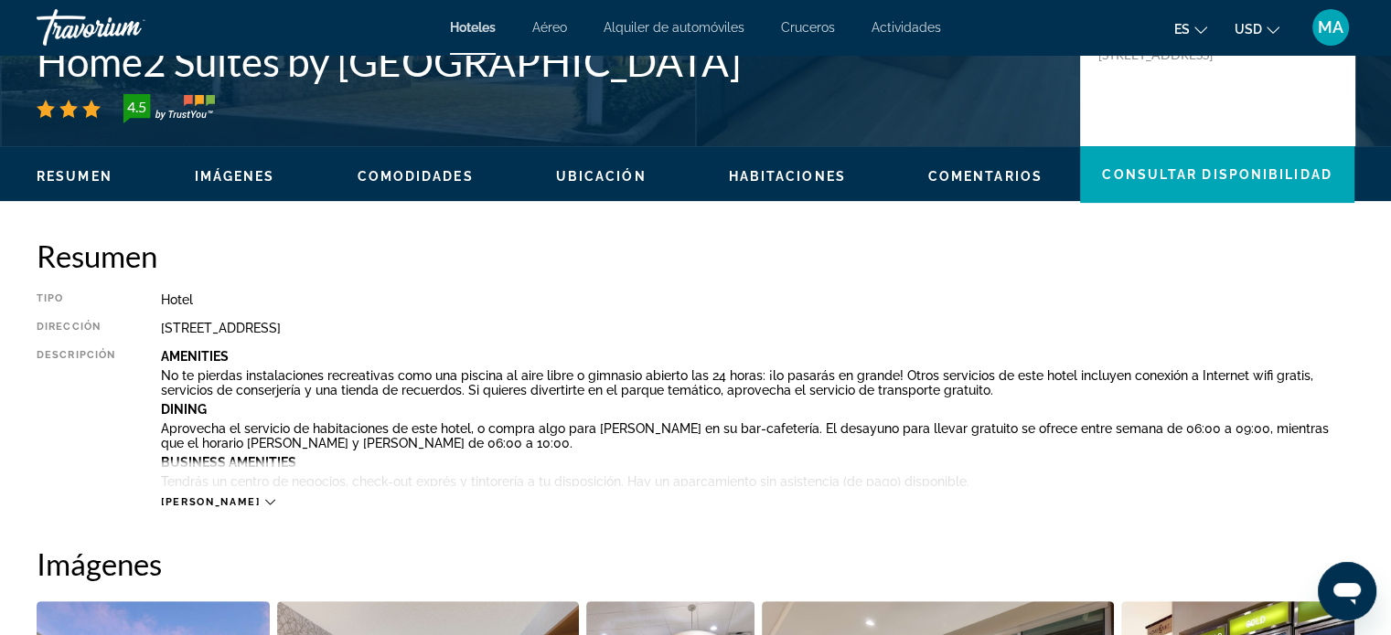
click at [265, 502] on icon "Main content" at bounding box center [270, 502] width 10 height 10
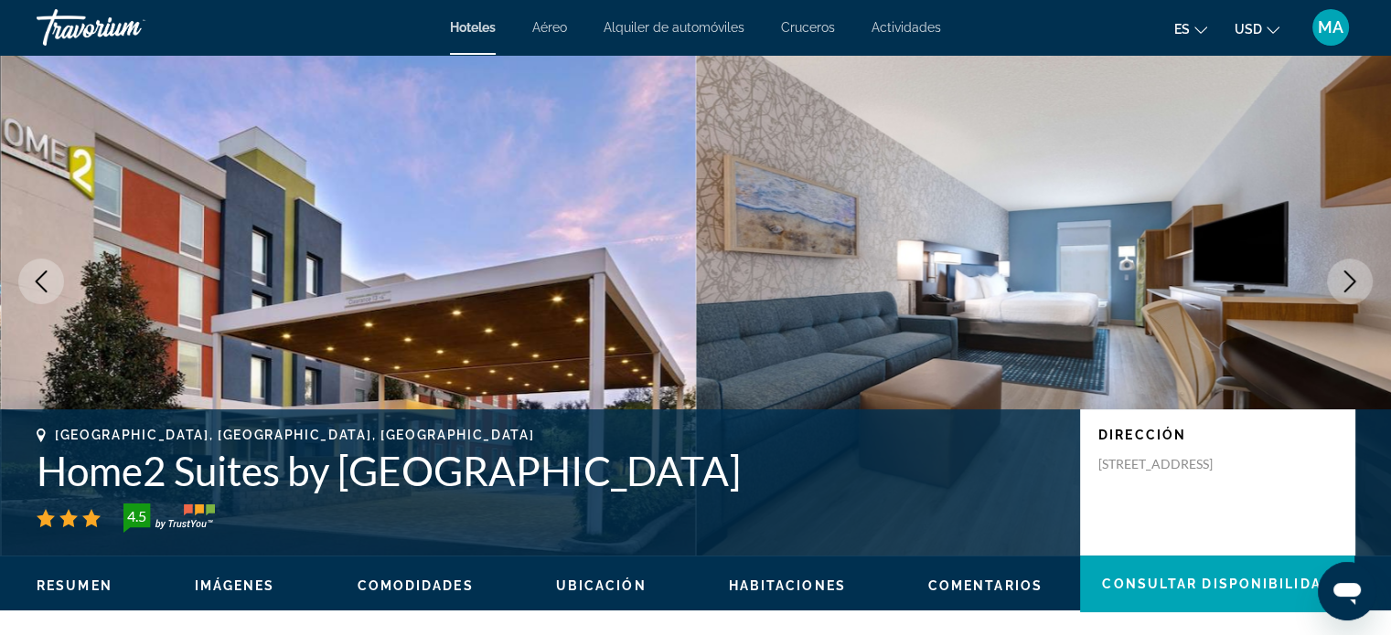
scroll to position [91, 0]
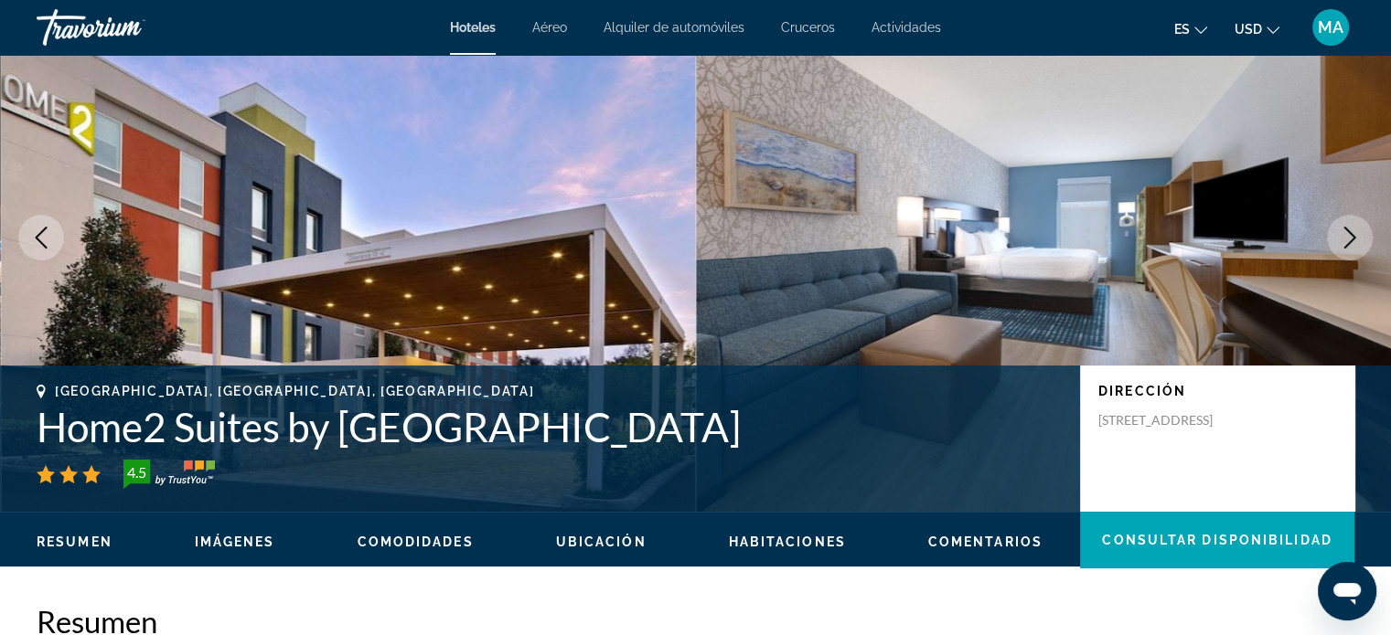
drag, startPoint x: 91, startPoint y: 428, endPoint x: 45, endPoint y: 389, distance: 60.3
click at [45, 403] on h1 "Home2 Suites by [GEOGRAPHIC_DATA]" at bounding box center [549, 427] width 1025 height 48
copy h1 "Home2 Suites by [GEOGRAPHIC_DATA]"
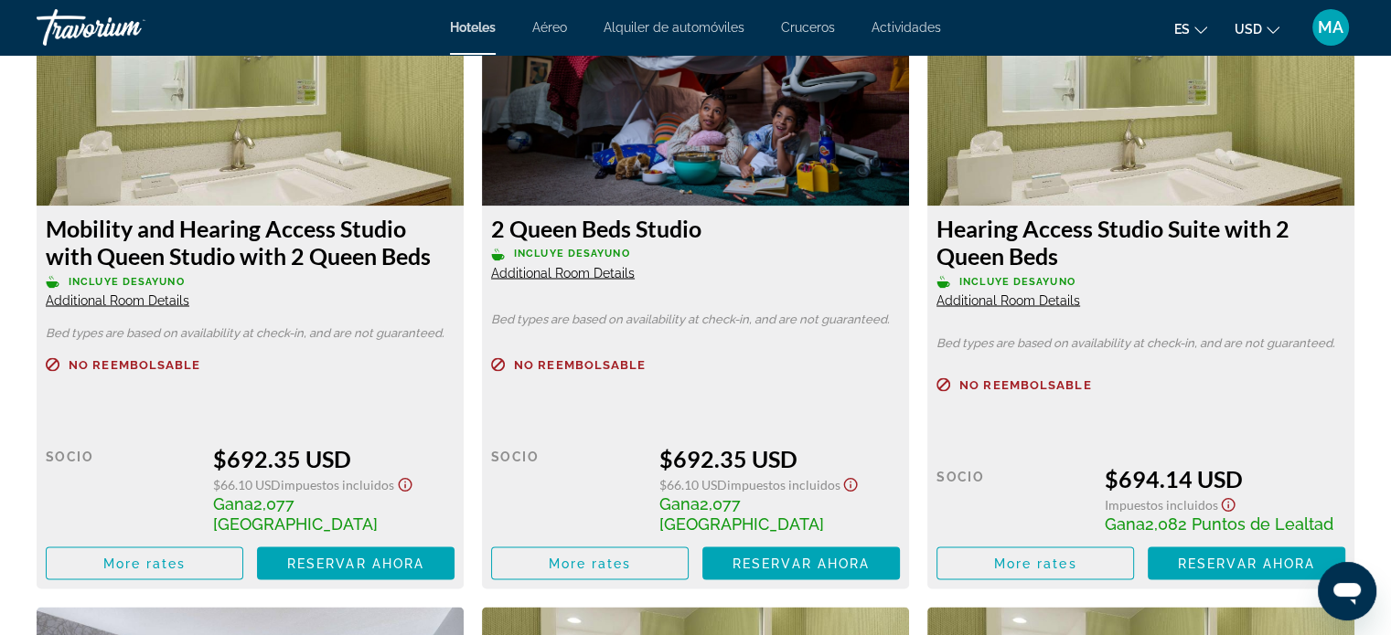
scroll to position [3108, 0]
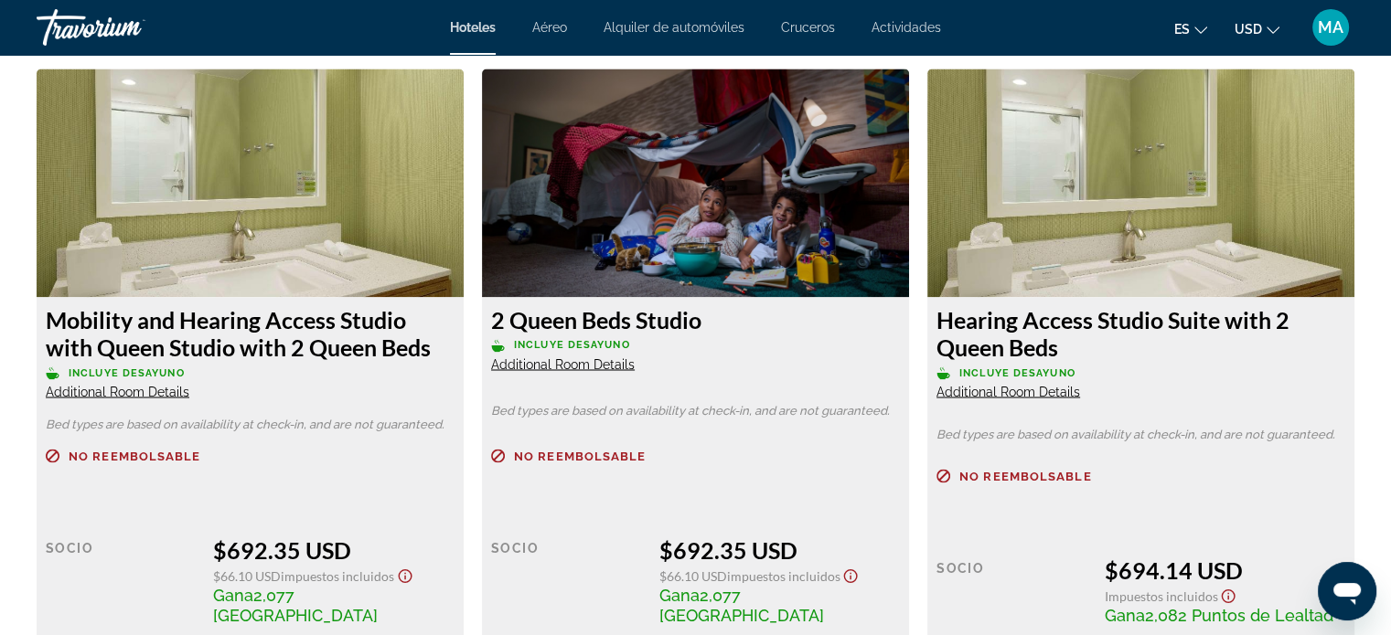
copy h1 "Home2 Suites by [GEOGRAPHIC_DATA]"
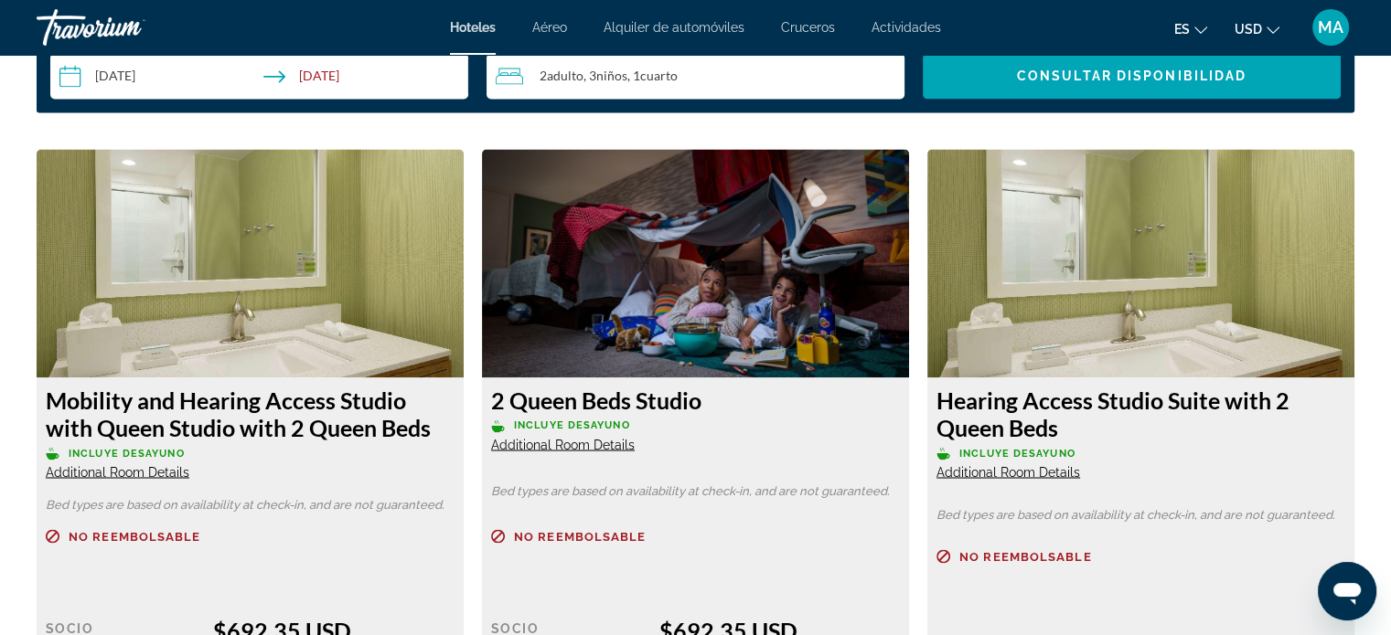
scroll to position [3017, 0]
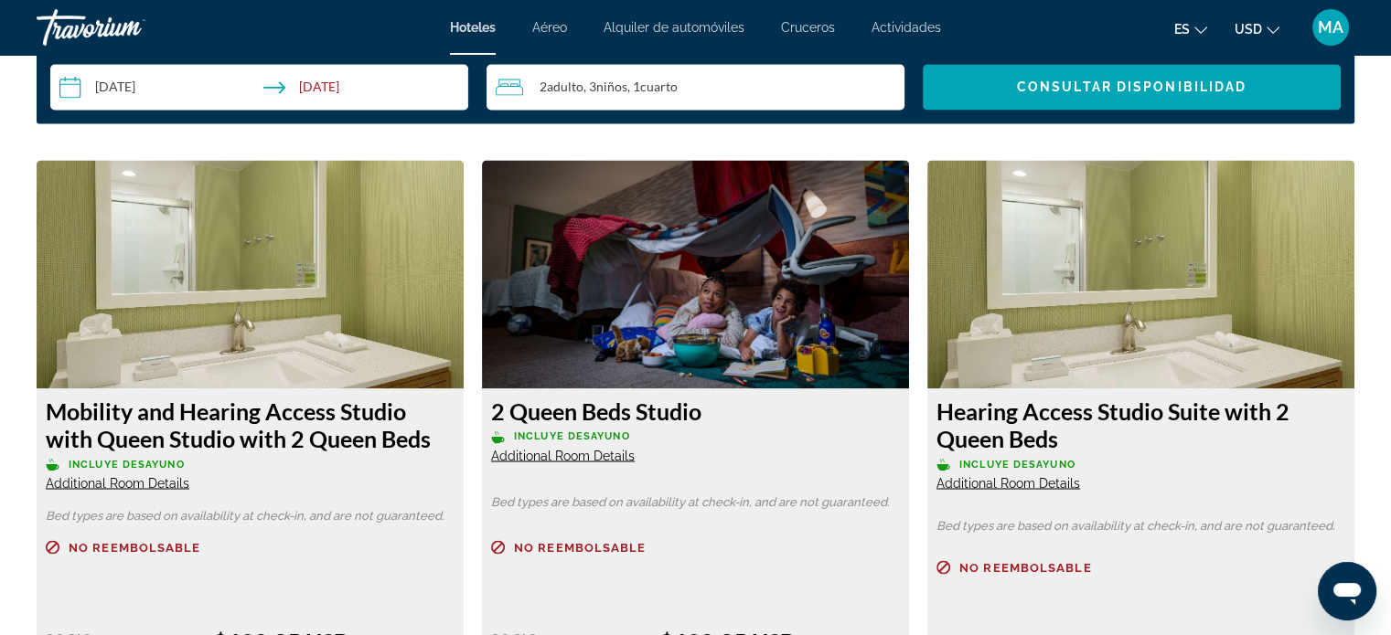
click at [999, 483] on span "Additional Room Details" at bounding box center [1008, 482] width 144 height 15
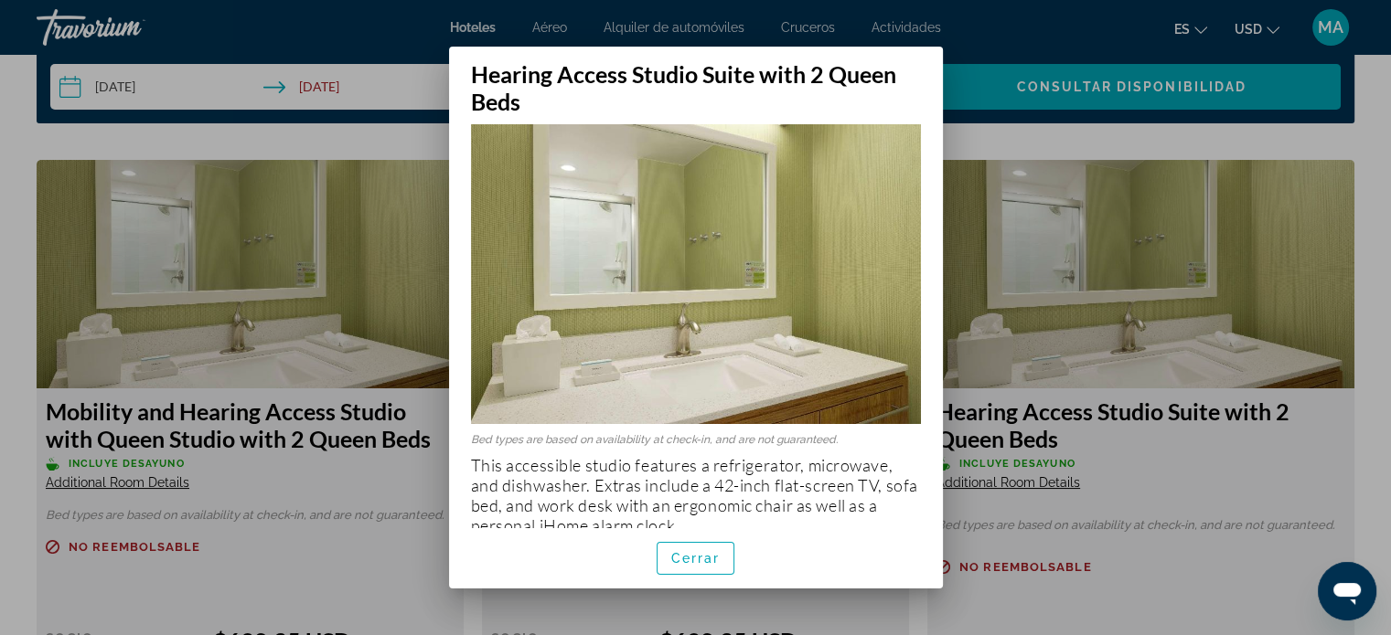
scroll to position [35, 0]
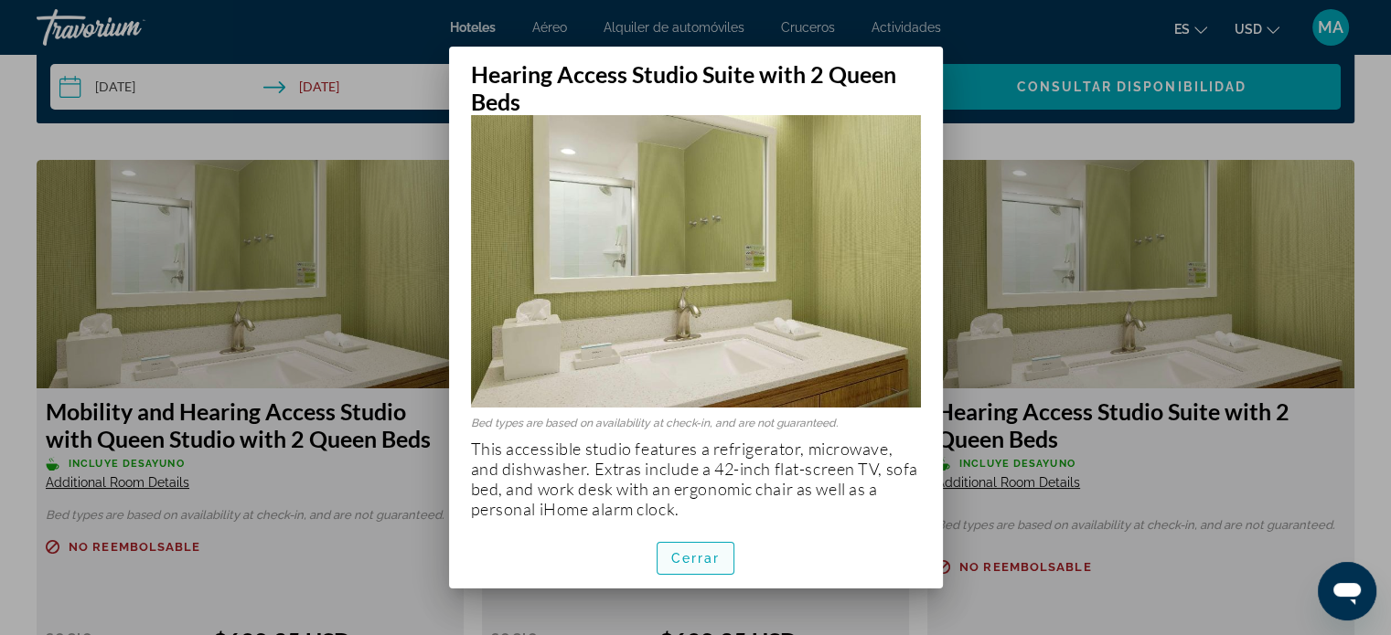
click at [723, 563] on span "button" at bounding box center [695, 559] width 77 height 44
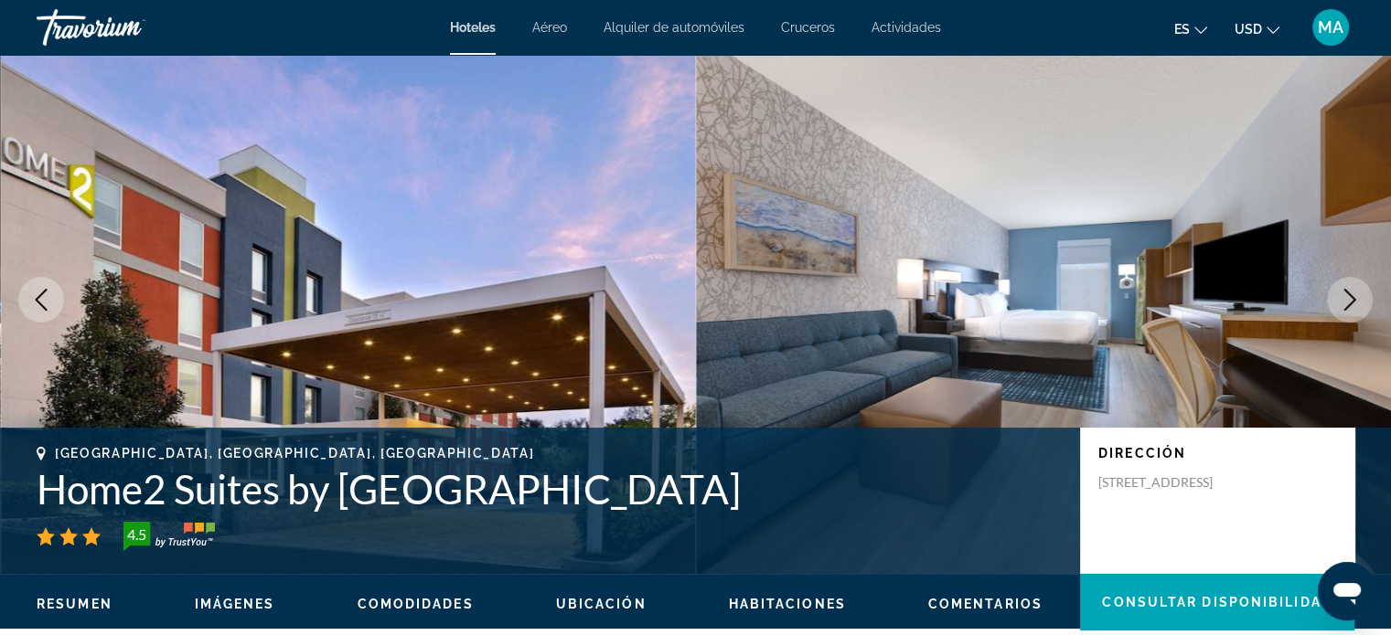
scroll to position [0, 0]
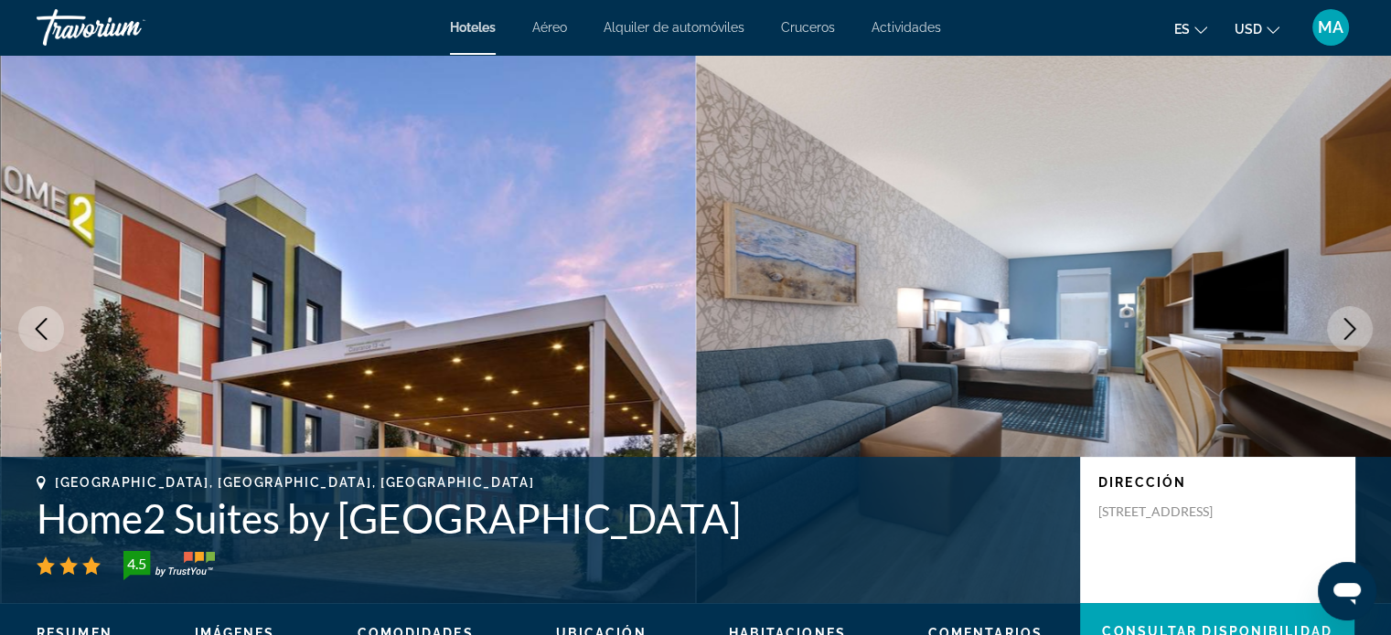
drag, startPoint x: 80, startPoint y: 520, endPoint x: 33, endPoint y: 482, distance: 61.1
click at [33, 482] on div "[GEOGRAPHIC_DATA], [GEOGRAPHIC_DATA], [GEOGRAPHIC_DATA] Home2 Suites by [GEOGRA…" at bounding box center [695, 530] width 1391 height 110
copy h1 "Home2 Suites by [GEOGRAPHIC_DATA]"
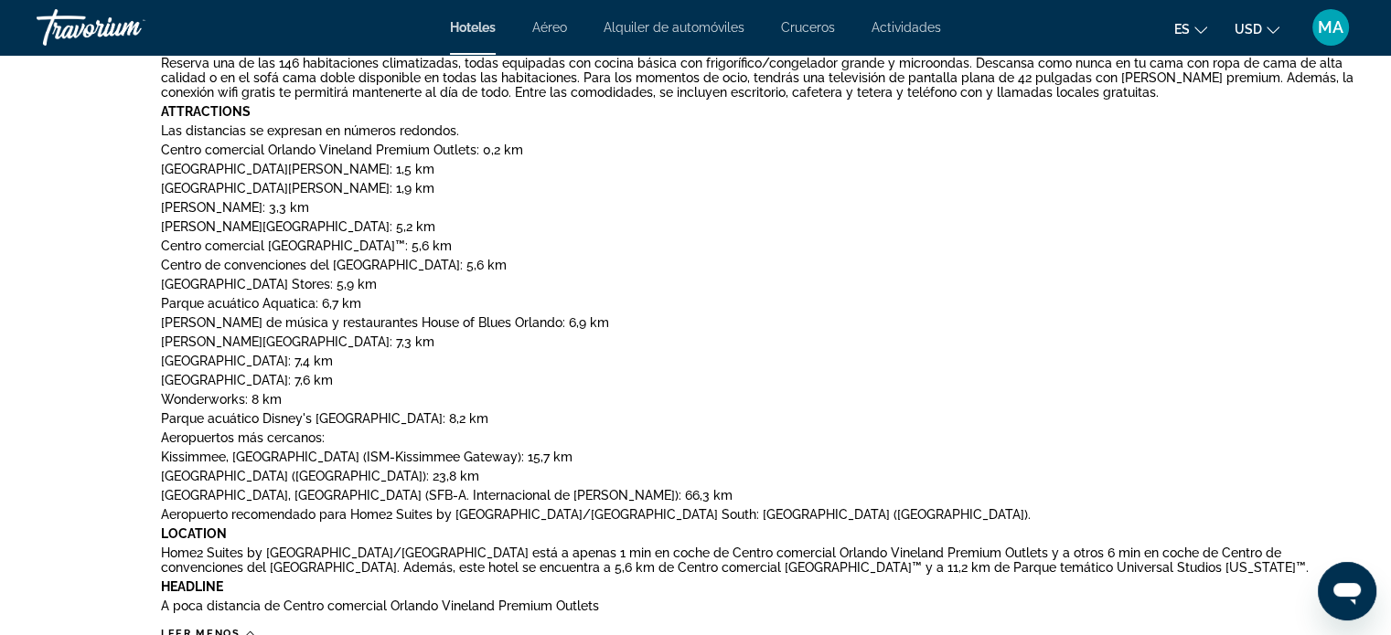
scroll to position [1006, 0]
